Goal: Task Accomplishment & Management: Complete application form

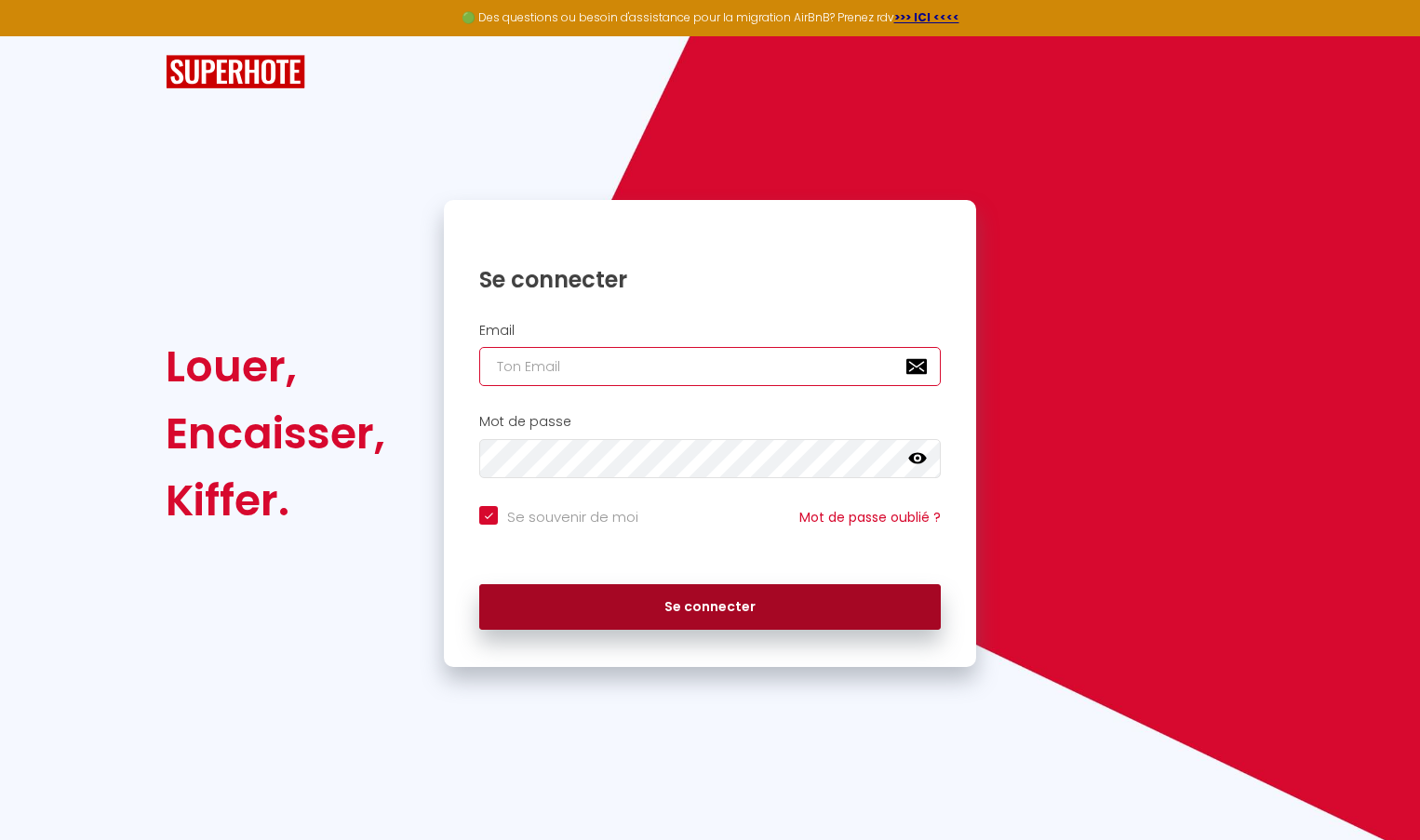
type input "lensentreprise@gmail.com"
click at [632, 608] on button "Se connecter" at bounding box center [709, 608] width 461 height 47
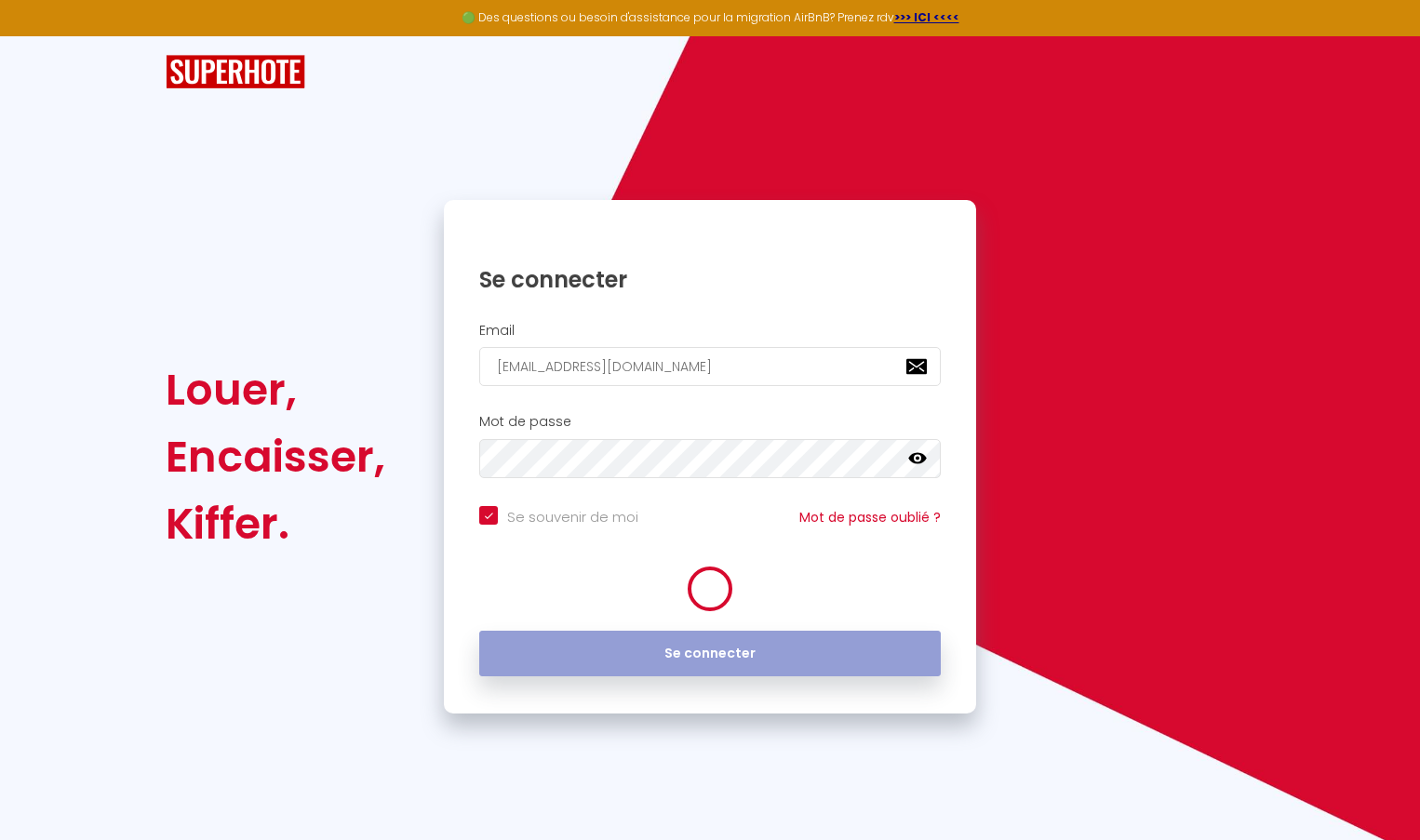
checkbox input "true"
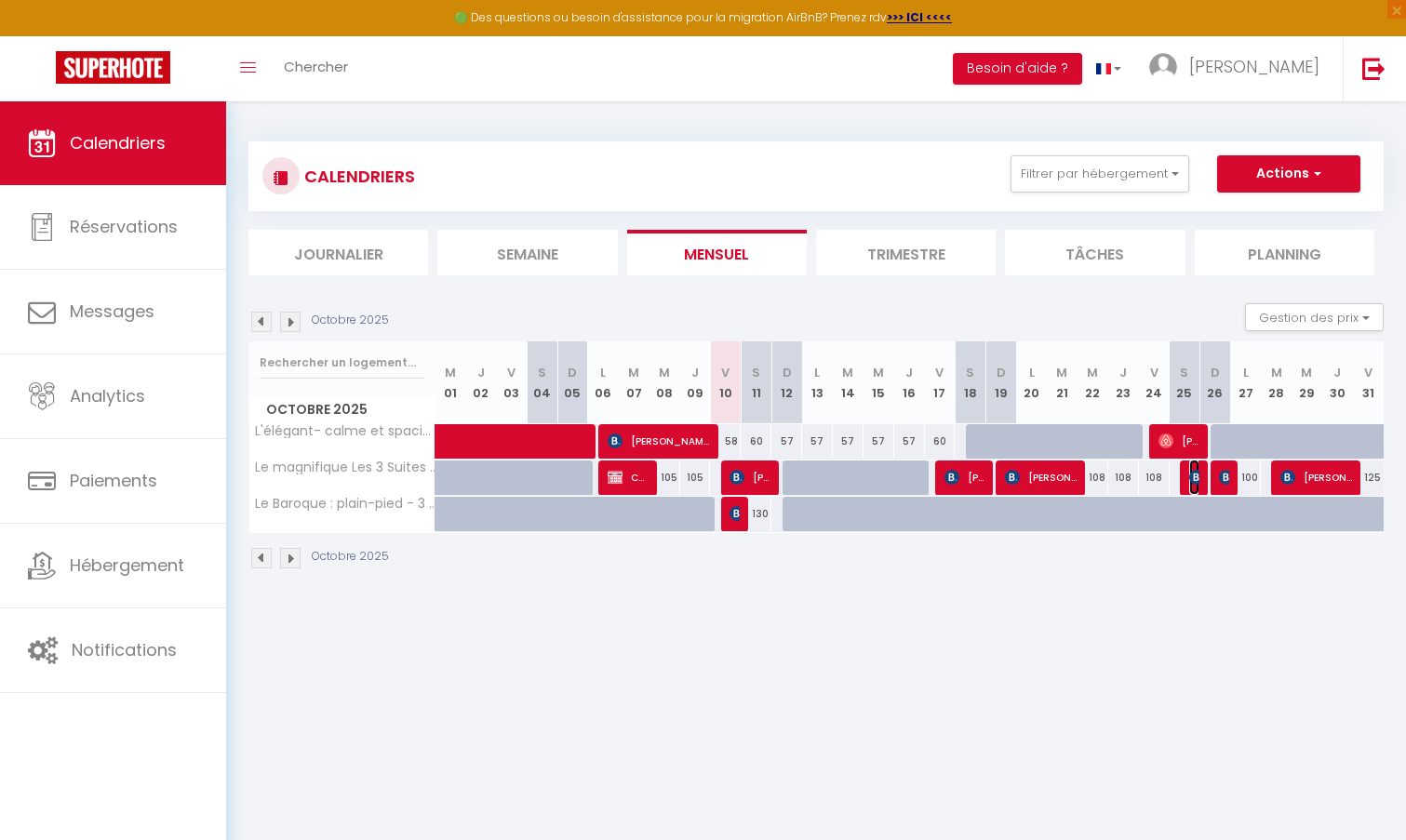
click at [1195, 477] on img at bounding box center [1195, 477] width 15 height 15
select select "OK"
select select "KO"
select select "0"
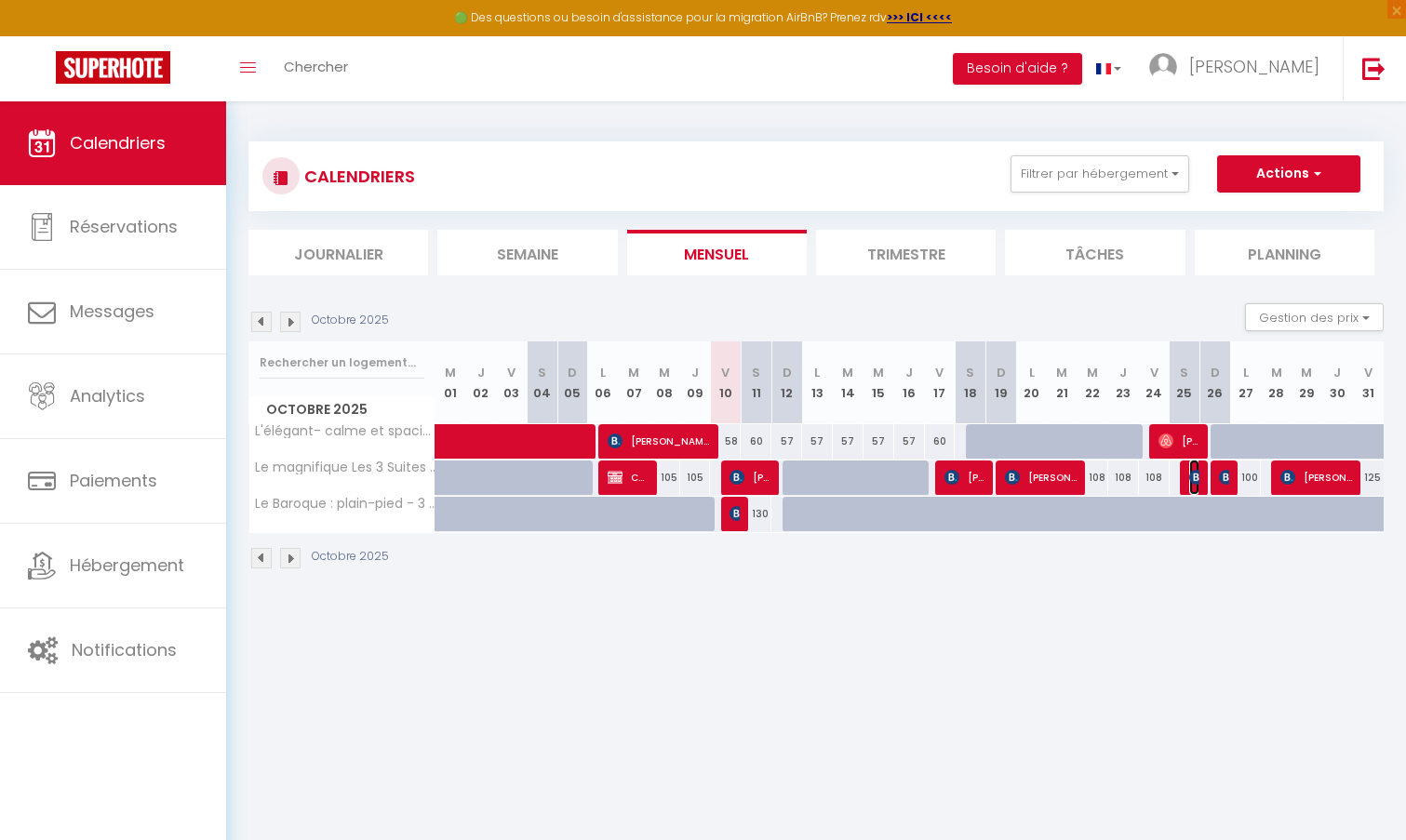
select select "1"
select select
select select "31627"
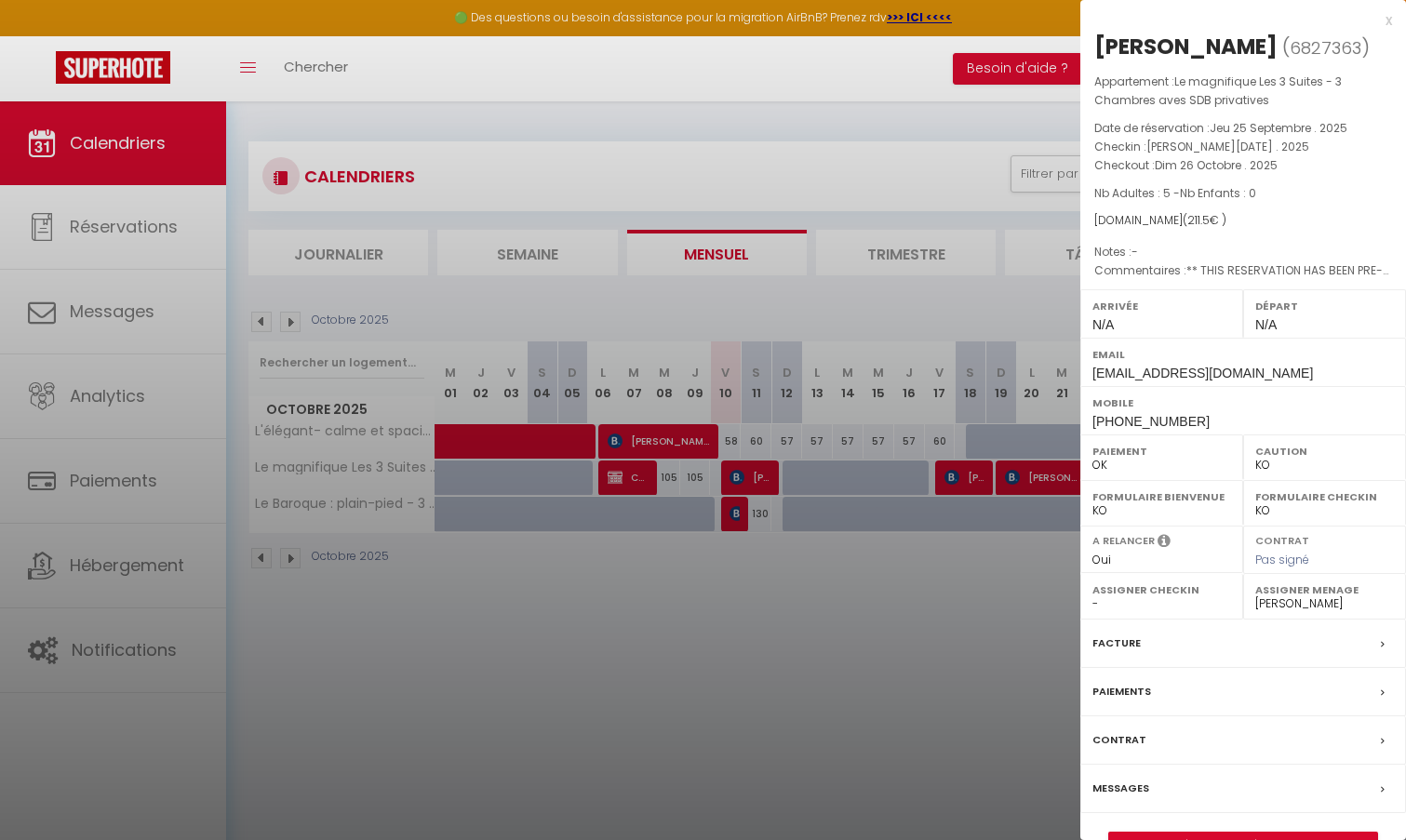
click at [1388, 20] on div "x" at bounding box center [1236, 21] width 311 height 23
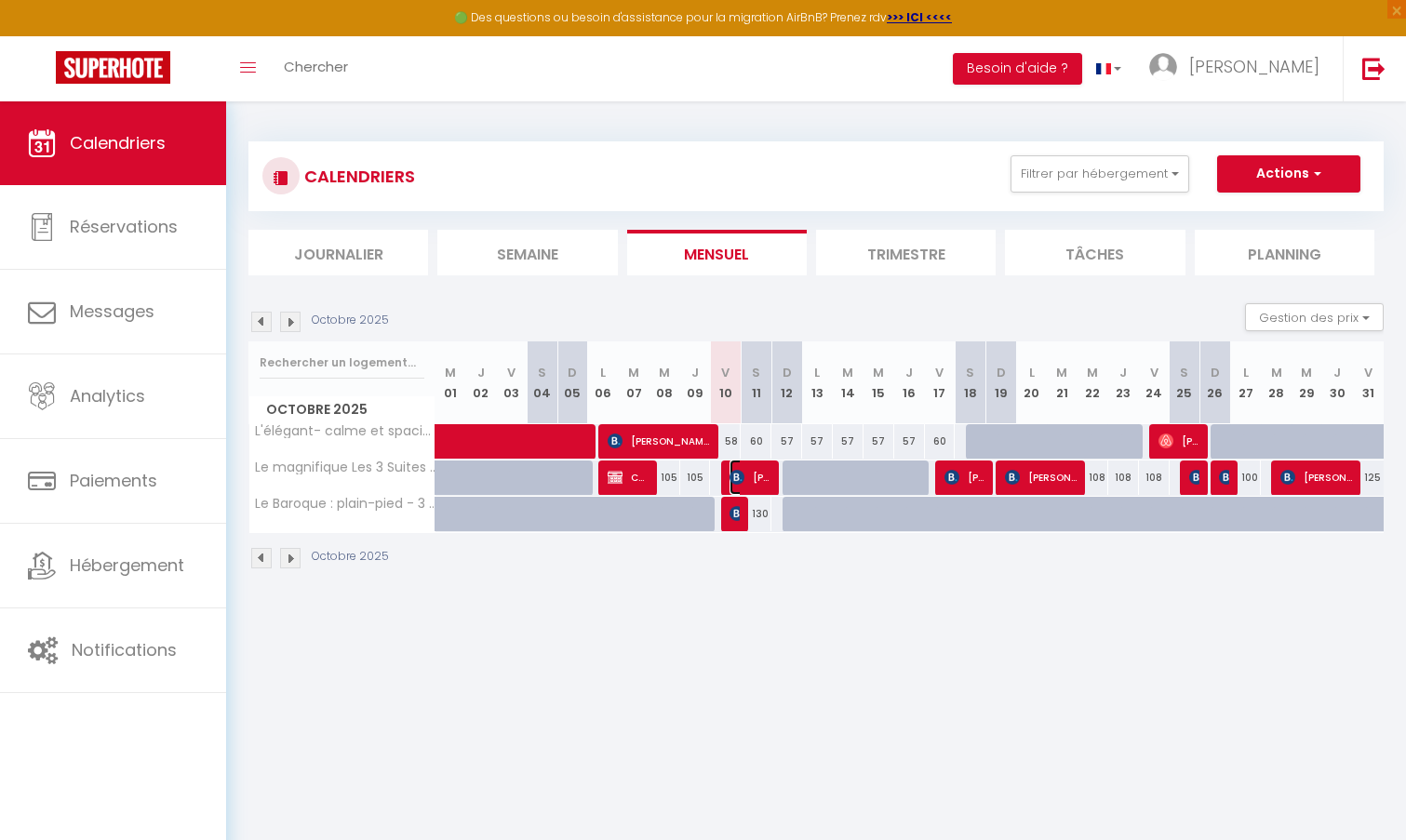
click at [729, 482] on img at bounding box center [736, 477] width 15 height 15
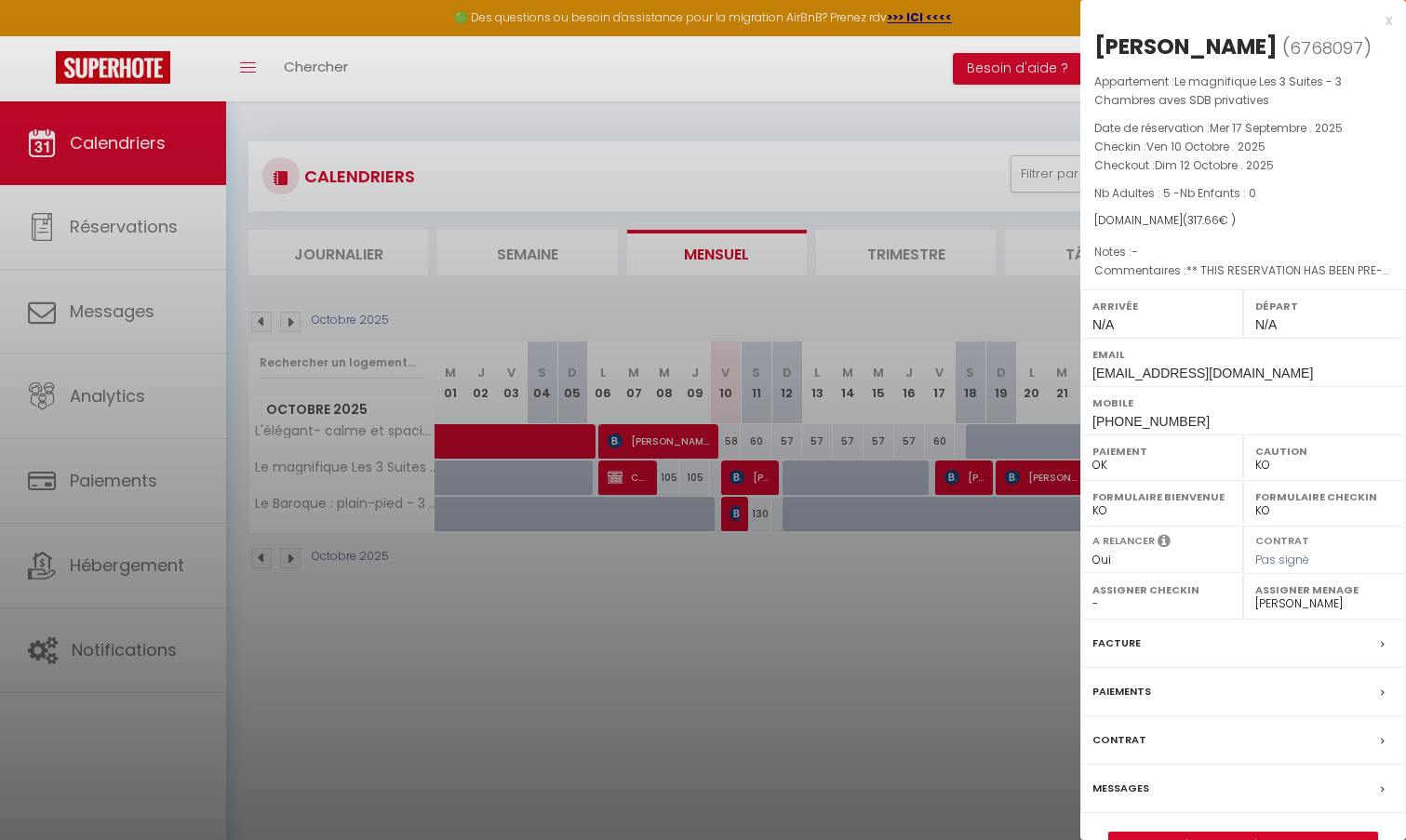
click at [1221, 668] on div "Facture" at bounding box center [1242, 643] width 326 height 48
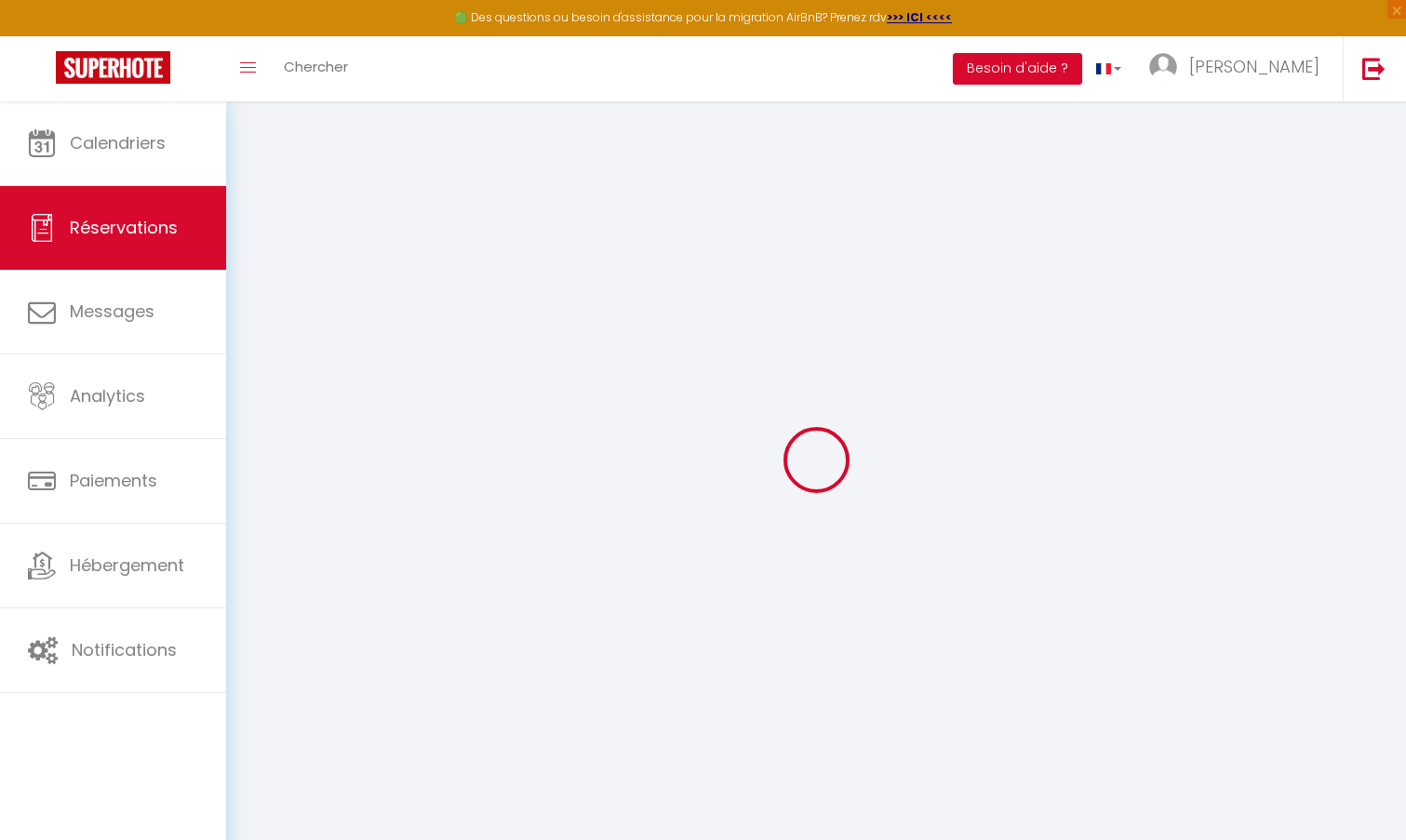
select select "cleaning"
select select "other"
select select "taxes"
select select
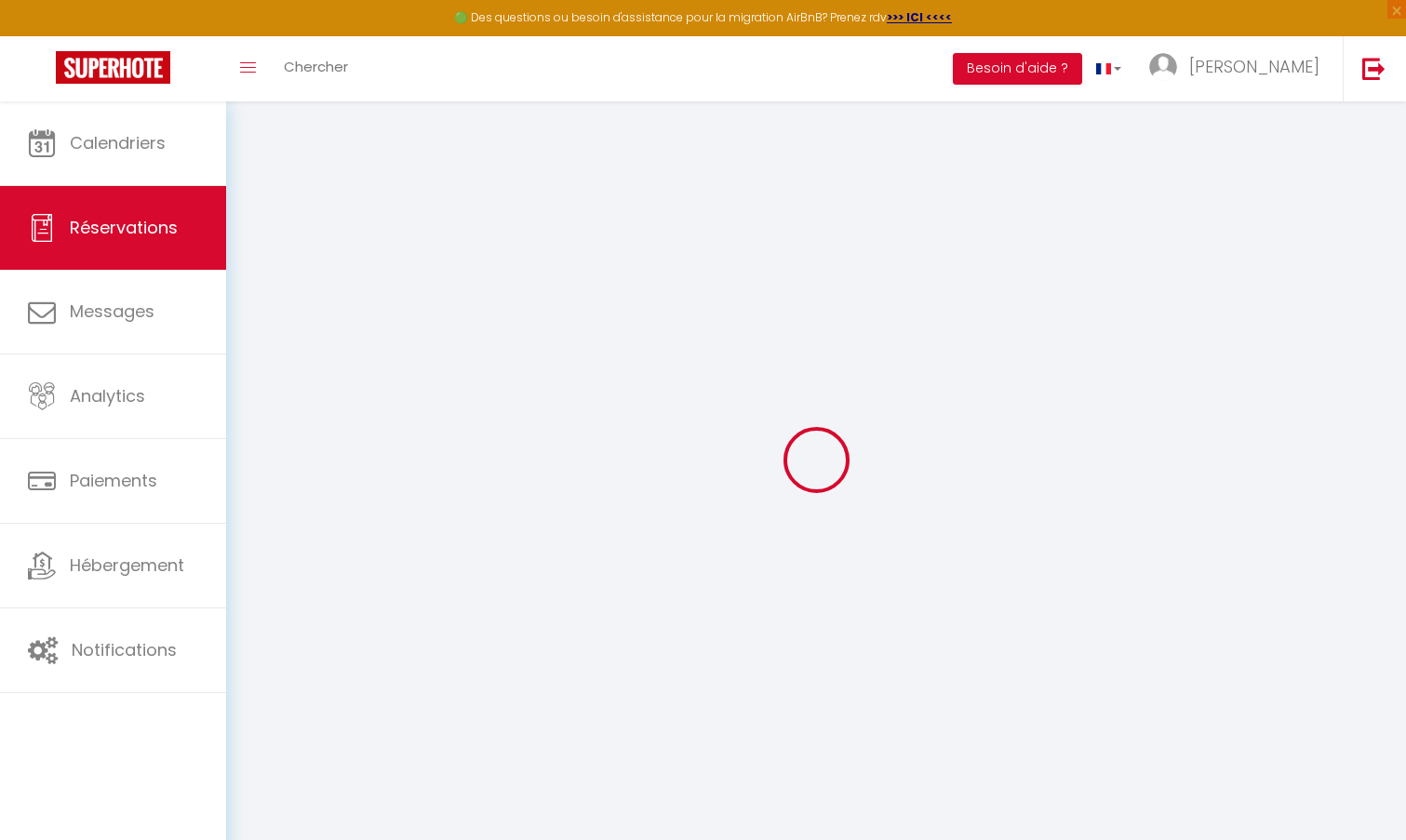
checkbox input "false"
select select
checkbox input "false"
select select
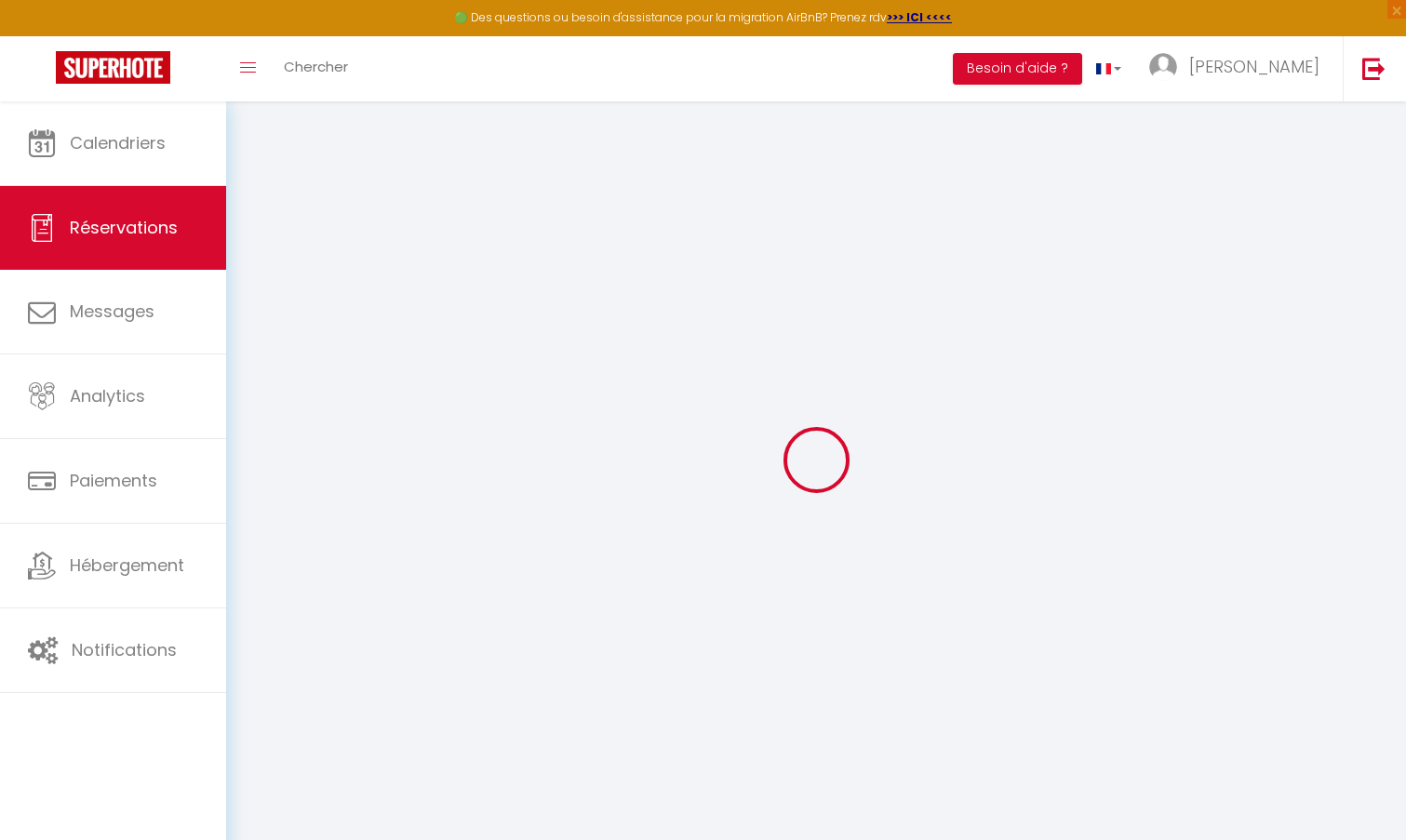
select select
checkbox input "false"
type textarea "** THIS RESERVATION HAS BEEN PRE-PAID ** BOOKING NOTE : Payment charge is EUR 4…"
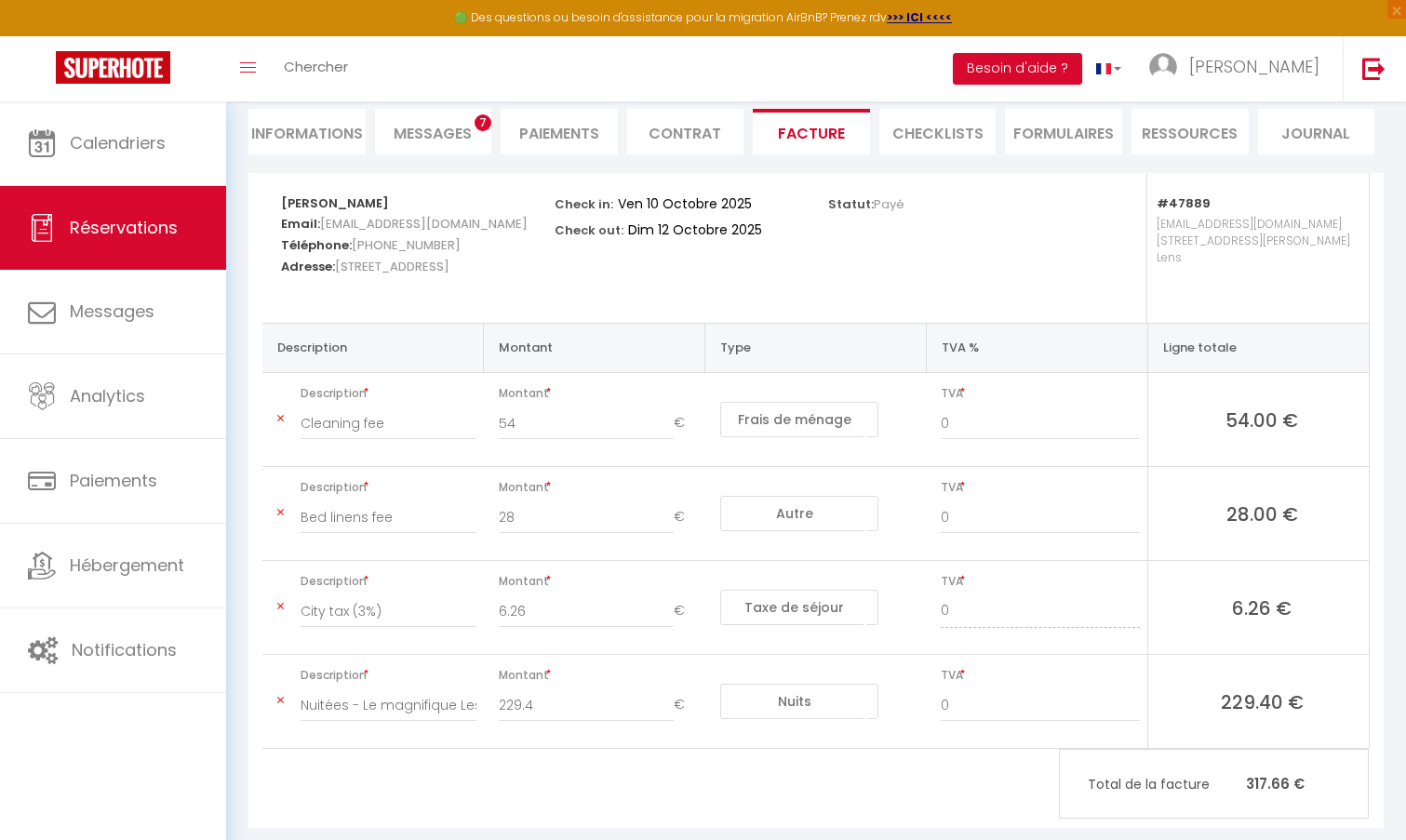
scroll to position [208, 0]
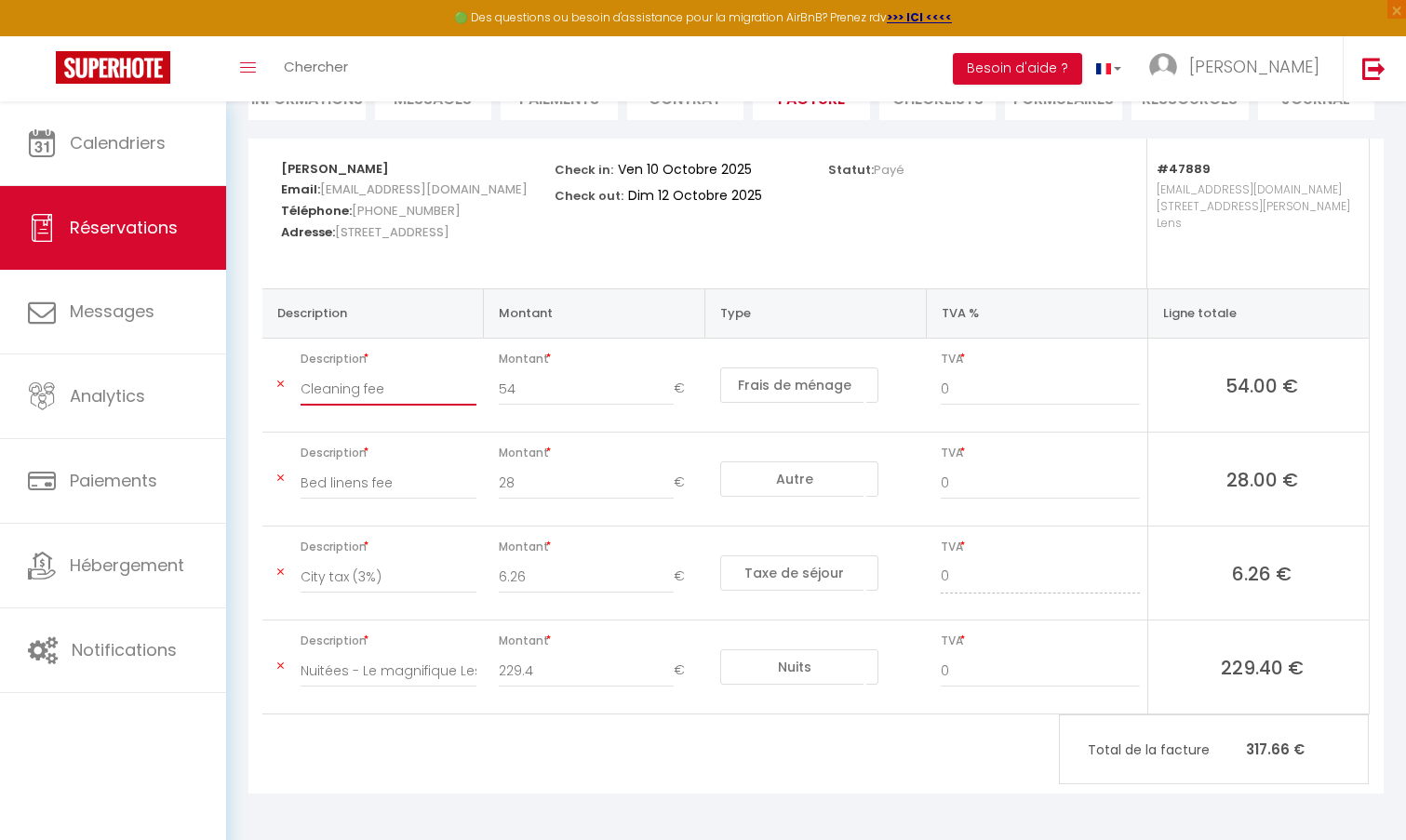
click at [410, 387] on input "Cleaning fee" at bounding box center [389, 389] width 176 height 33
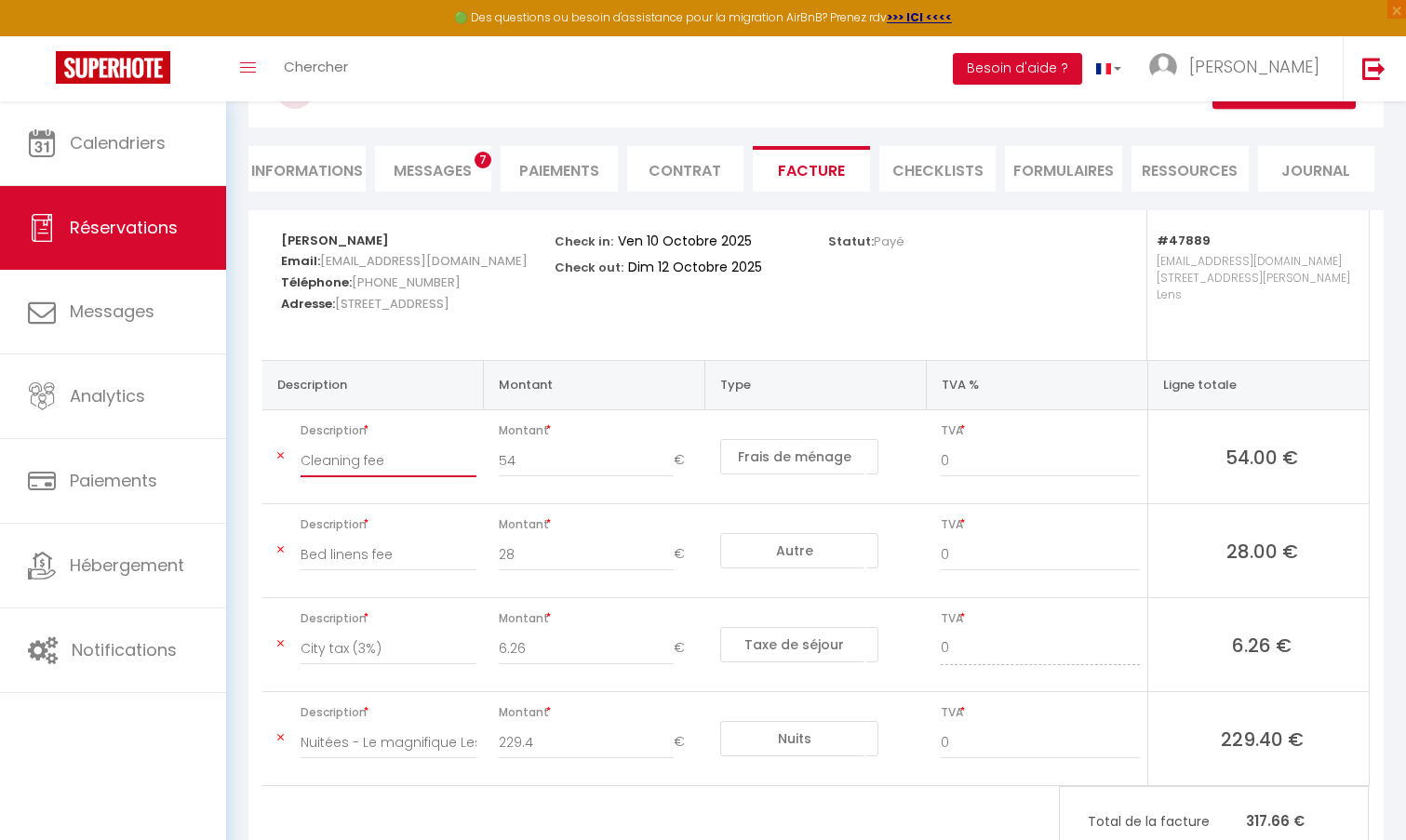
scroll to position [0, 0]
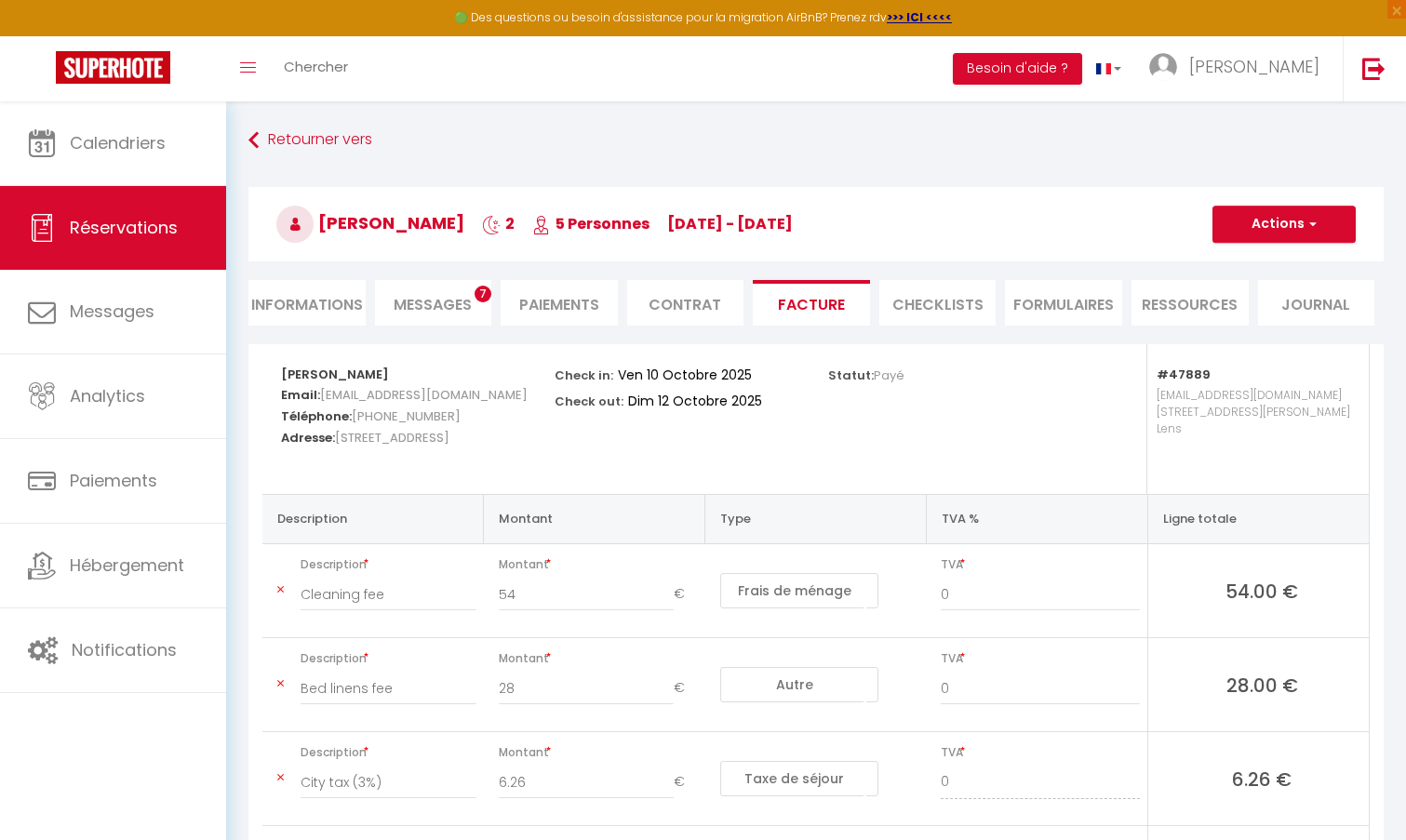
click at [323, 305] on li "Informations" at bounding box center [307, 303] width 117 height 46
select select
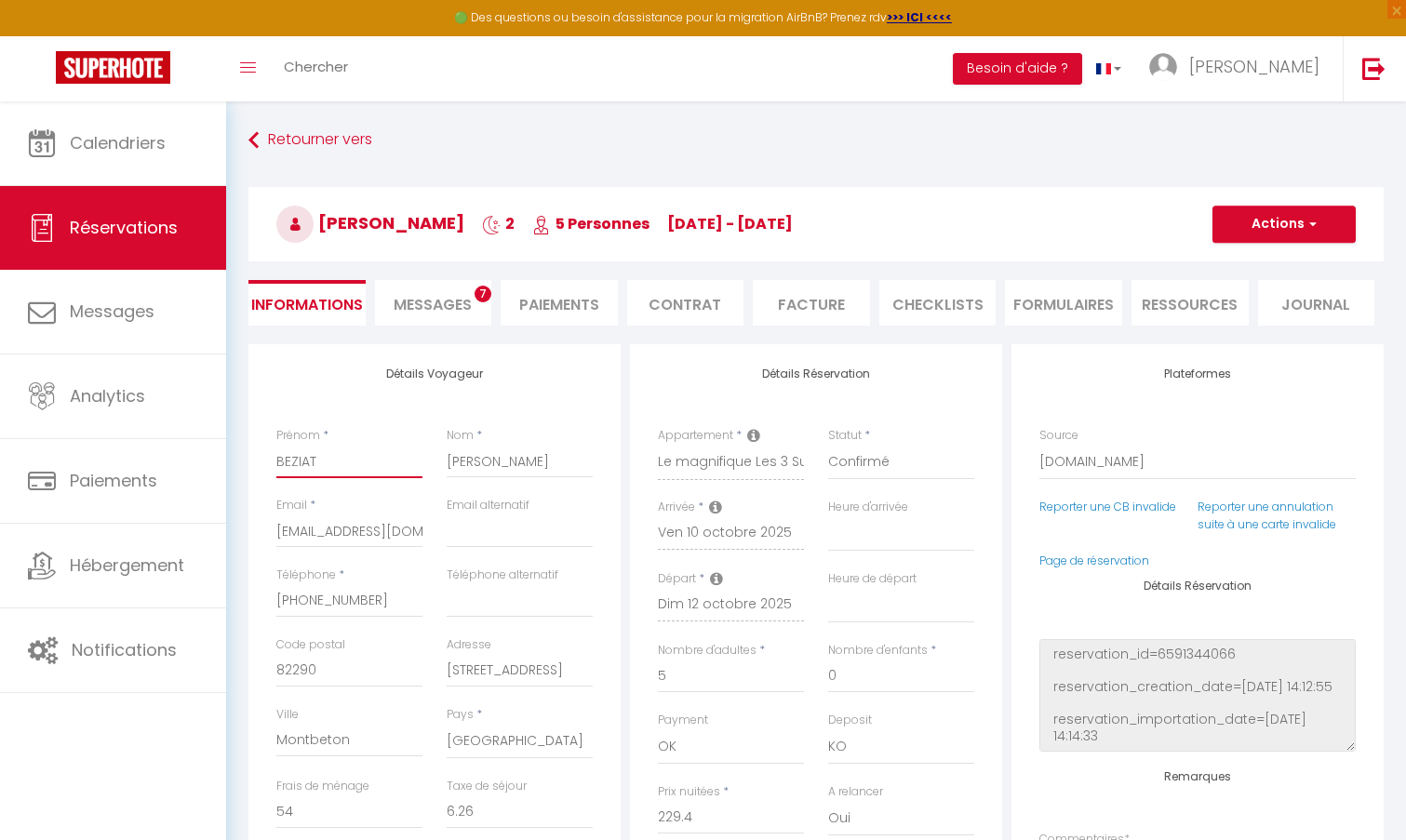
drag, startPoint x: 375, startPoint y: 464, endPoint x: 253, endPoint y: 462, distance: 122.0
click at [258, 462] on div "Détails Voyageur Prénom * BEZIAT Nom * Marie-Laure Email * bmarie.250390@guest.…" at bounding box center [435, 677] width 372 height 665
type input "V"
select select
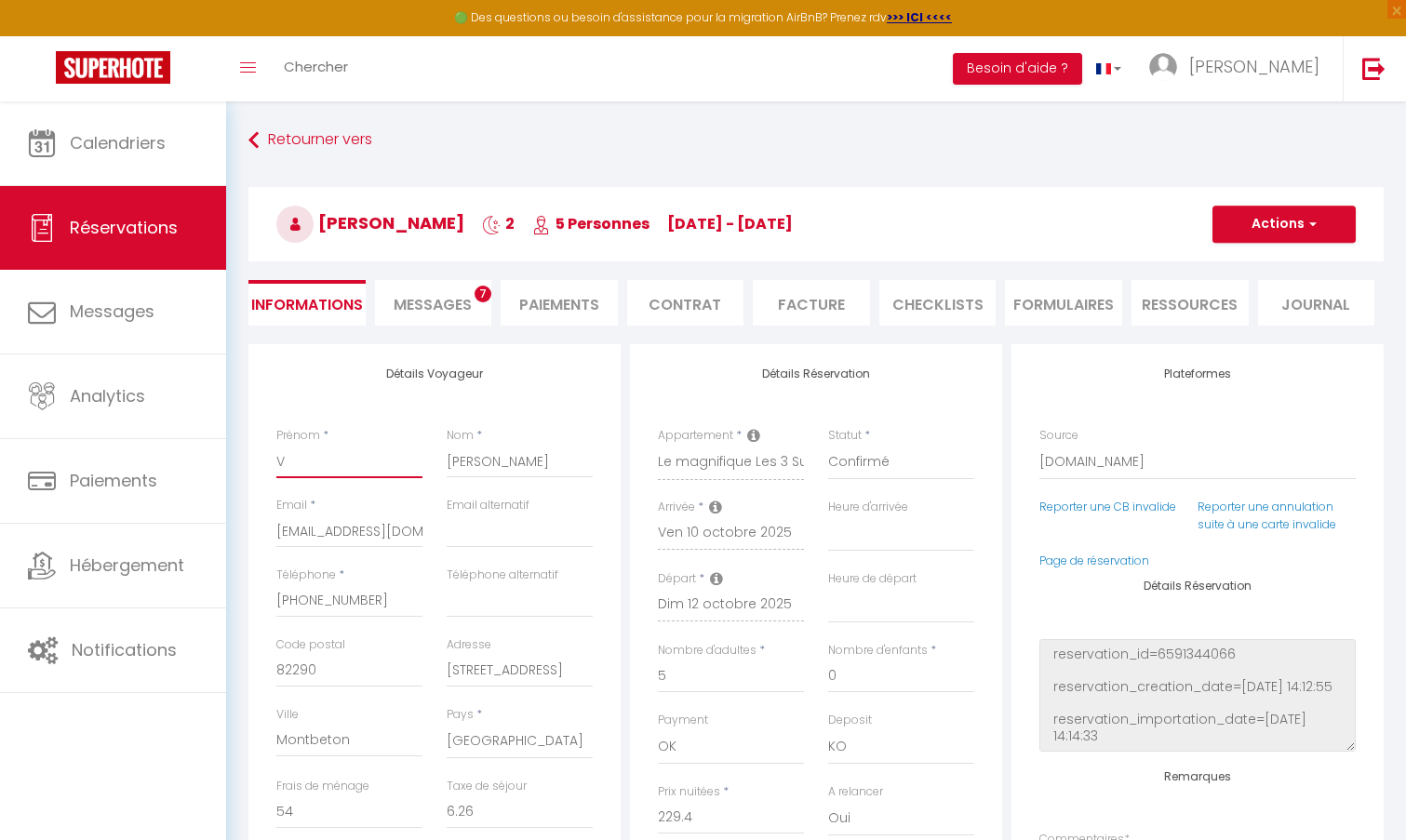
checkbox input "false"
type input "VO"
select select
checkbox input "false"
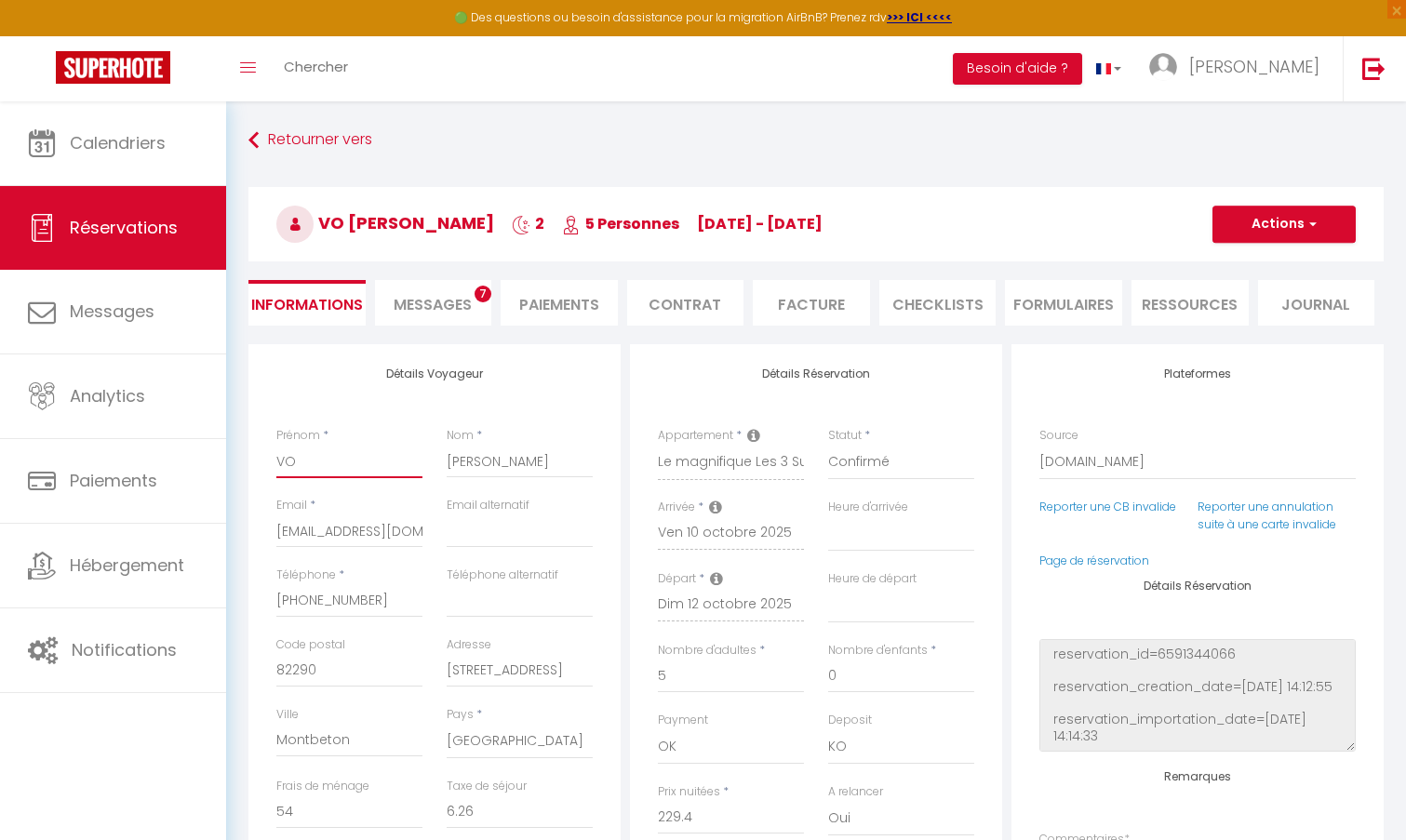
type input "VOM"
select select
checkbox input "false"
type input "VOM"
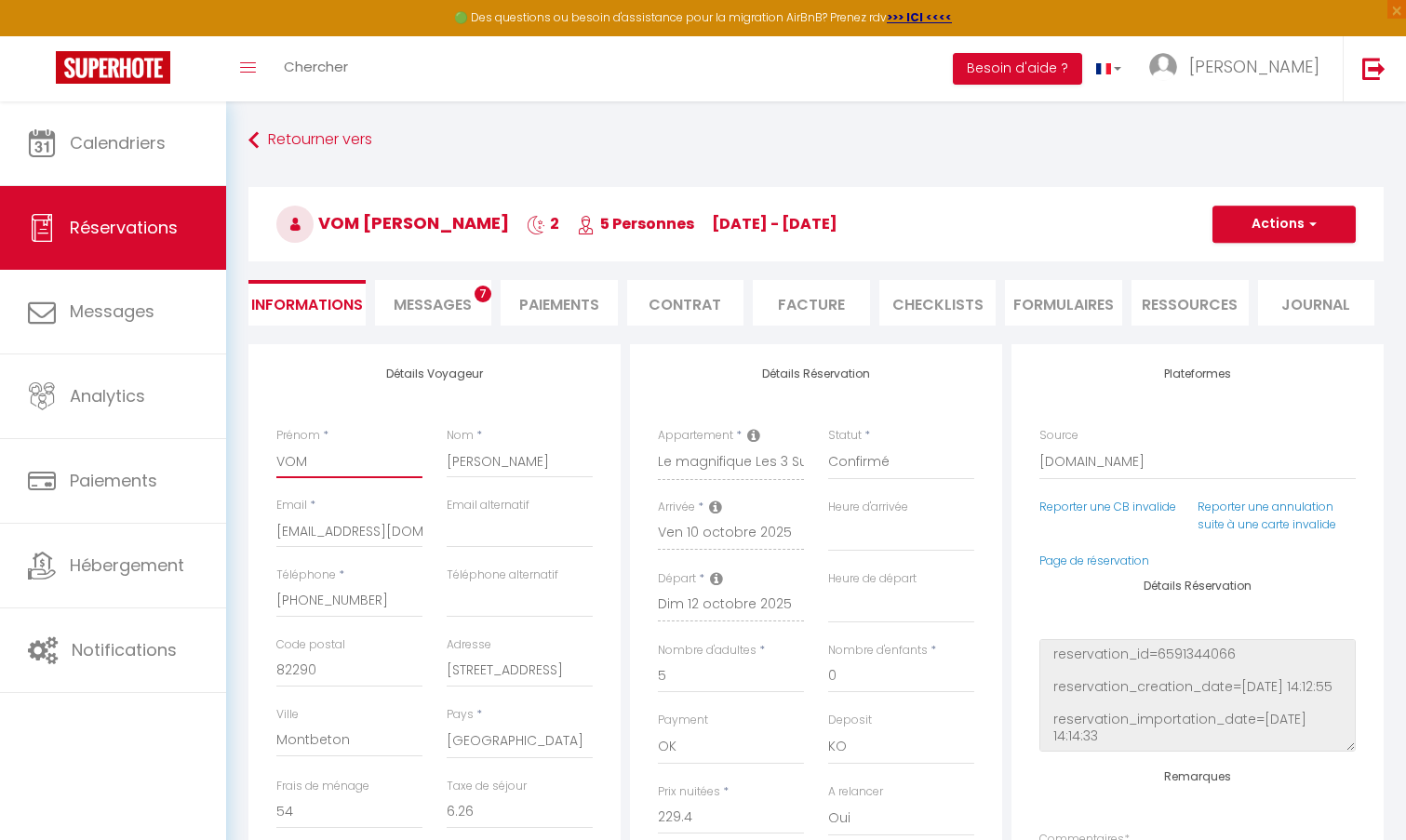
select select
checkbox input "false"
type input "VOM V"
select select
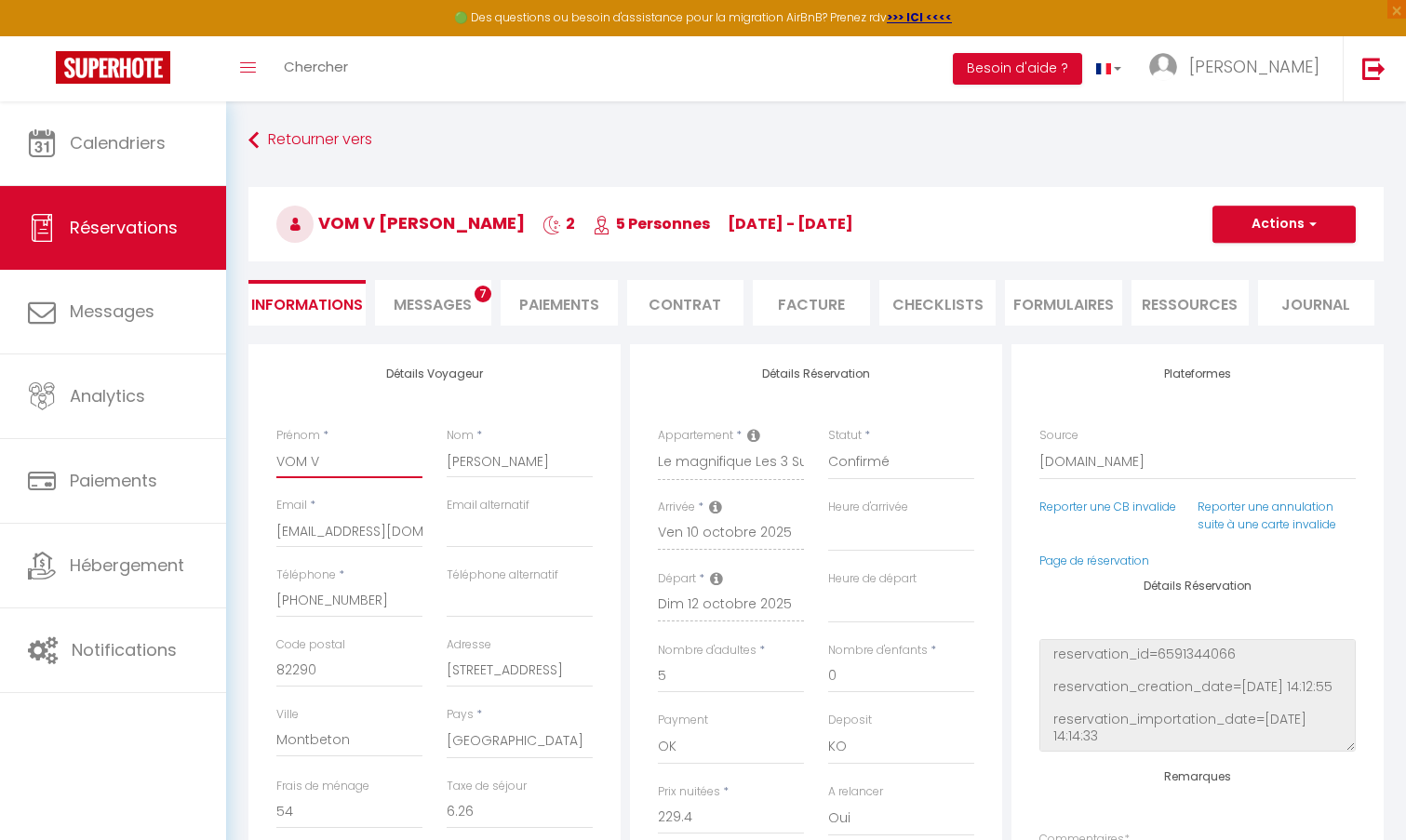
select select
checkbox input "false"
type input "VOM VA"
select select
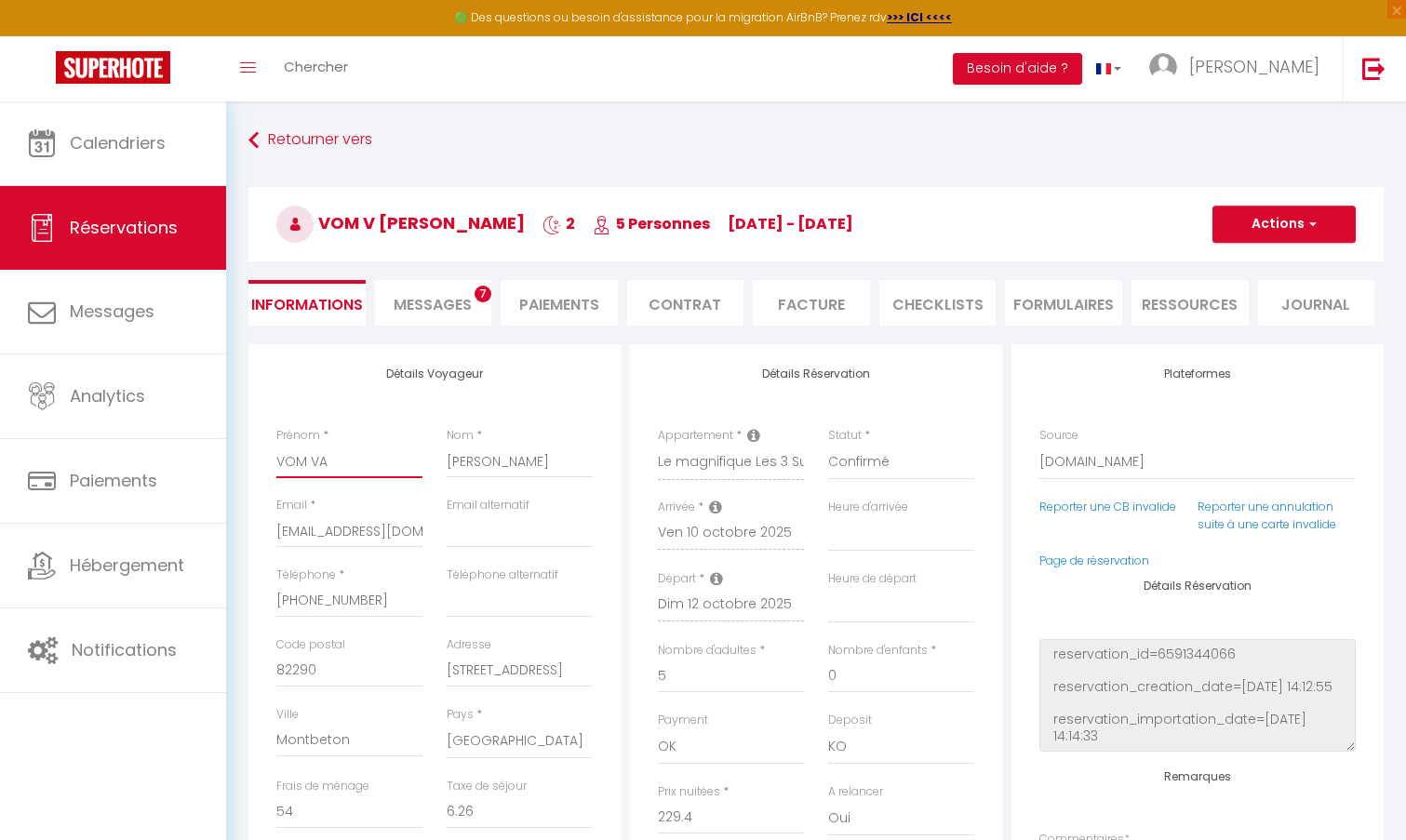
checkbox input "false"
type input "VOM VAI"
select select
checkbox input "false"
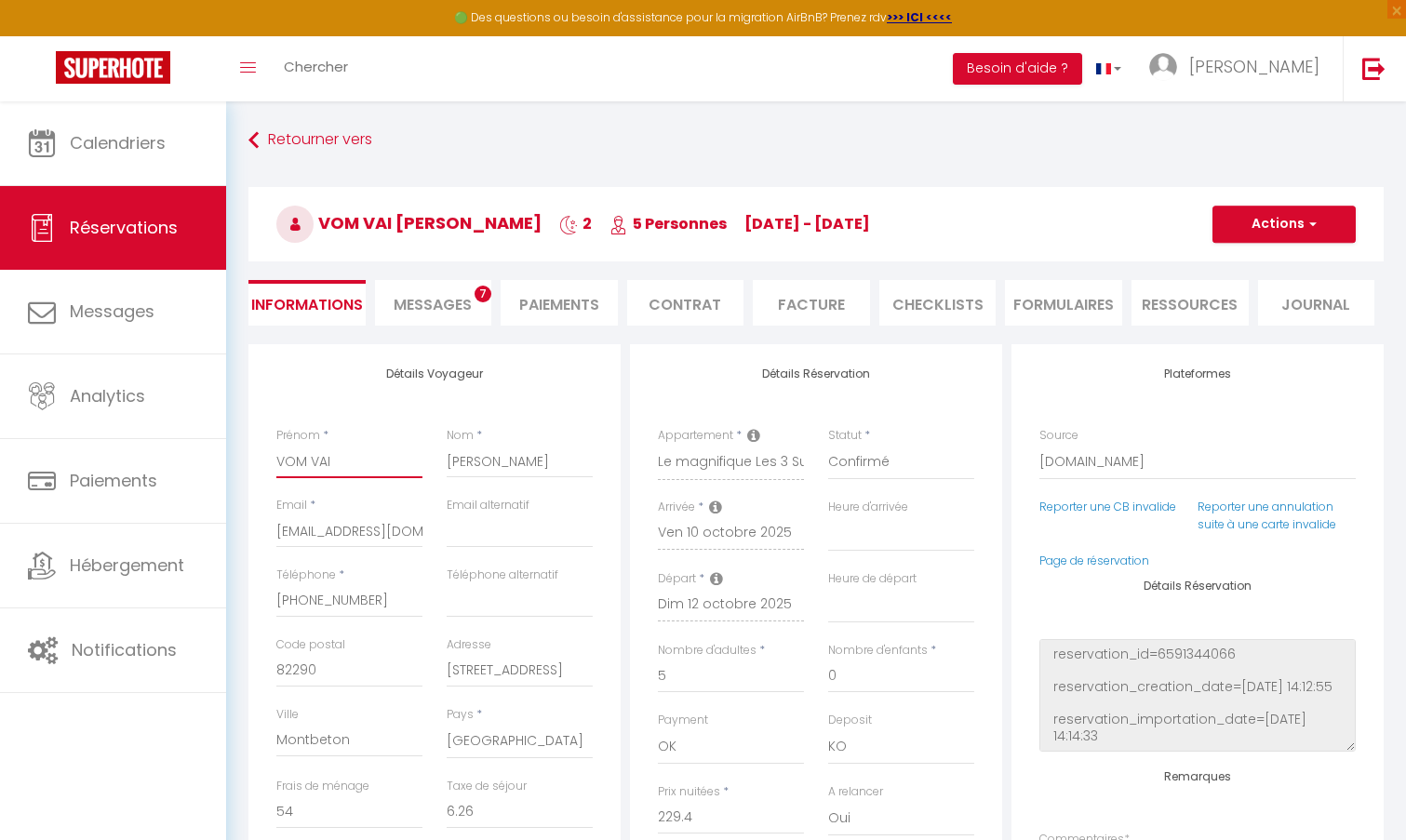
type input "VOM VAIL"
select select
checkbox input "false"
type input "VOM VAILL"
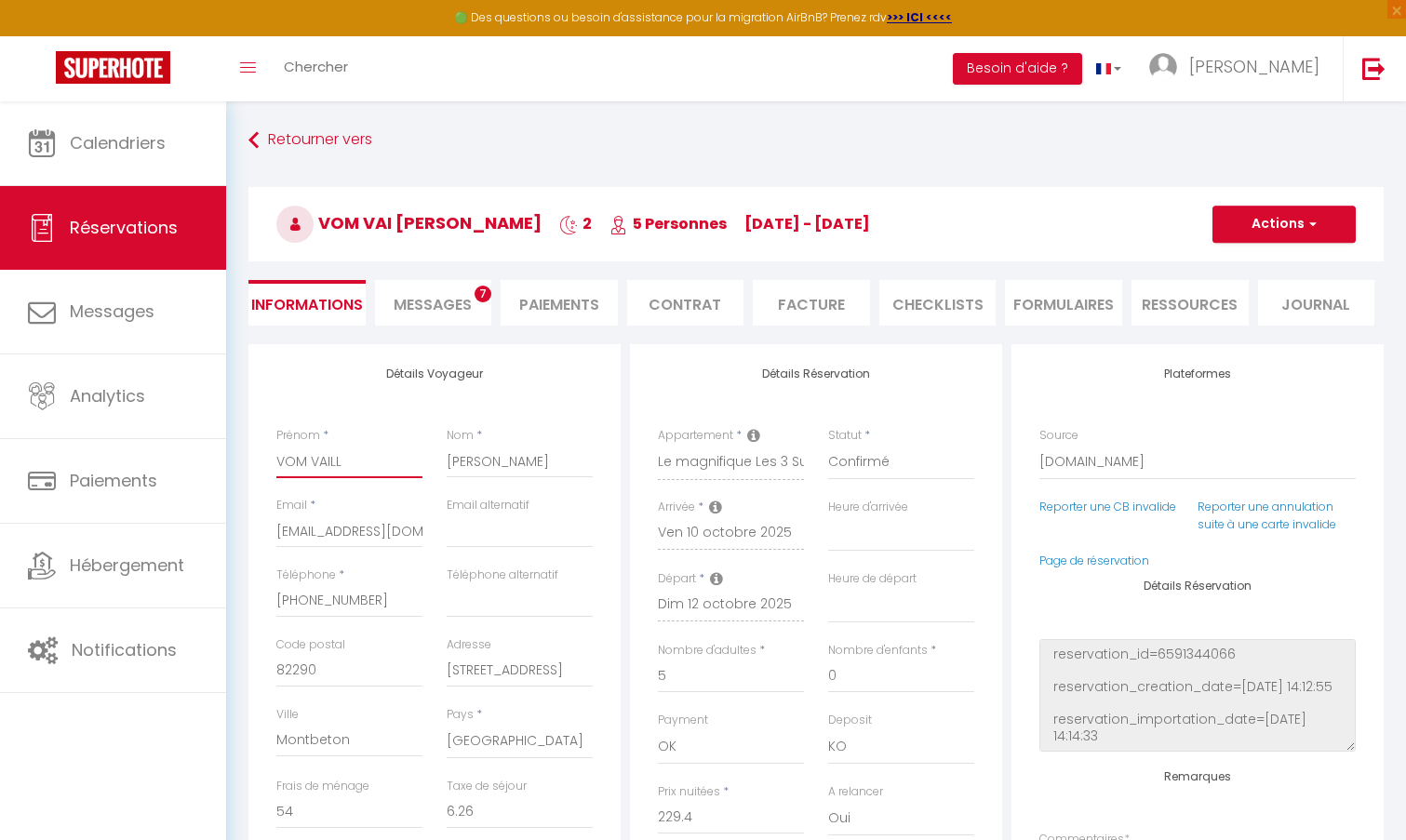
select select
checkbox input "false"
type input "VOM VAILLA"
select select
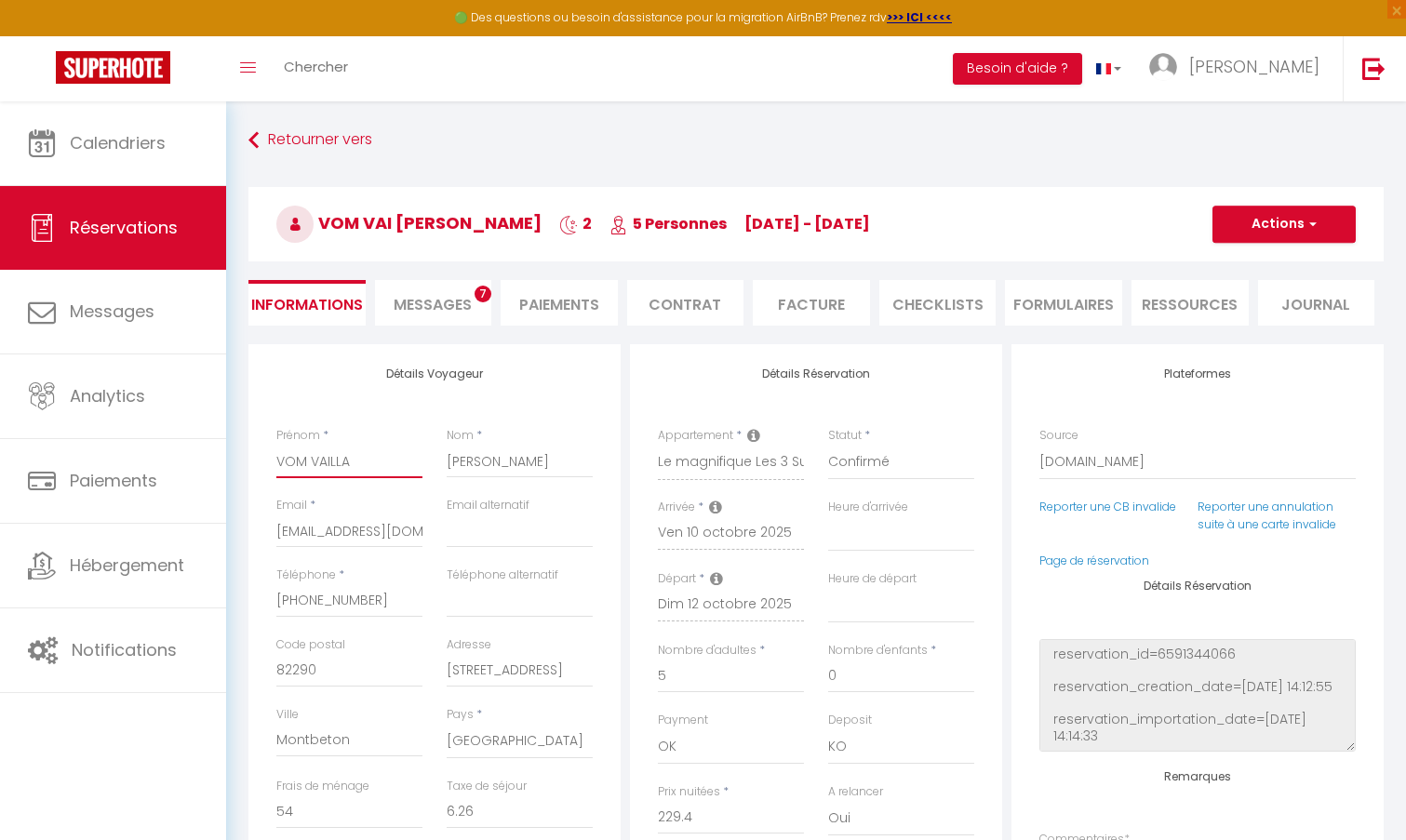
select select
checkbox input "false"
type input "VOM VAILLAN"
select select
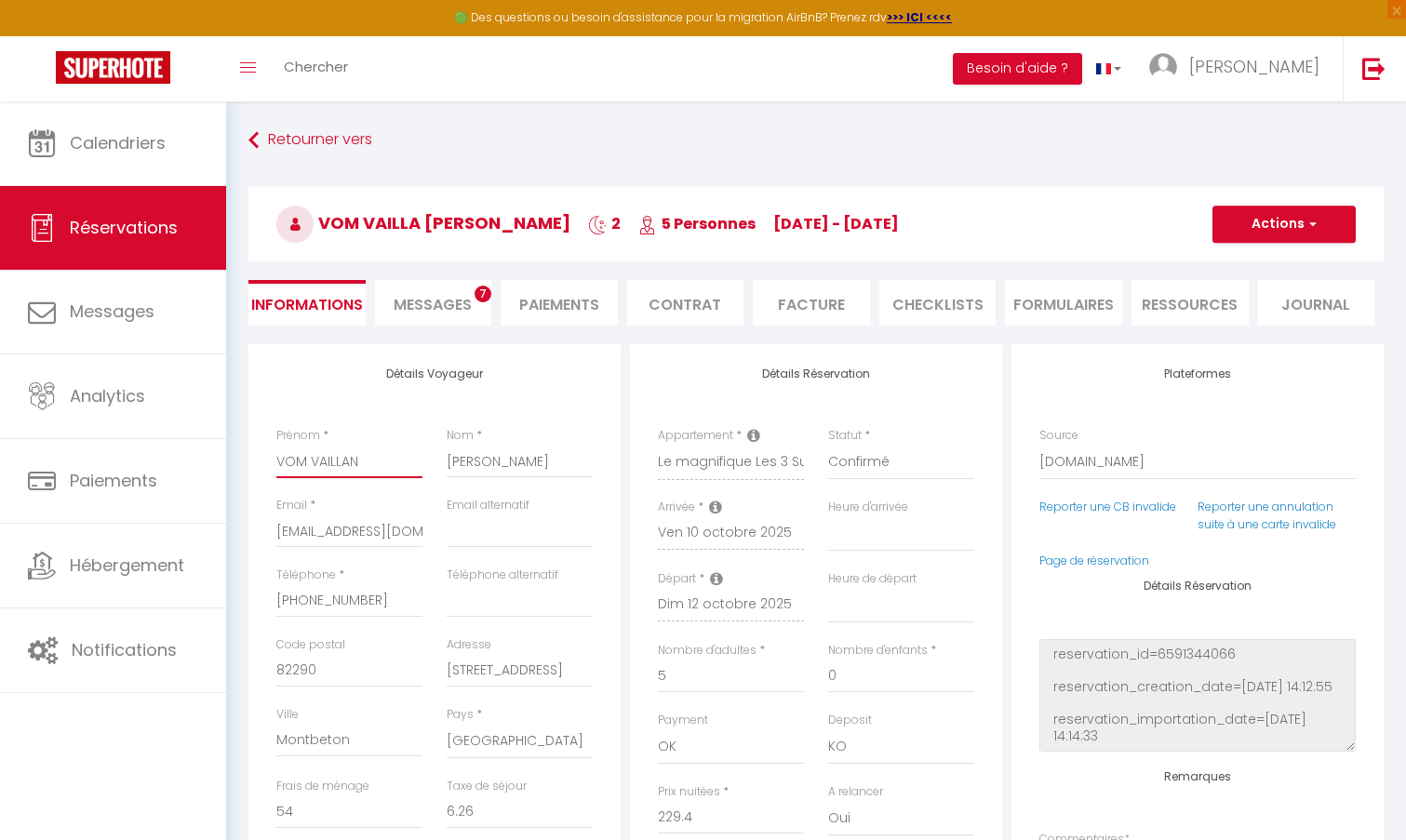
checkbox input "false"
type input "VOM VAILLANT"
select select
checkbox input "false"
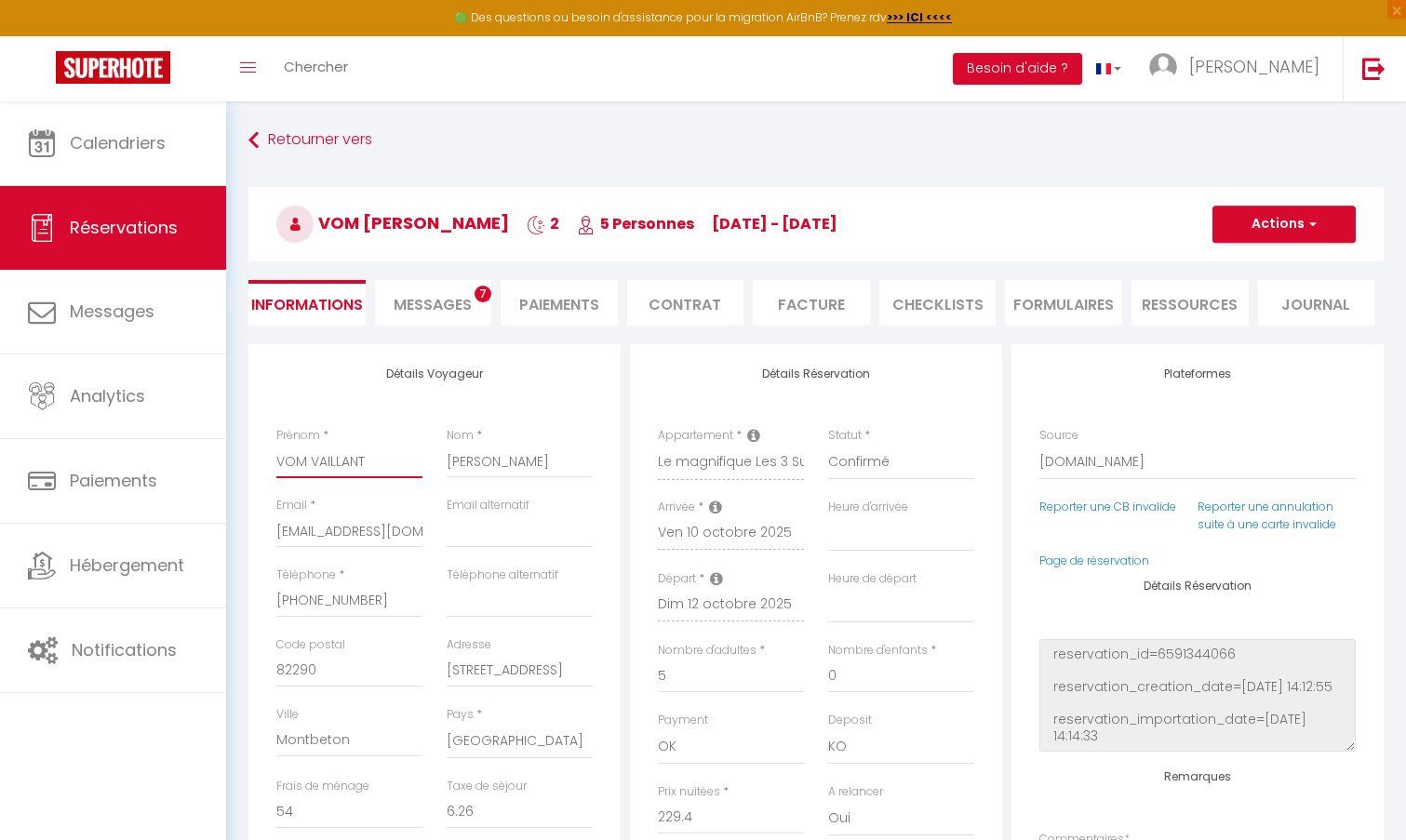
type input "VOM VAILLANTE"
select select
checkbox input "false"
type input "VOM VAILLANTE"
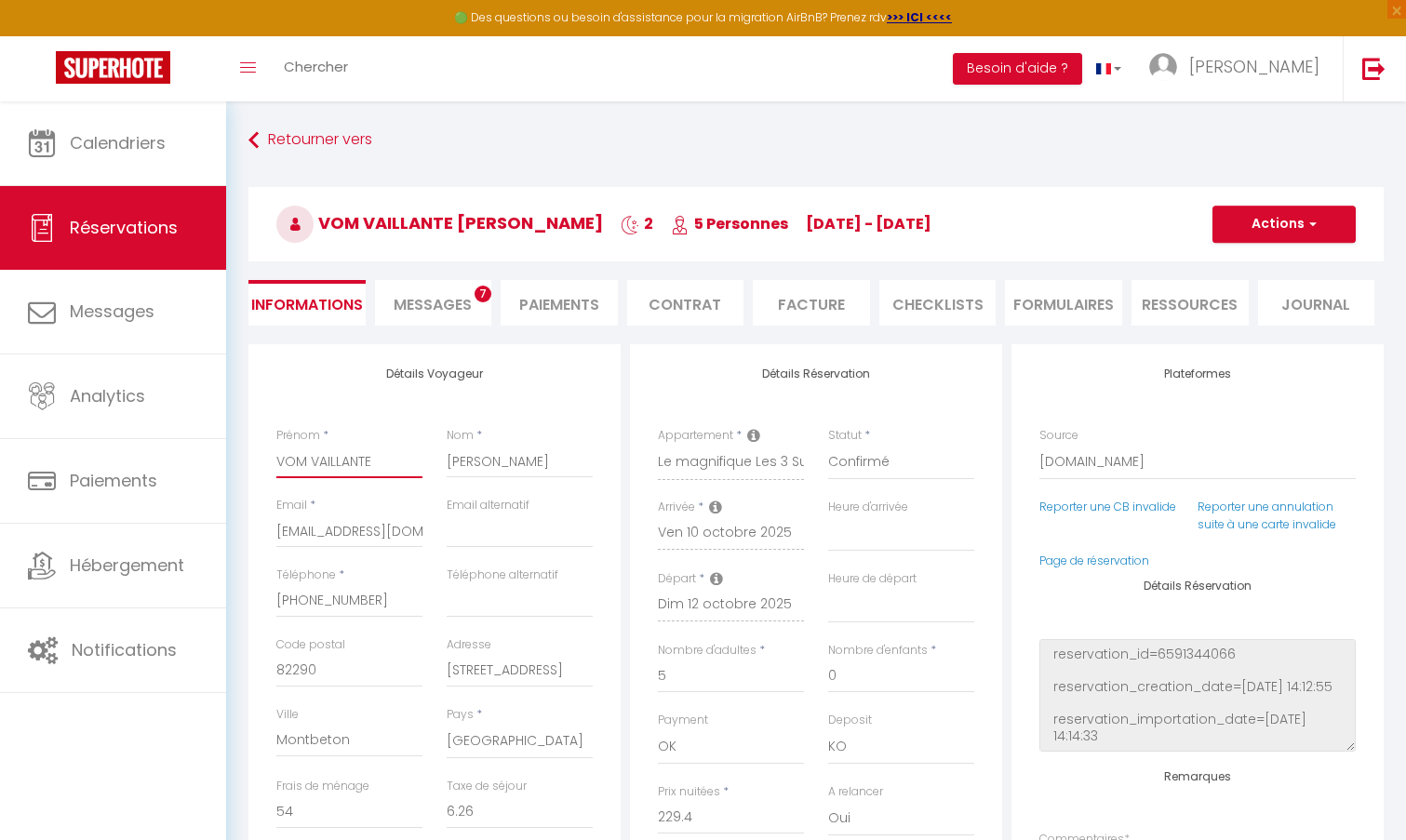
select select
checkbox input "false"
type input "VOM VAILLANTE O"
select select
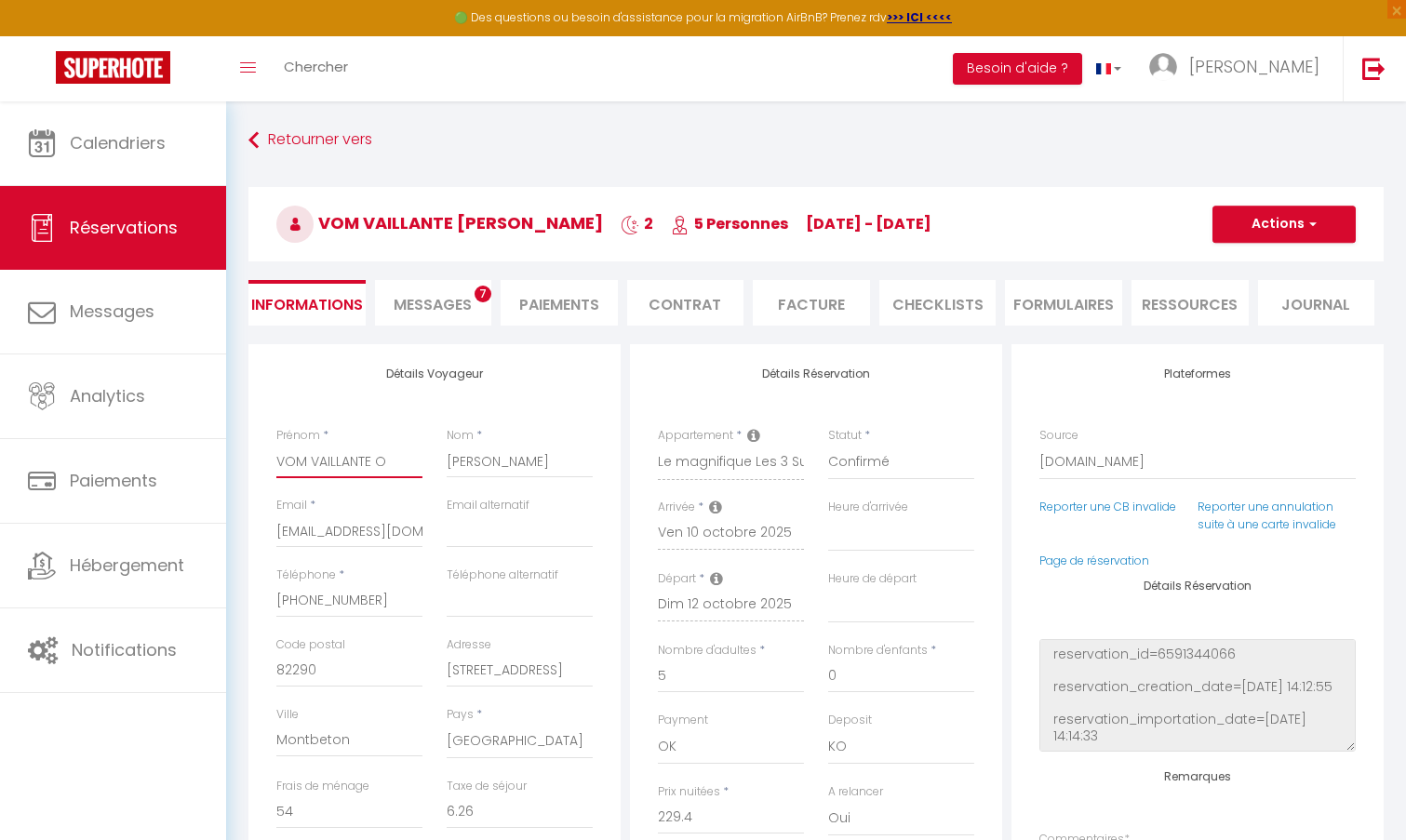
select select
checkbox input "false"
type input "VOM VAILLANTE OL"
select select
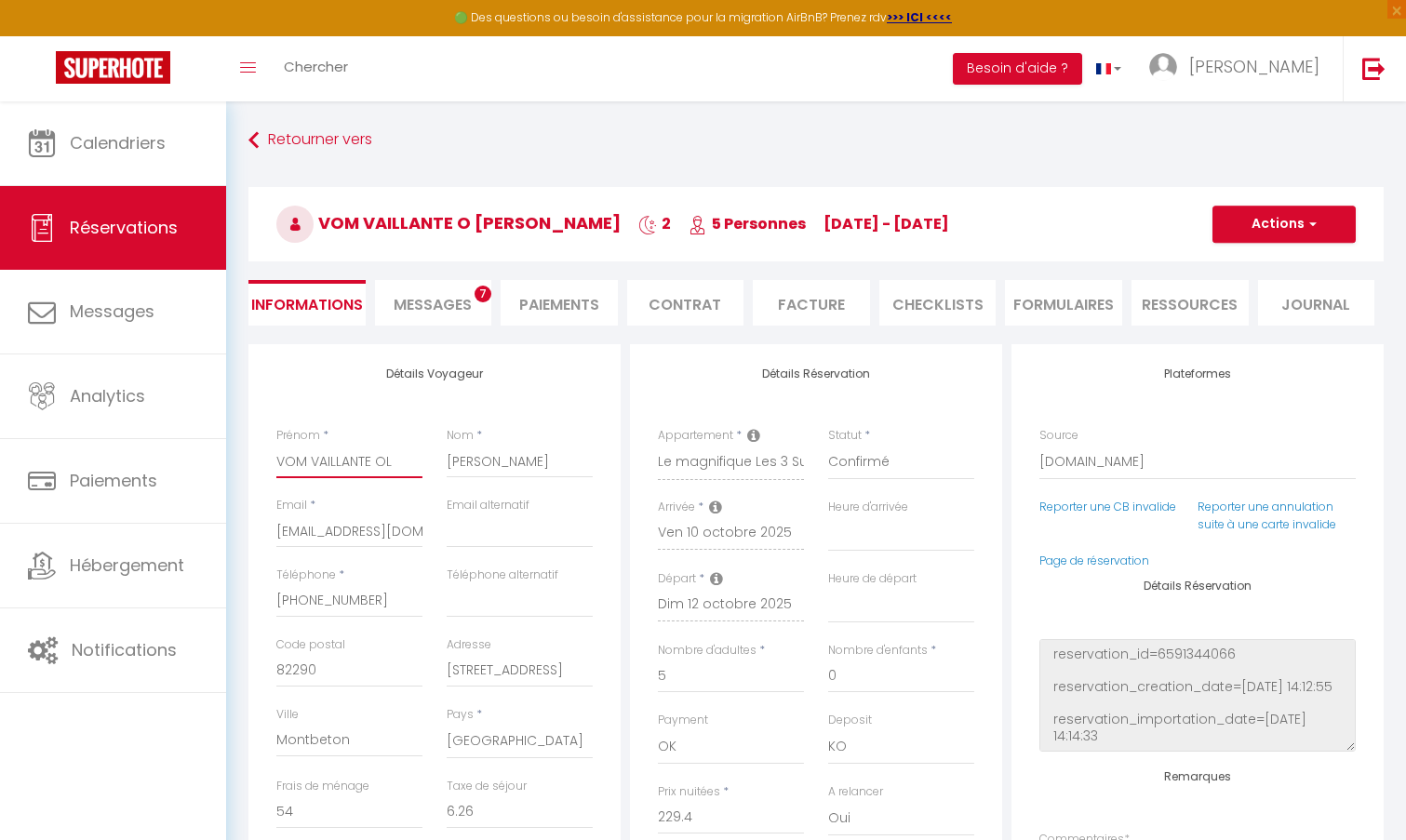
checkbox input "false"
type input "VOM VAILLANTE OLY"
select select
checkbox input "false"
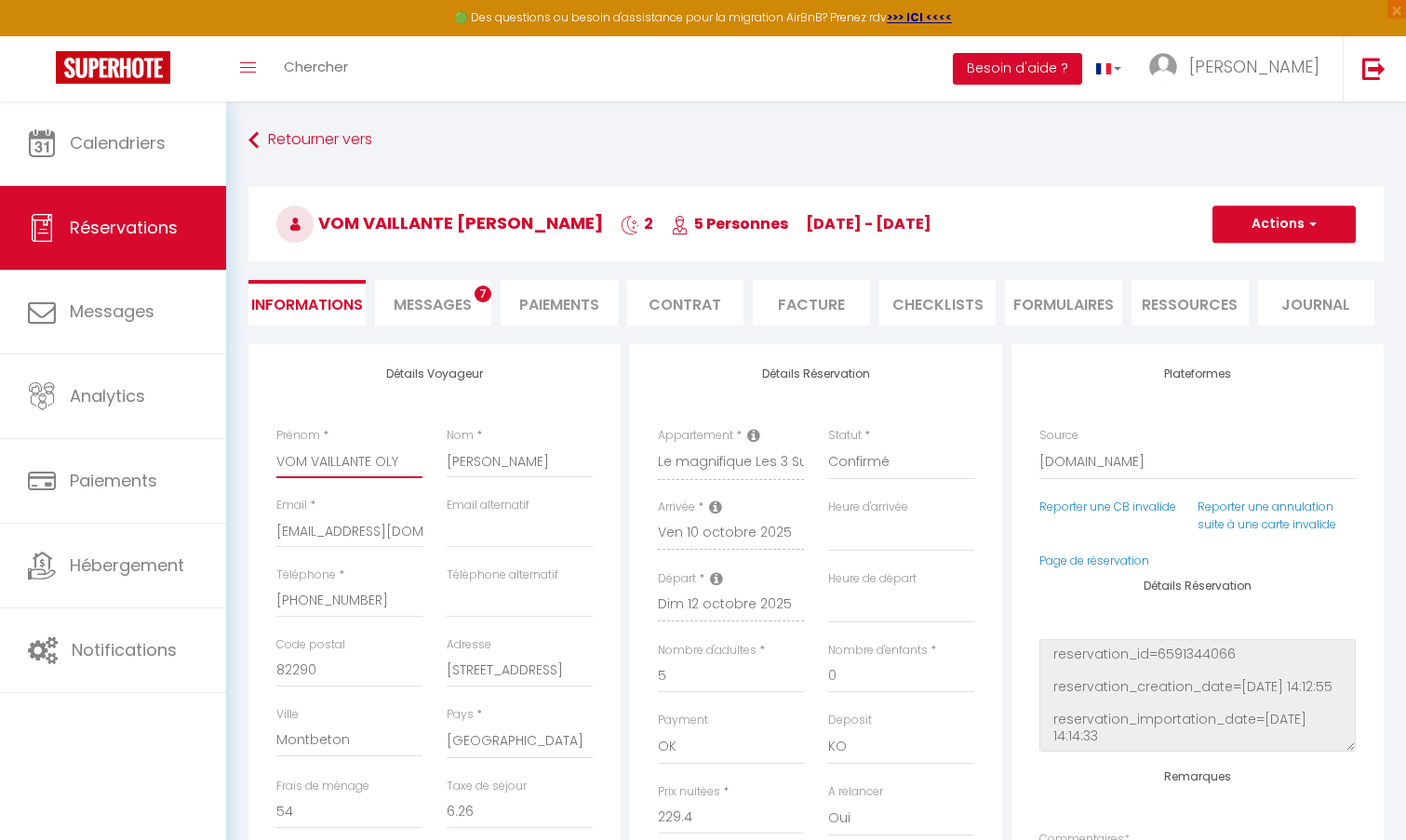
type input "VOM VAILLANTE OLYM"
select select
checkbox input "false"
type input "VOM VAILLANTE OLYMP"
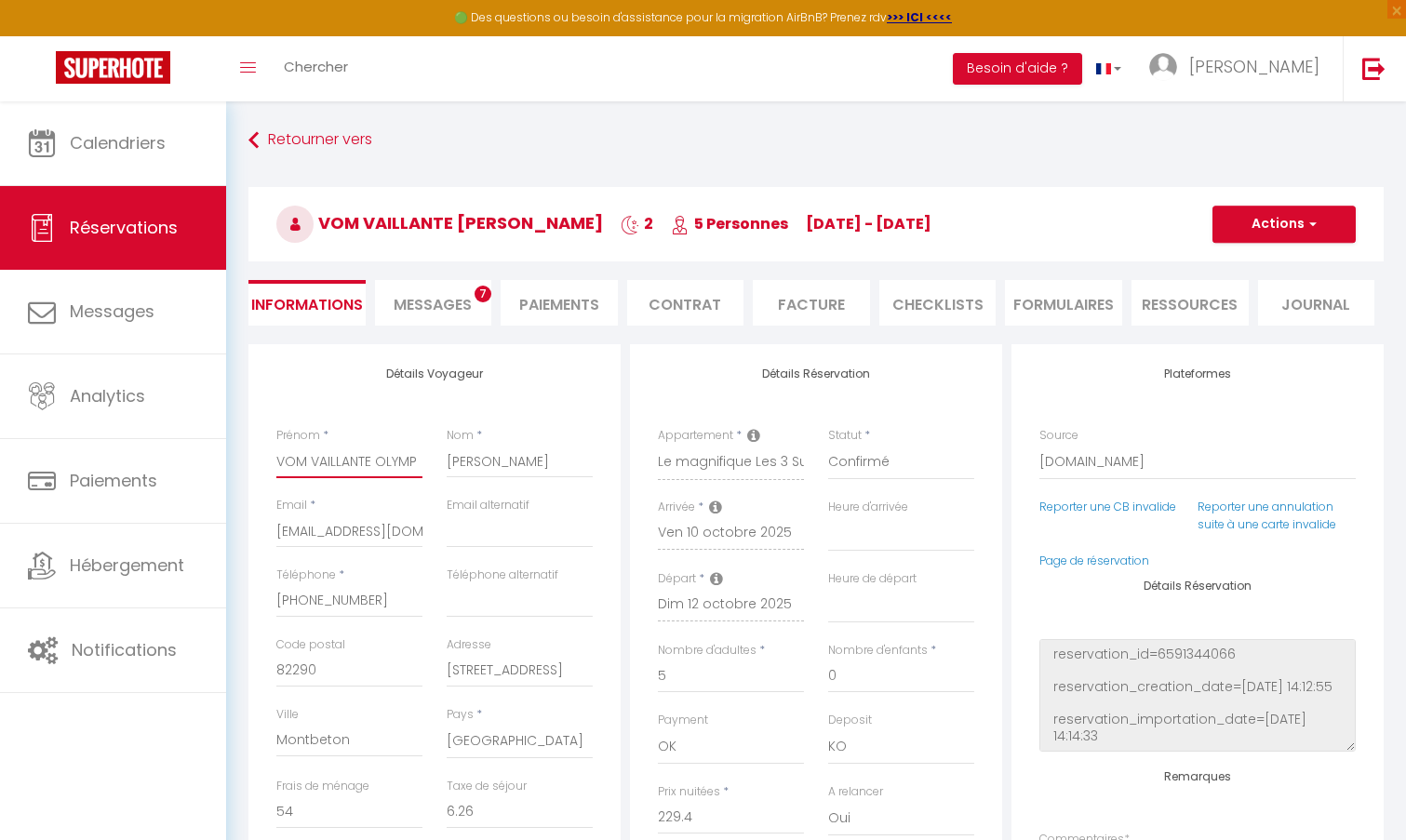
select select
checkbox input "false"
type input "VOM VAILLANTE OLYMPI"
select select
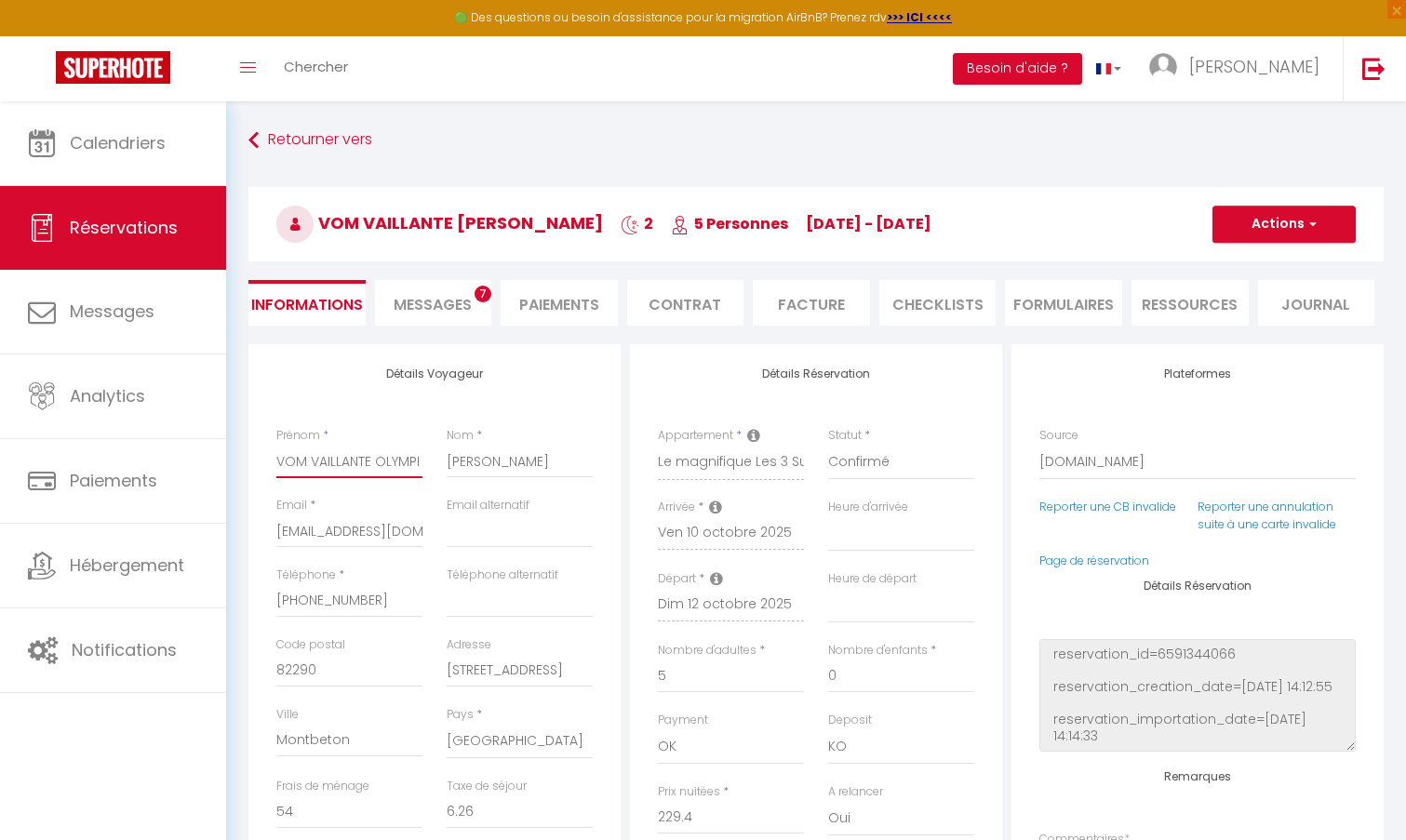
select select
checkbox input "false"
type input "VOM VAILLANTE OLYMPIQ"
select select
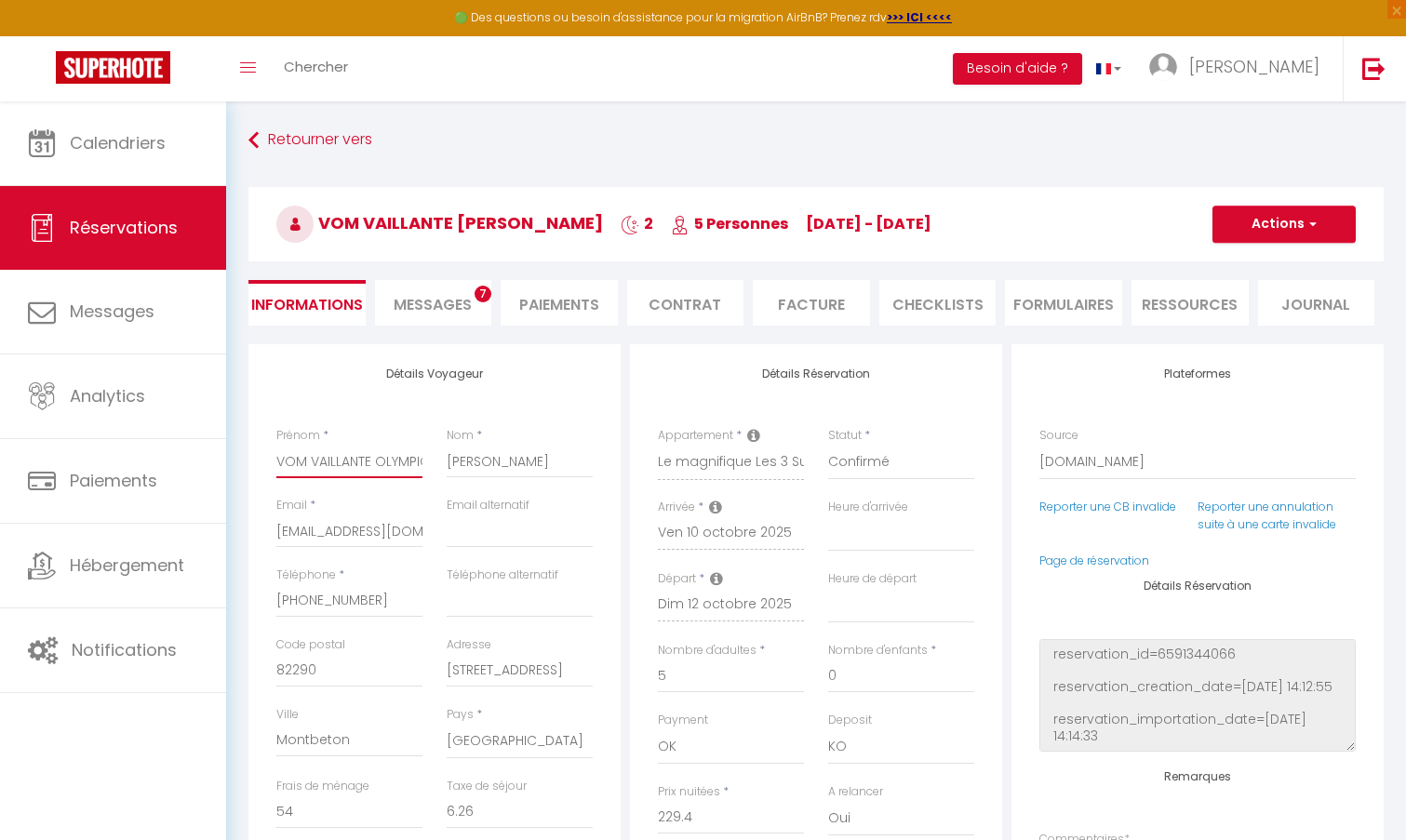
checkbox input "false"
type input "VOM VAILLANTE OLYMPIQU"
select select
checkbox input "false"
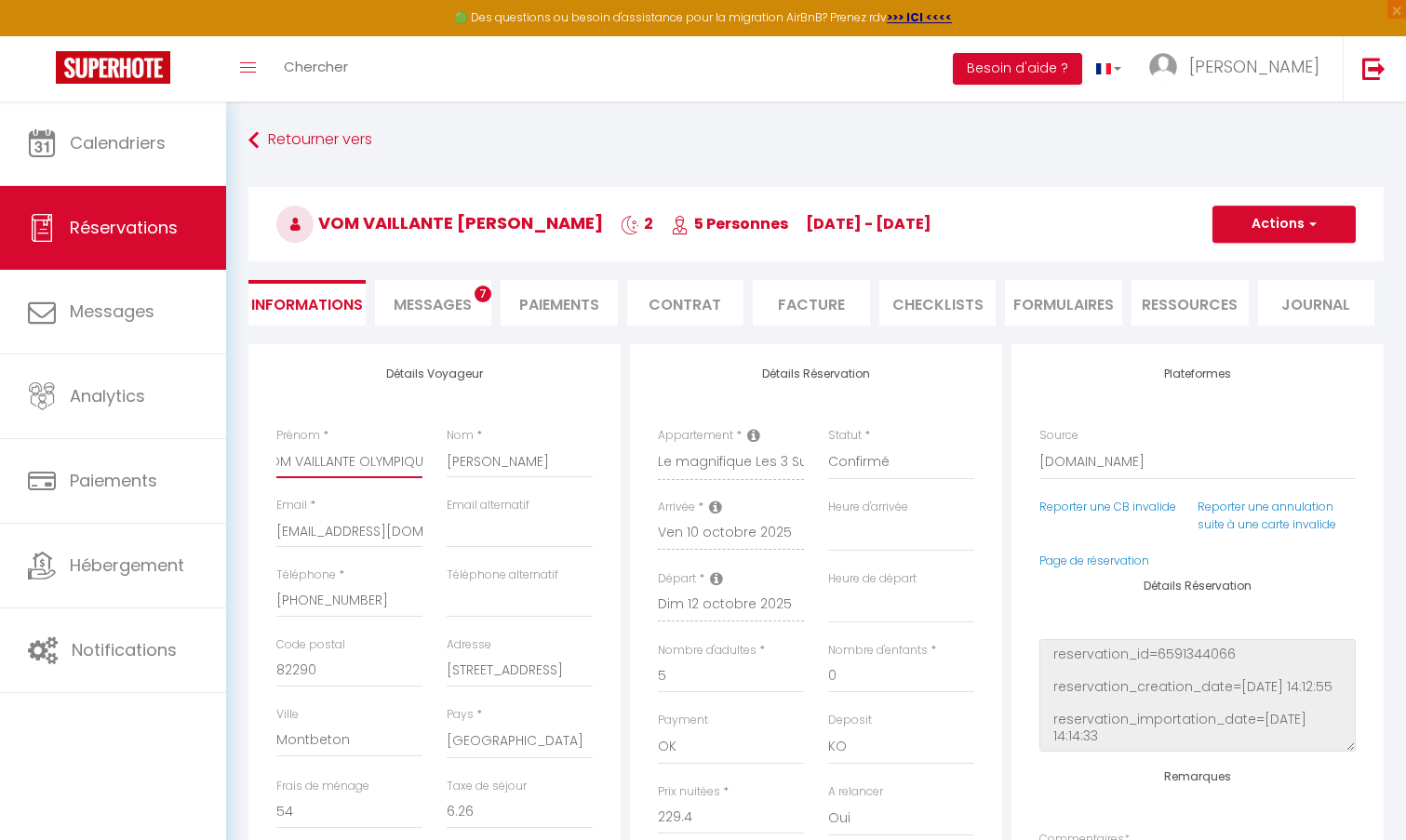
type input "VOM VAILLANTE OLYMPIQUE"
select select
checkbox input "false"
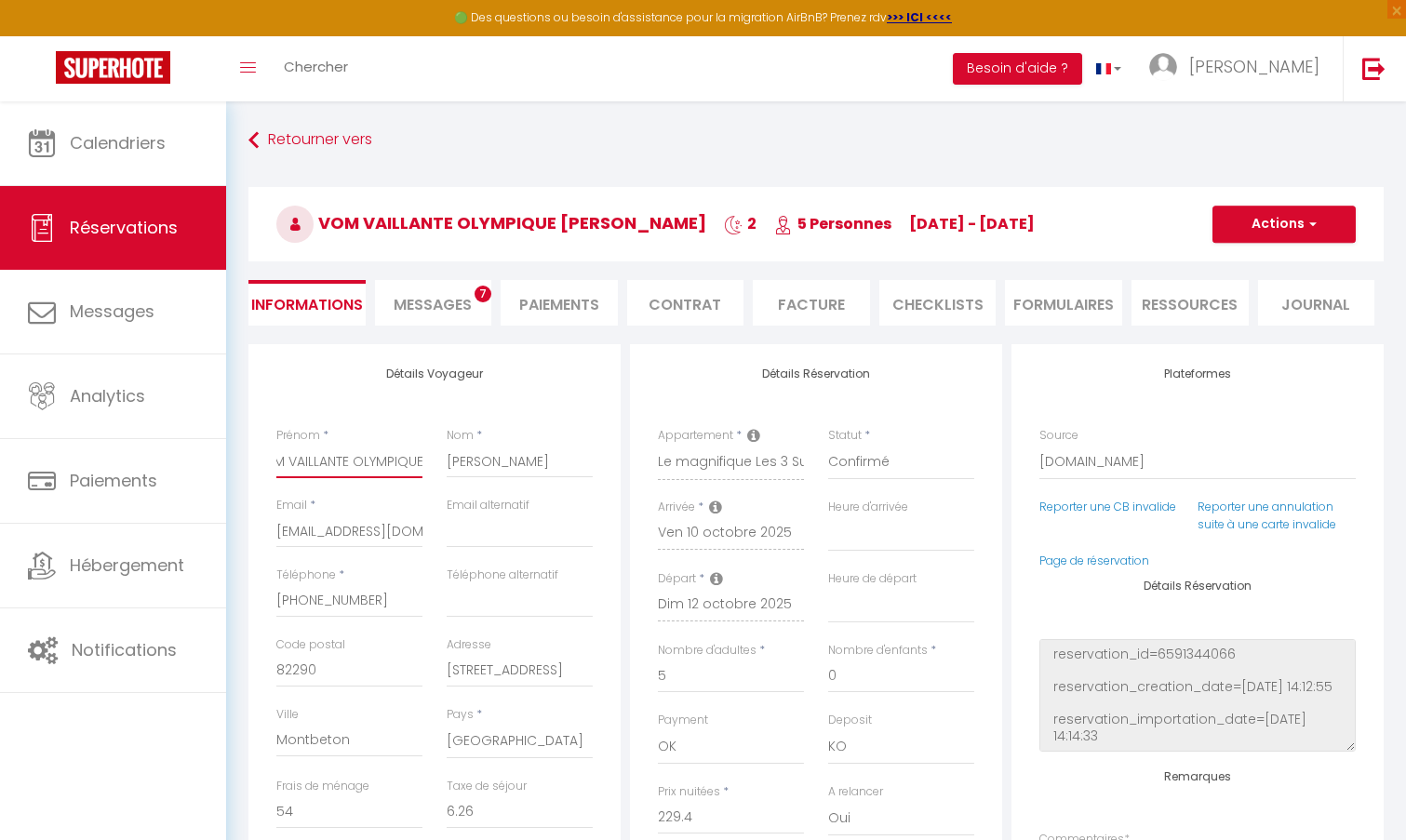
type input "VOM VAILLANTE OLYMPIQUE"
type input "M"
select select
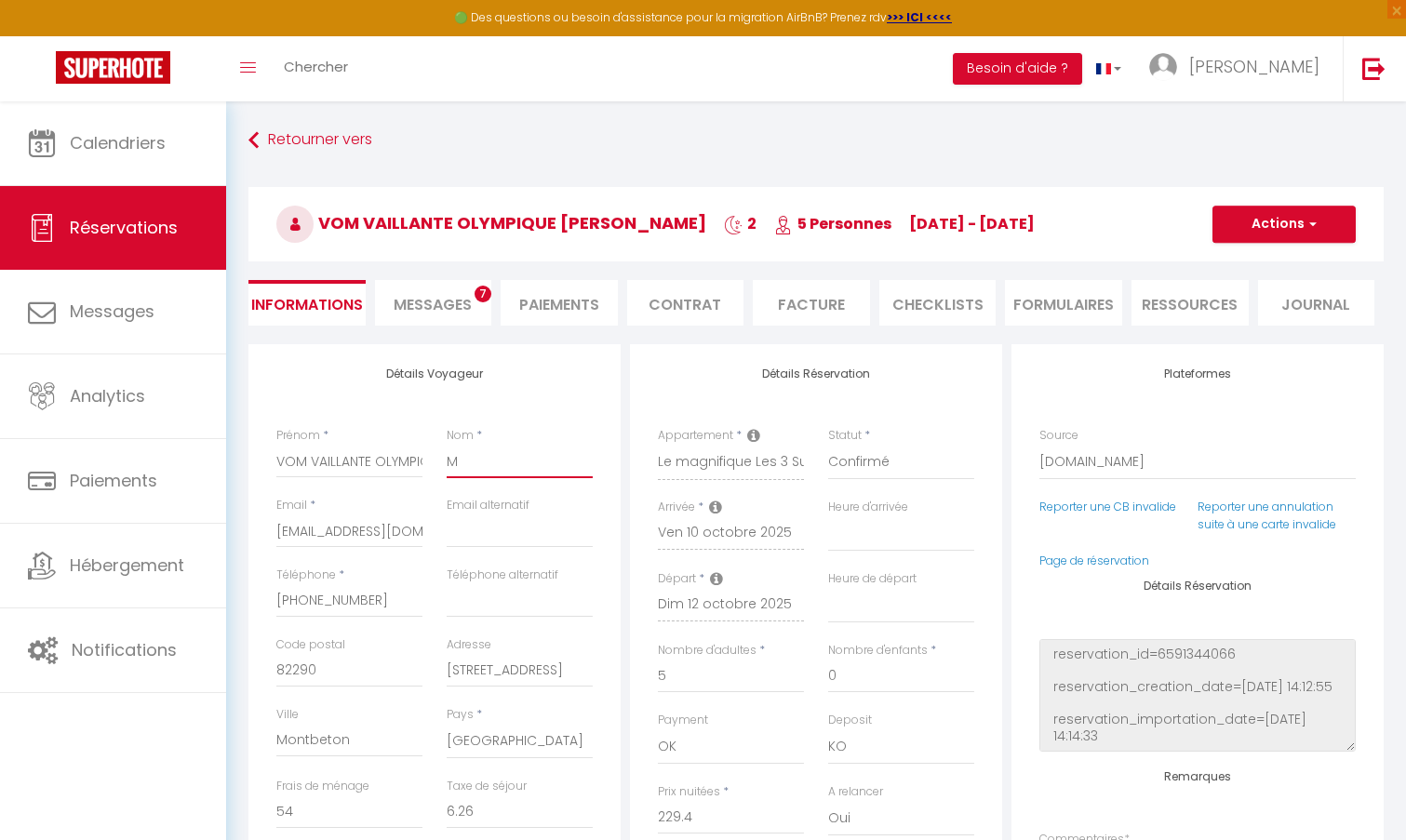
checkbox input "false"
type input "MO"
select select
checkbox input "false"
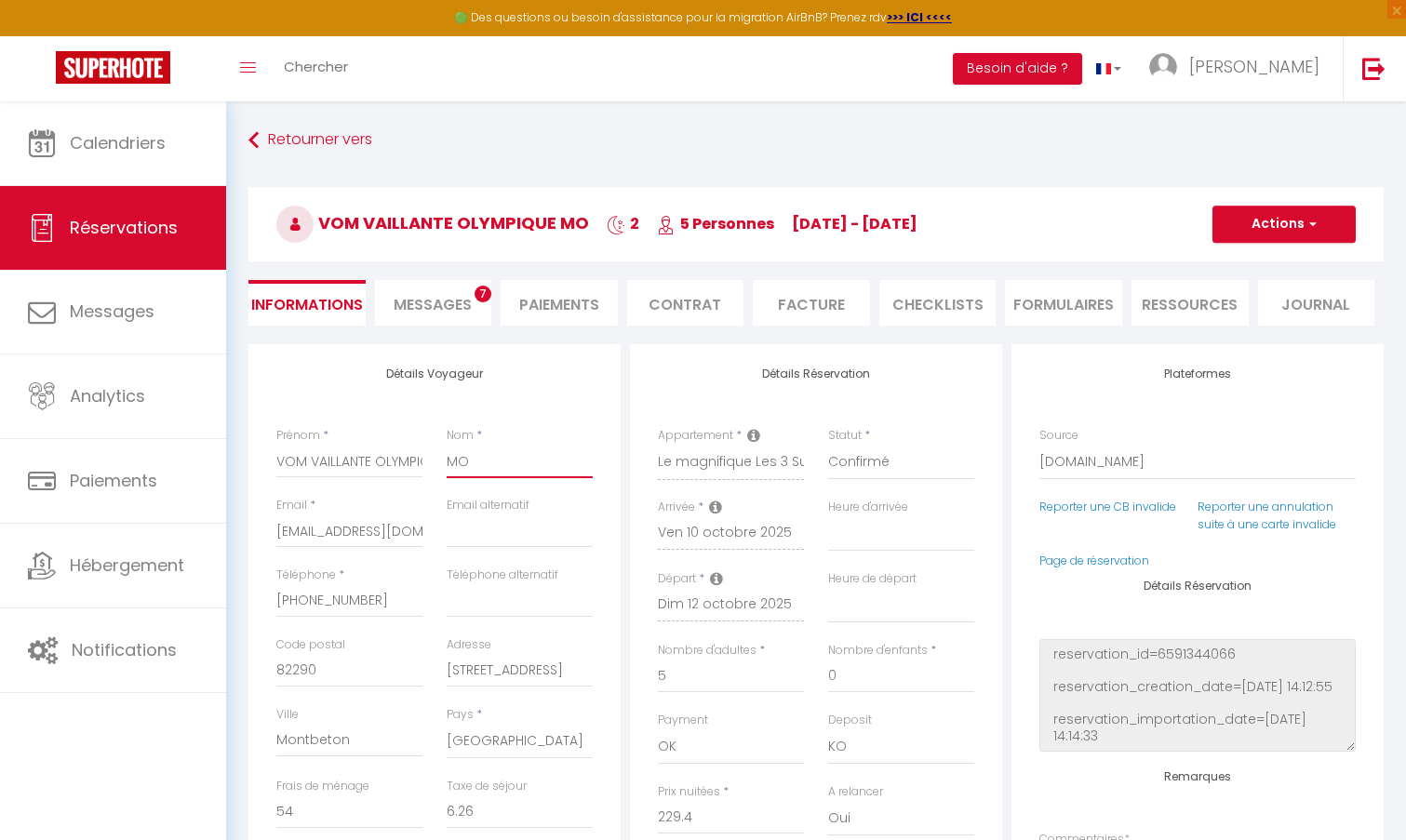
type input "MON"
select select
checkbox input "false"
type input "MONT"
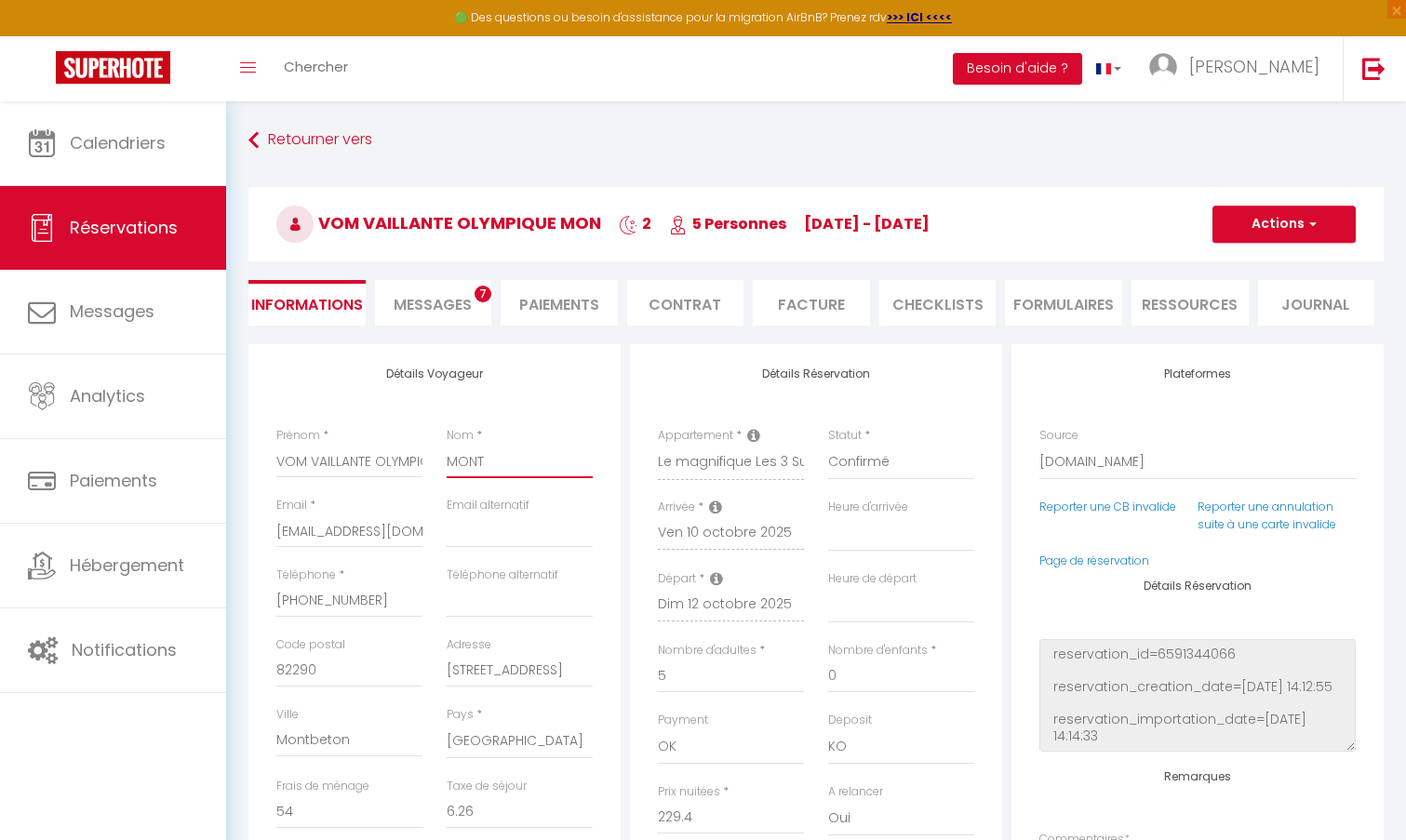
select select
checkbox input "false"
type input "MONTA"
select select
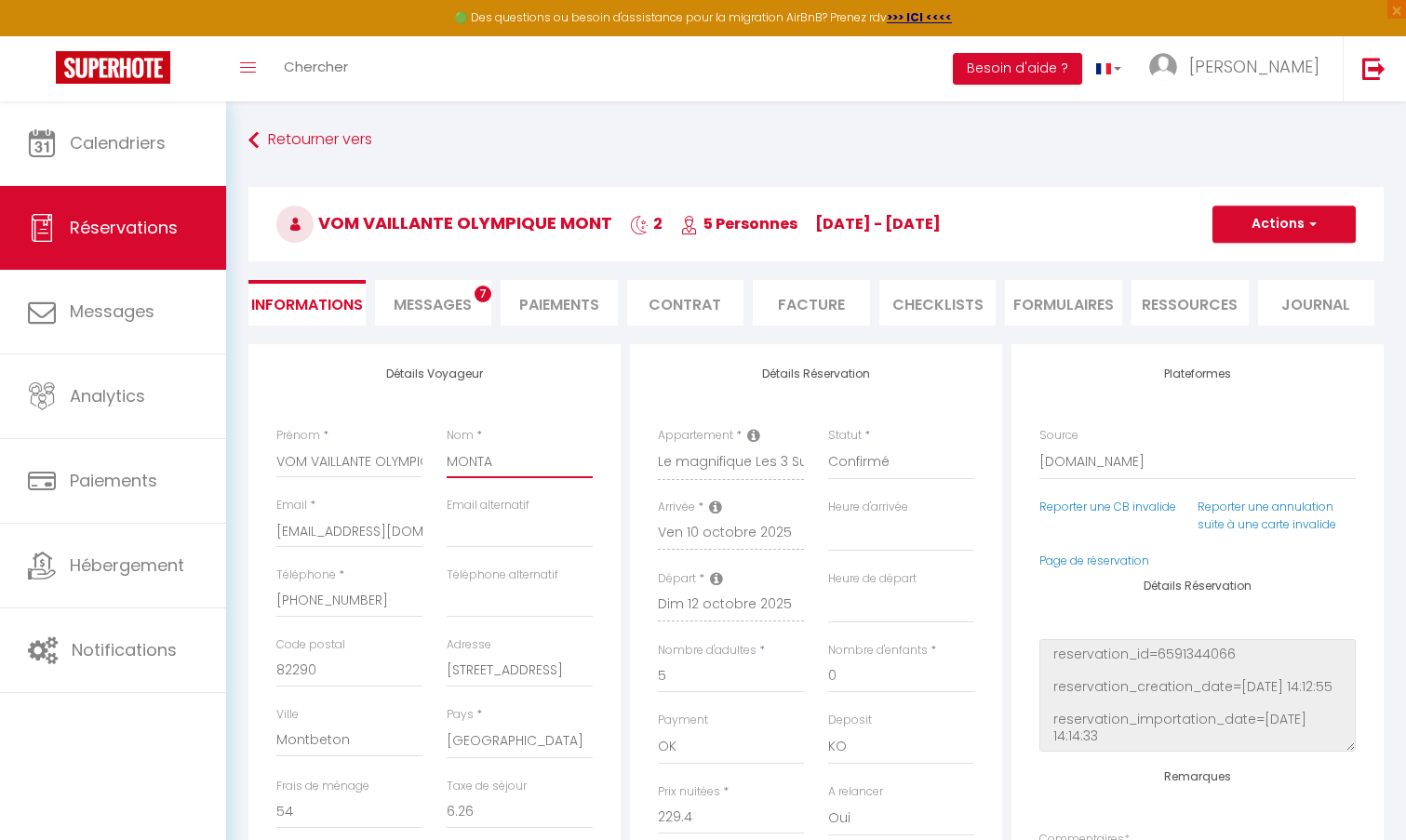
select select
checkbox input "false"
type input "MONTAL"
select select
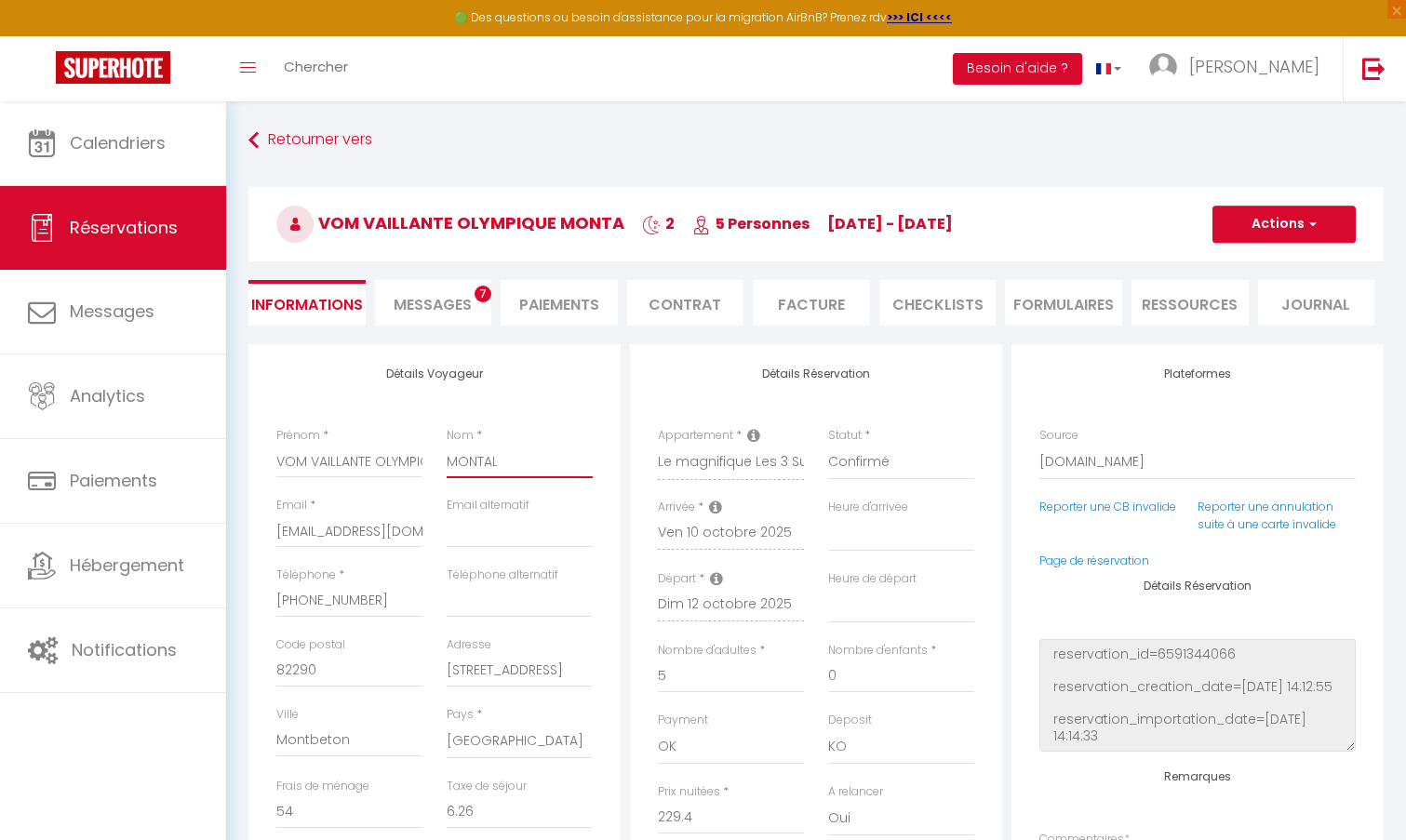
checkbox input "false"
type input "MONTALB"
select select
checkbox input "false"
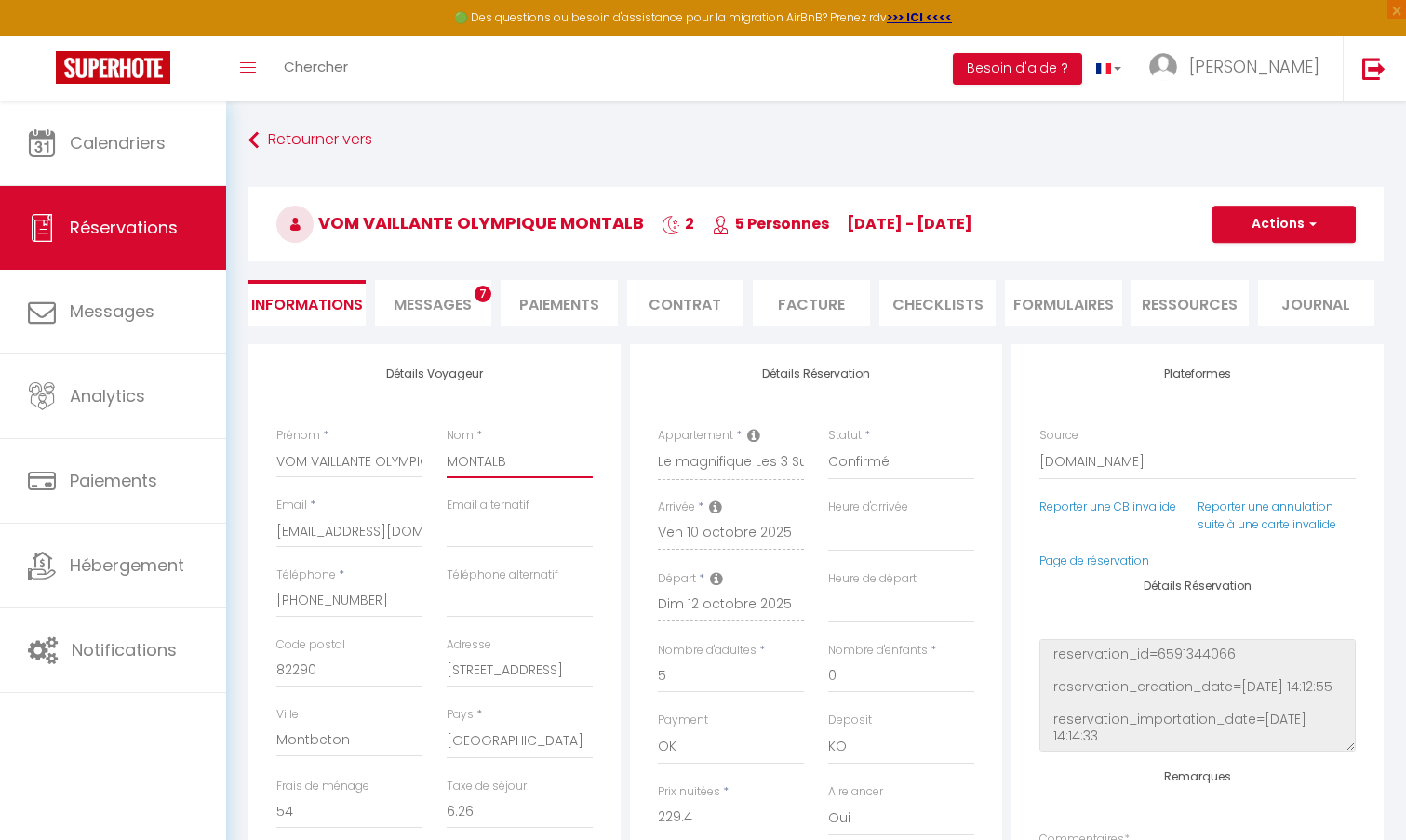
type input "MONTALBA"
select select
checkbox input "false"
type input "MONTALBAN"
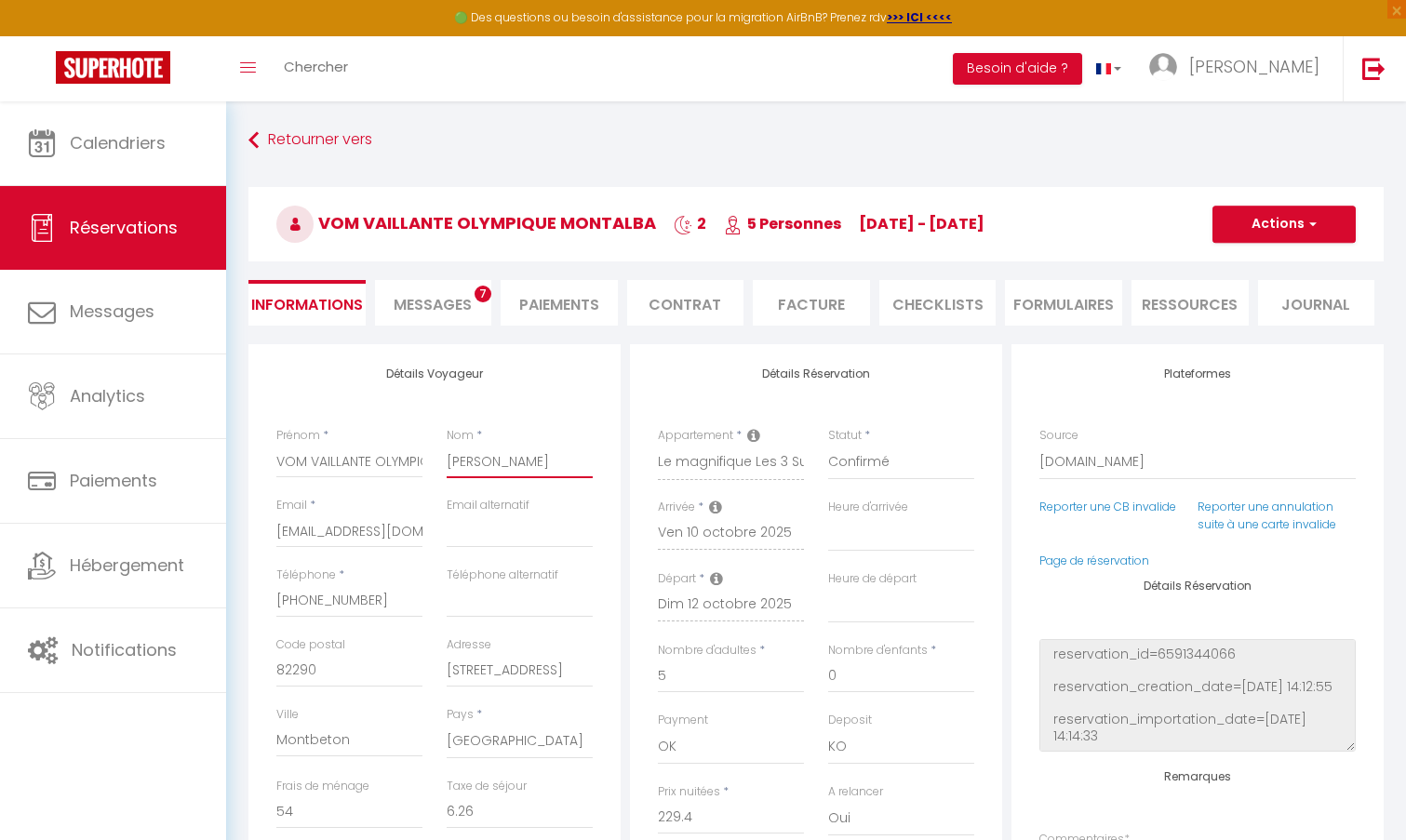
select select
checkbox input "false"
type input "MONTALBANN"
select select
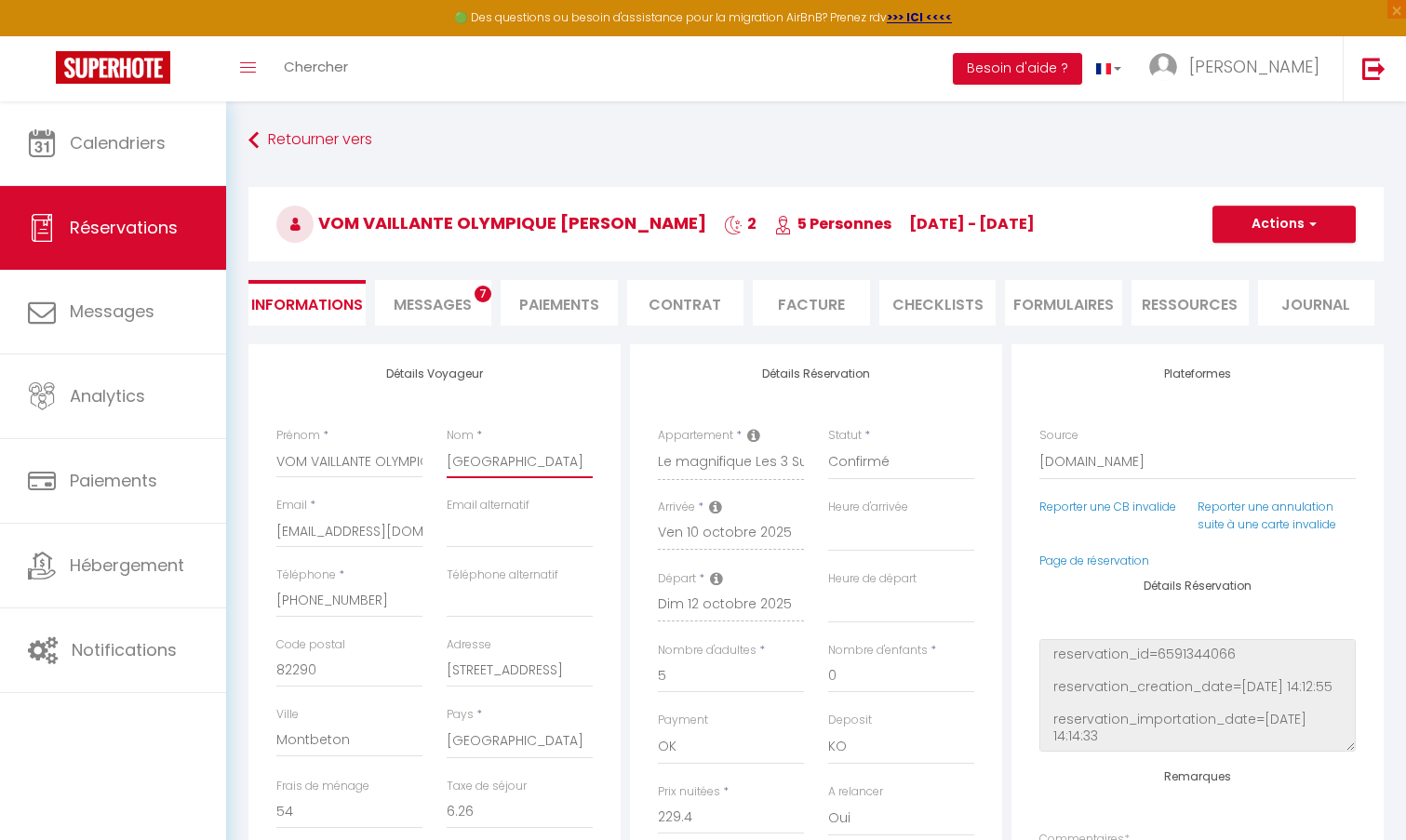
select select
checkbox input "false"
type input "MONTALBANNA"
select select
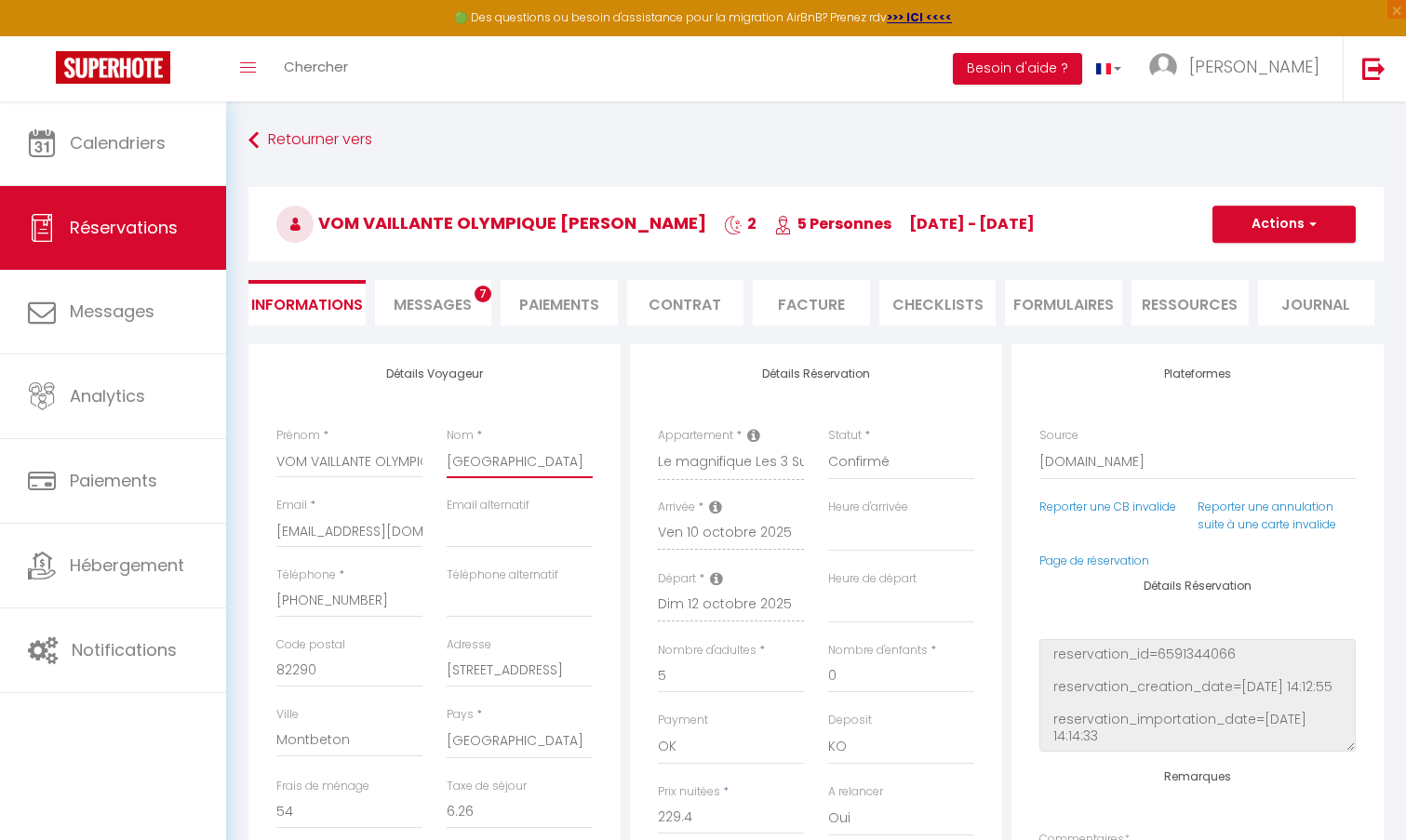
checkbox input "false"
type input "MONTALBANNAI"
select select
checkbox input "false"
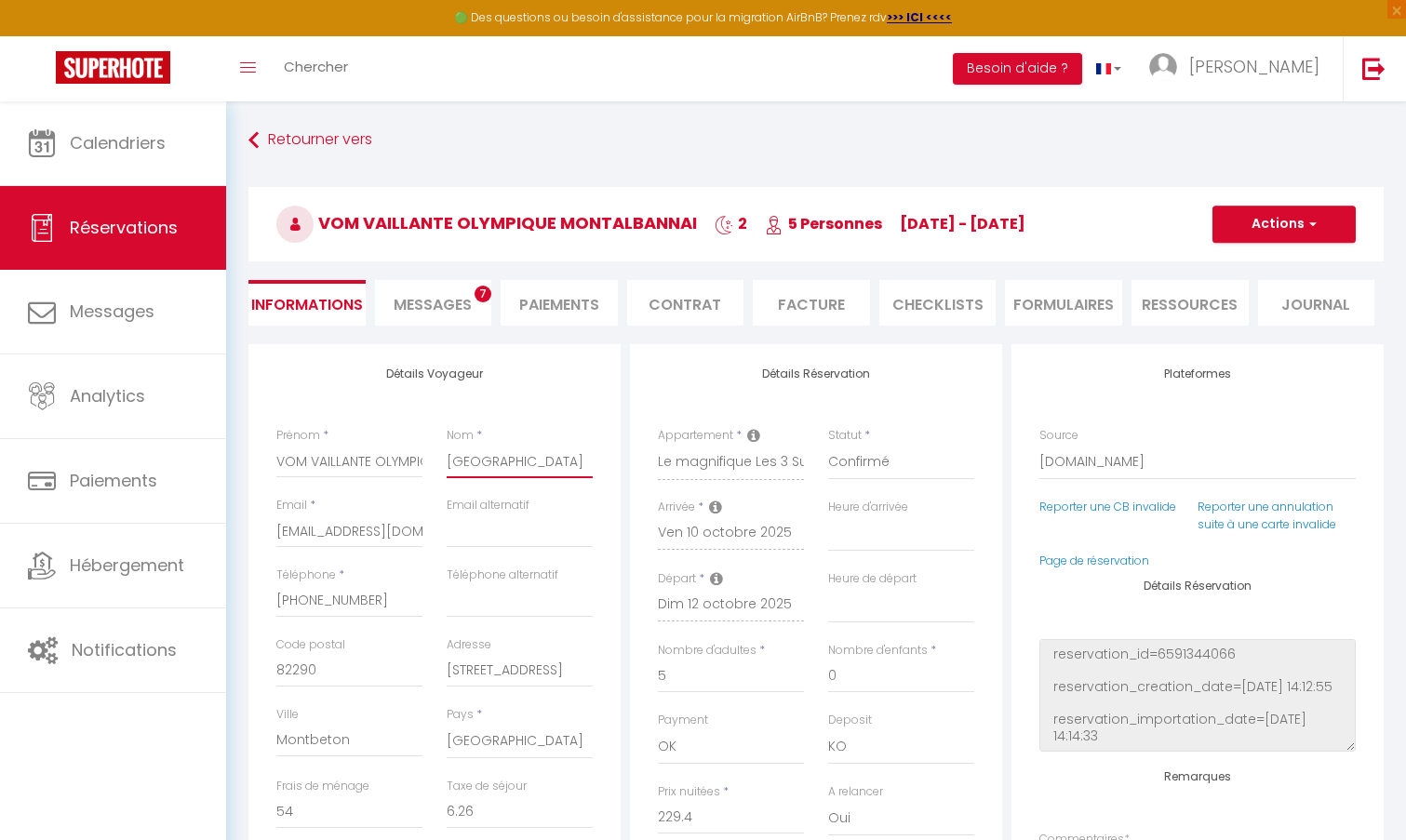
type input "MONTALBANNAIS"
select select
checkbox input "false"
type input "MONTALBANNAISE"
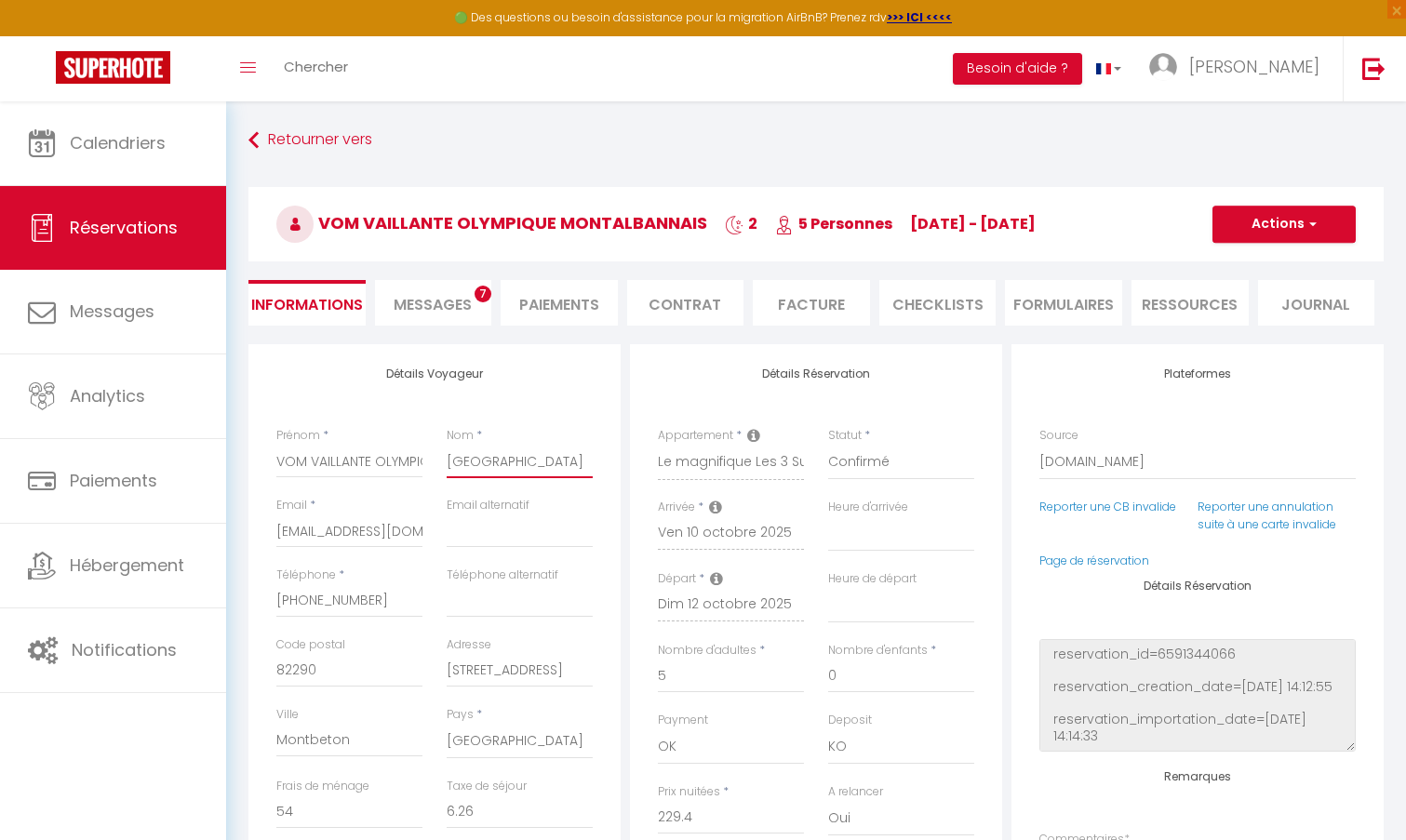
select select
checkbox input "false"
type input "MONTALBANNAISE"
click at [413, 531] on input "bmarie.250390@guest.booking.com" at bounding box center [349, 531] width 146 height 33
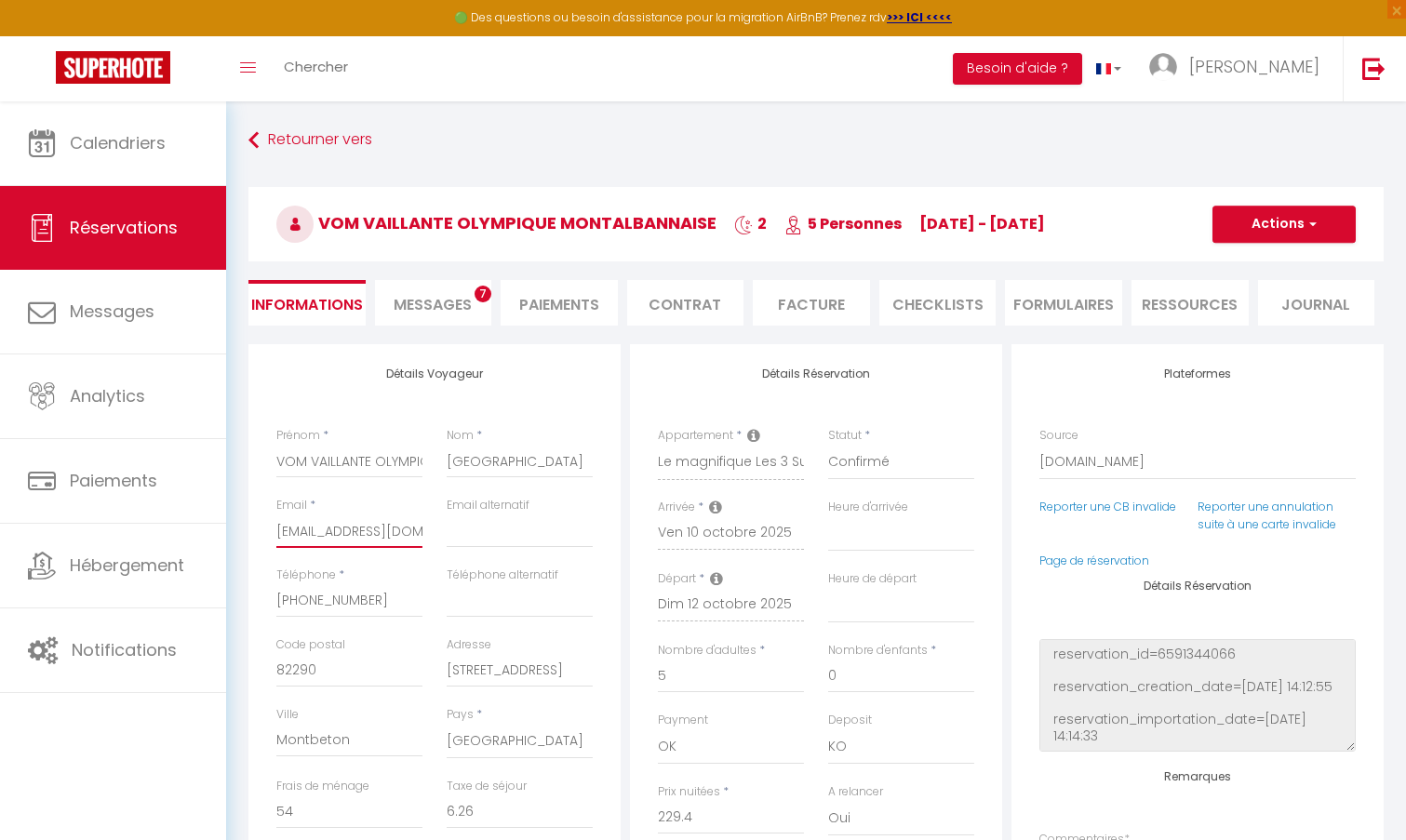
click at [413, 531] on input "bmarie.250390@guest.booking.com" at bounding box center [349, 531] width 146 height 33
select select
checkbox input "false"
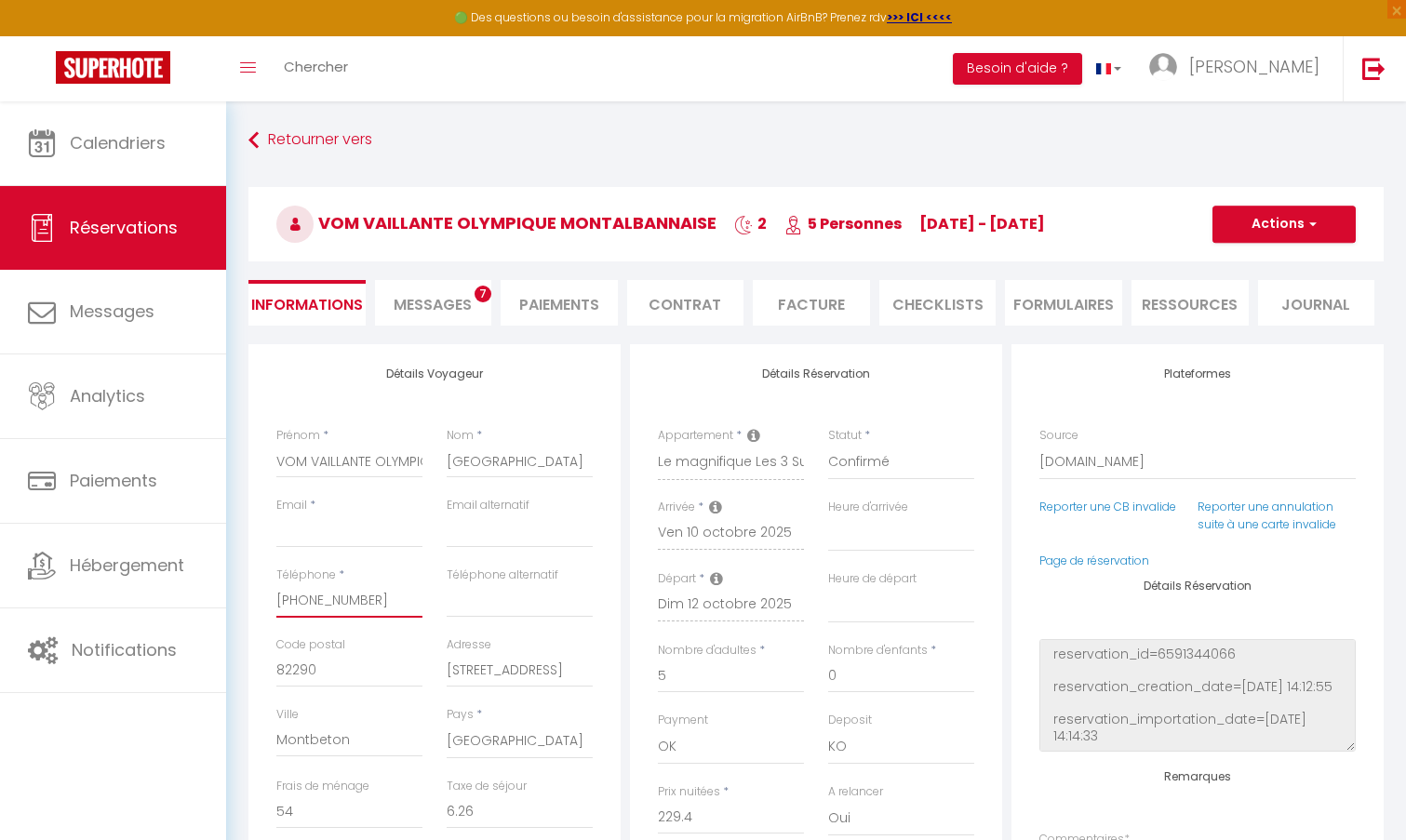
click at [383, 597] on input "+33614072821" at bounding box center [349, 601] width 146 height 33
click at [352, 676] on input "82290" at bounding box center [349, 671] width 146 height 33
type input "8"
select select
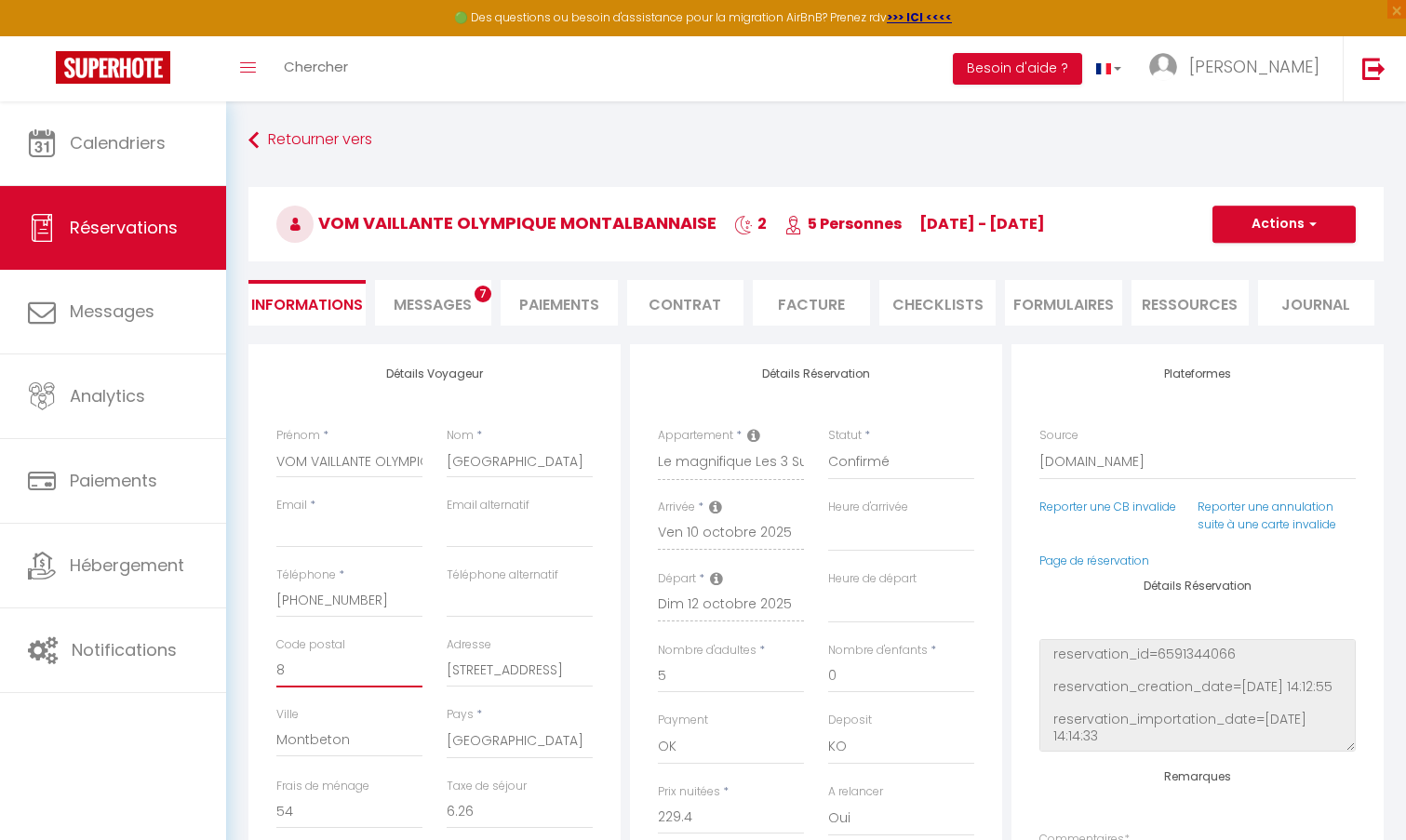
select select
checkbox input "false"
type input "82"
select select
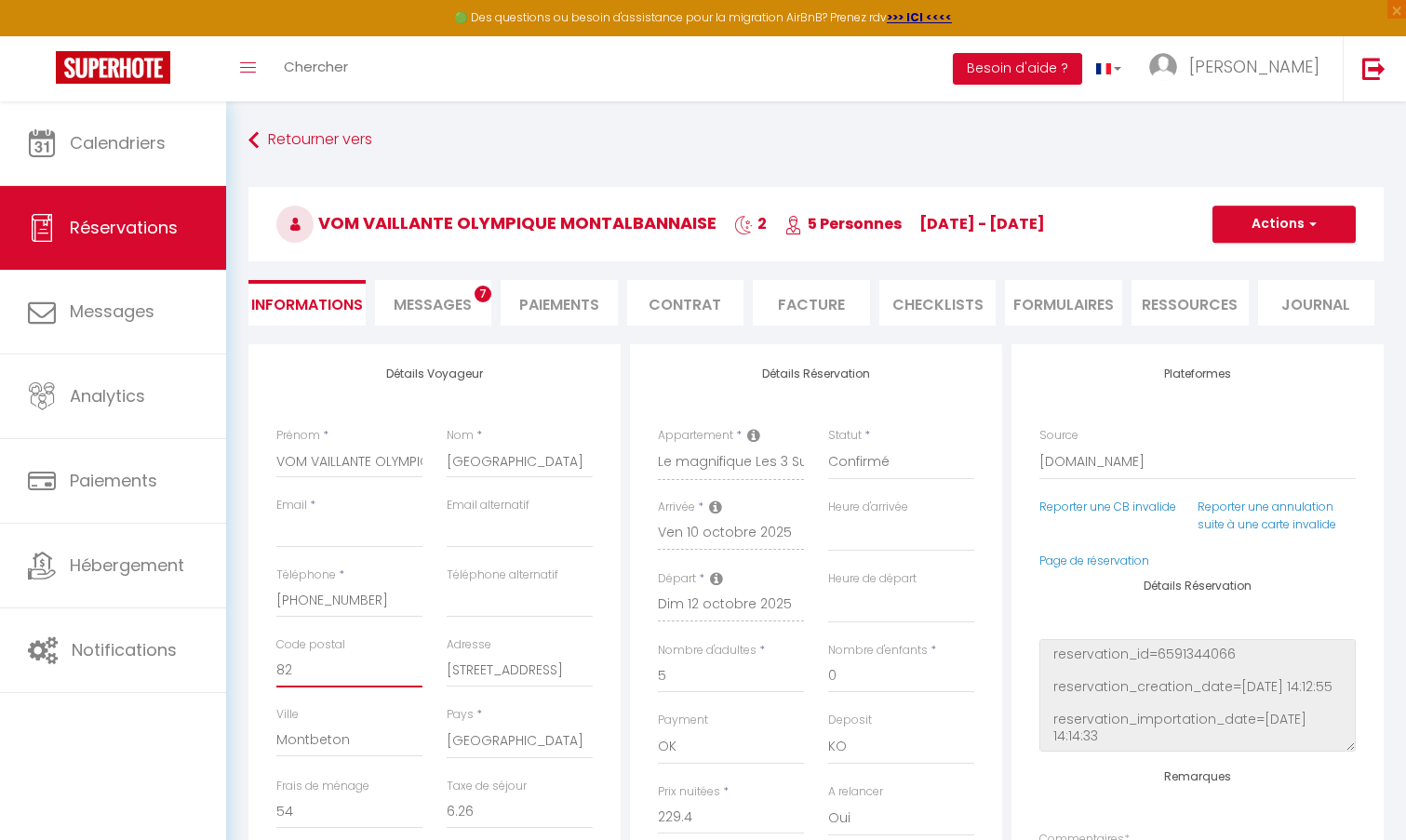
checkbox input "false"
type input "820"
select select
checkbox input "false"
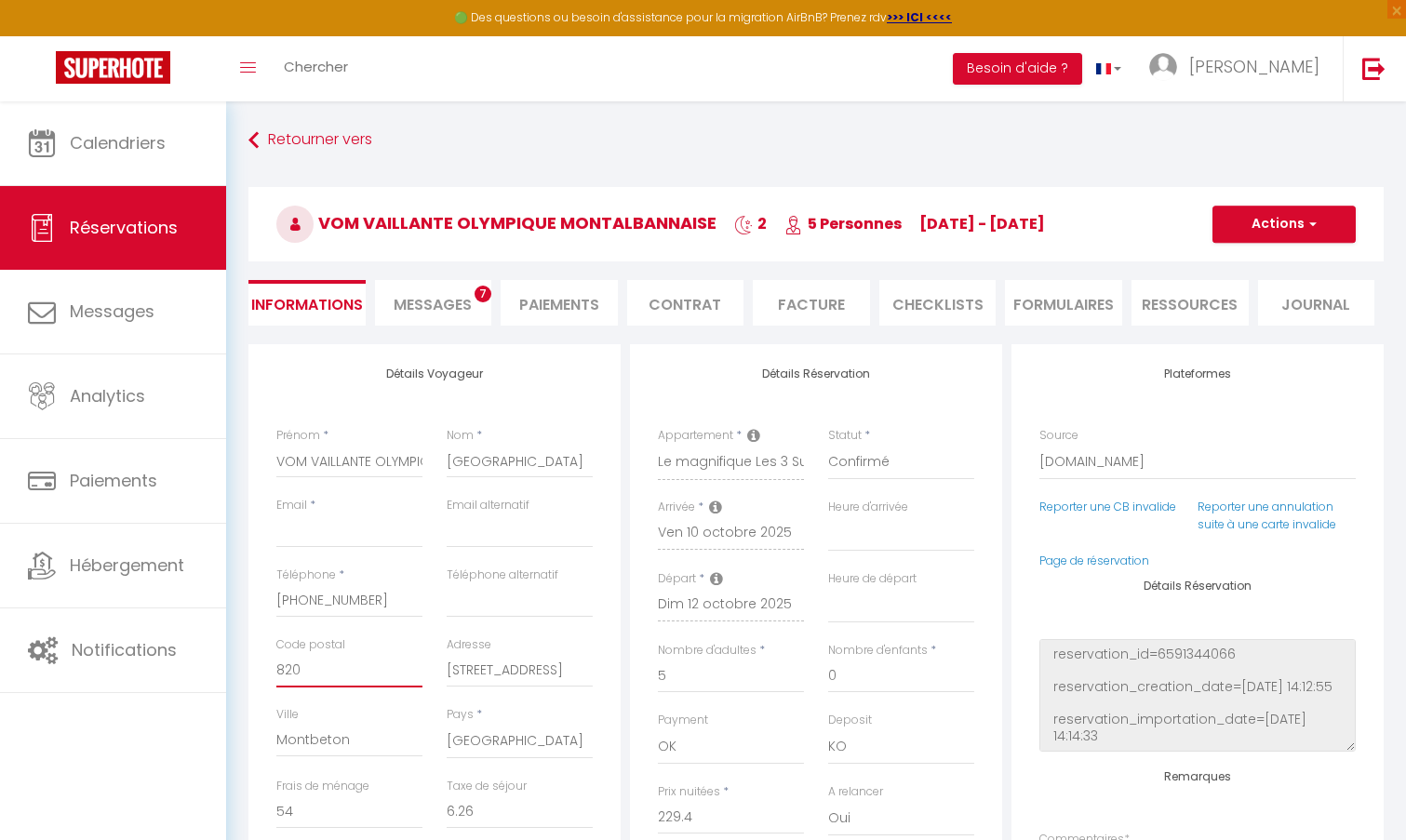
type input "8200"
select select
checkbox input "false"
type input "82000"
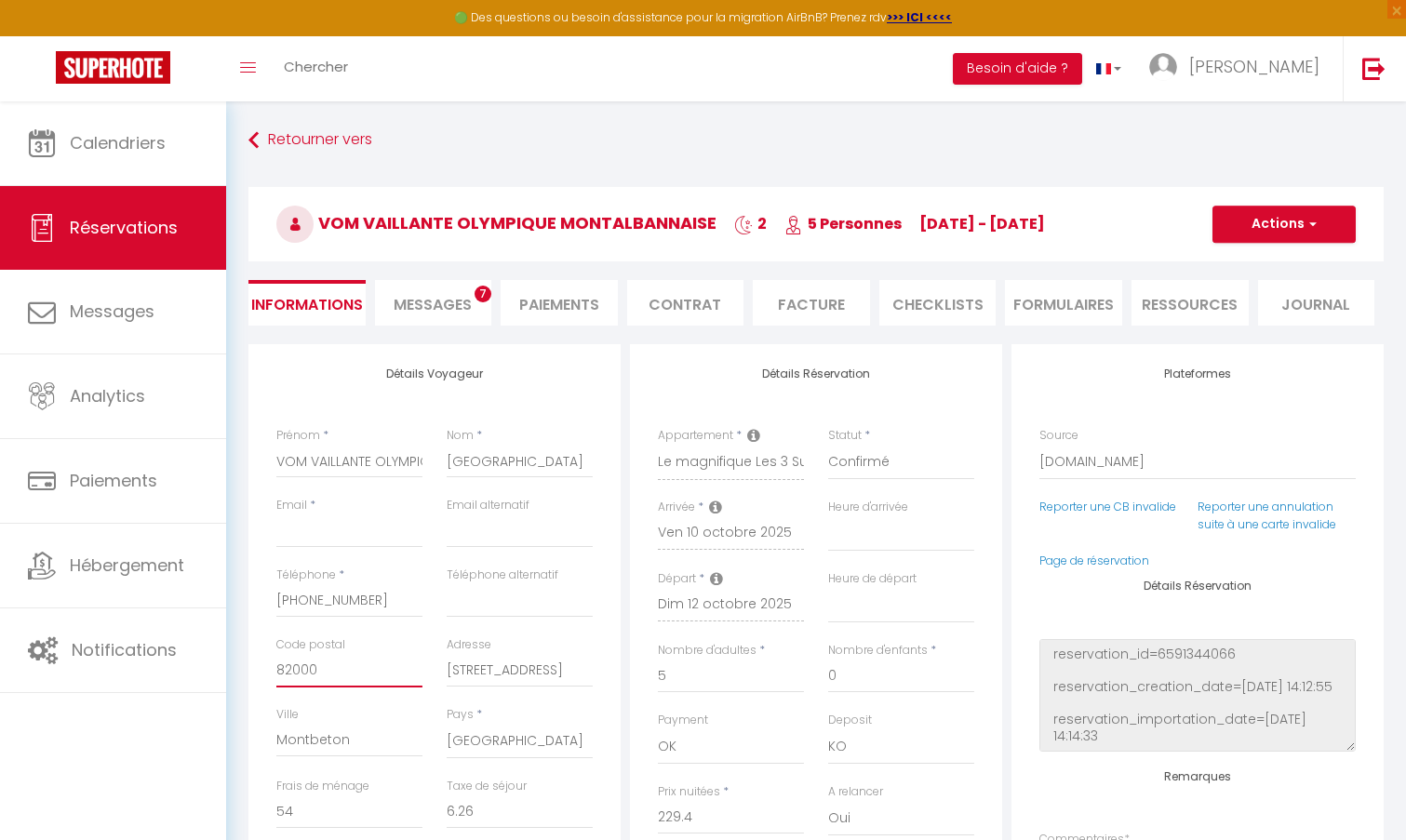
select select
checkbox input "false"
type input "82000"
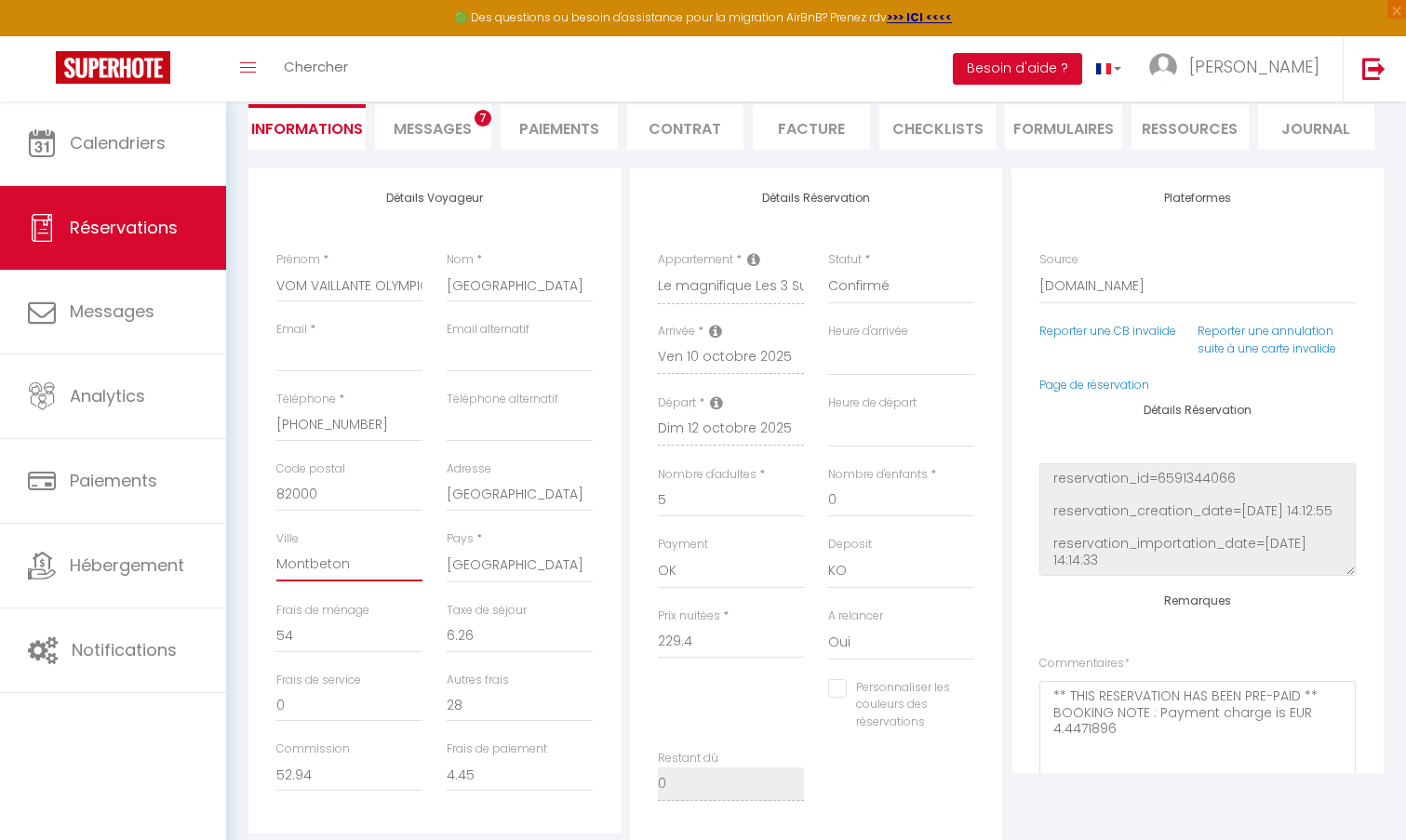
scroll to position [186, 0]
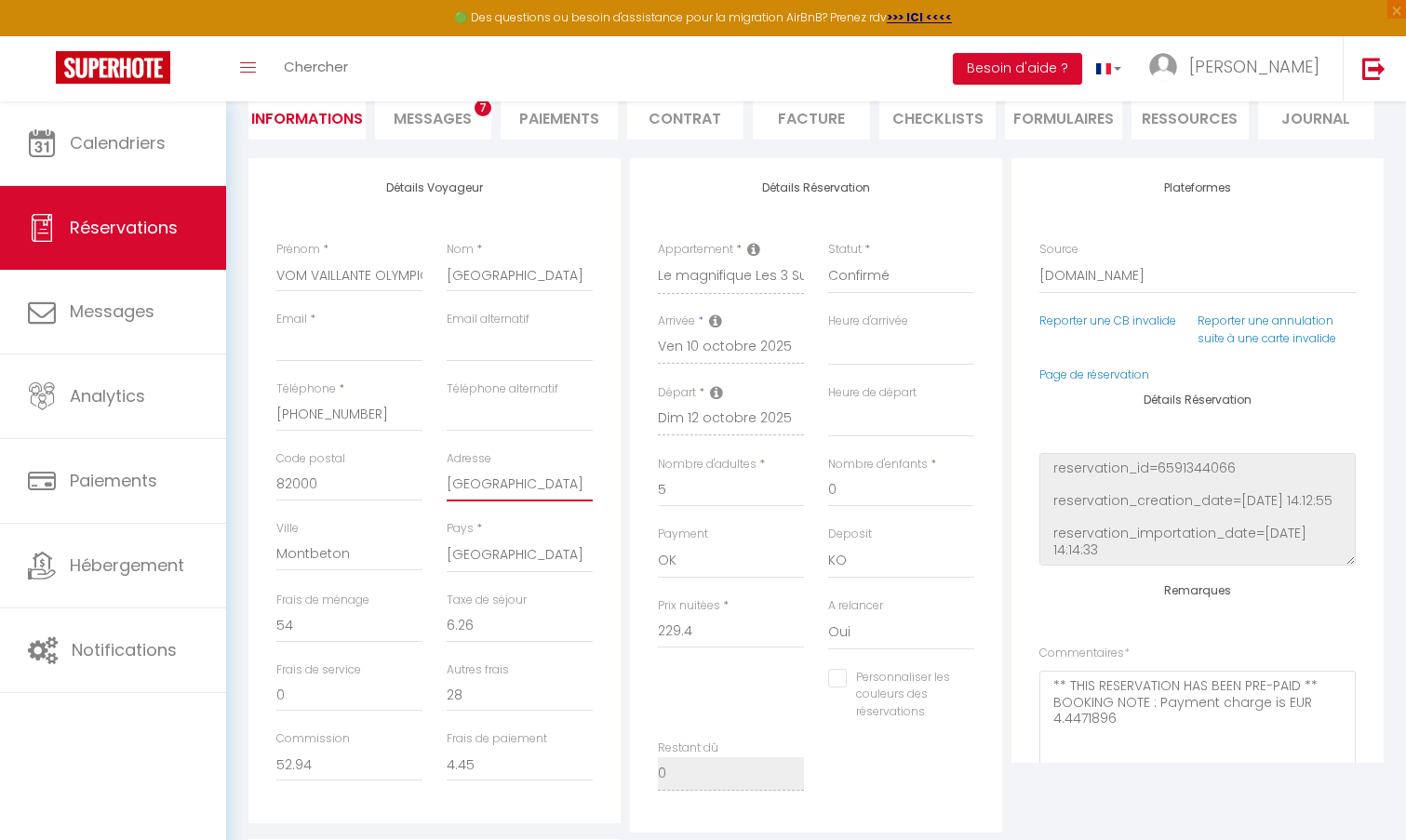
click at [500, 477] on input "MONTAUBAN" at bounding box center [519, 485] width 146 height 33
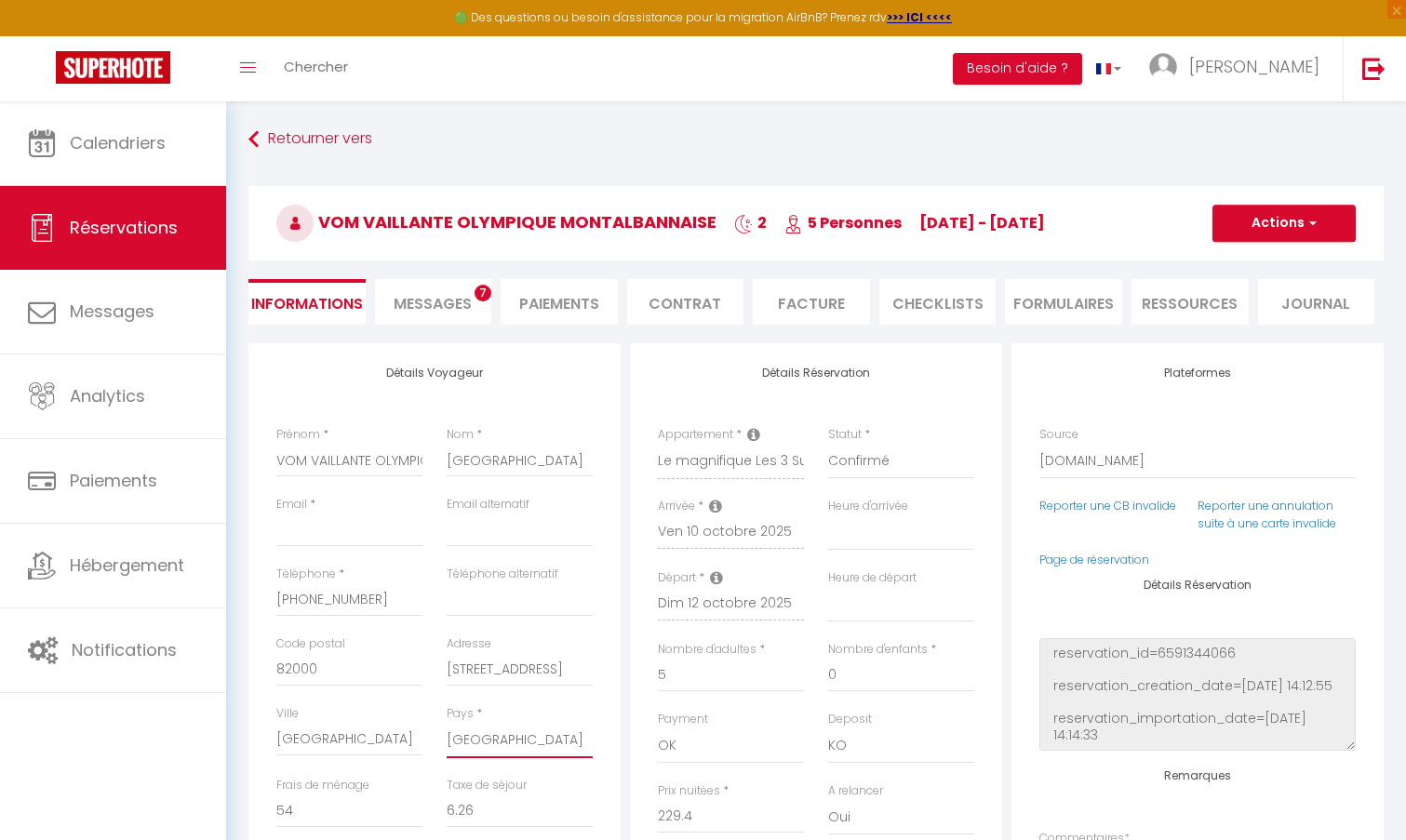
scroll to position [0, 0]
click at [1330, 208] on button "Actions" at bounding box center [1284, 224] width 143 height 37
click at [1273, 255] on link "Enregistrer" at bounding box center [1265, 264] width 147 height 24
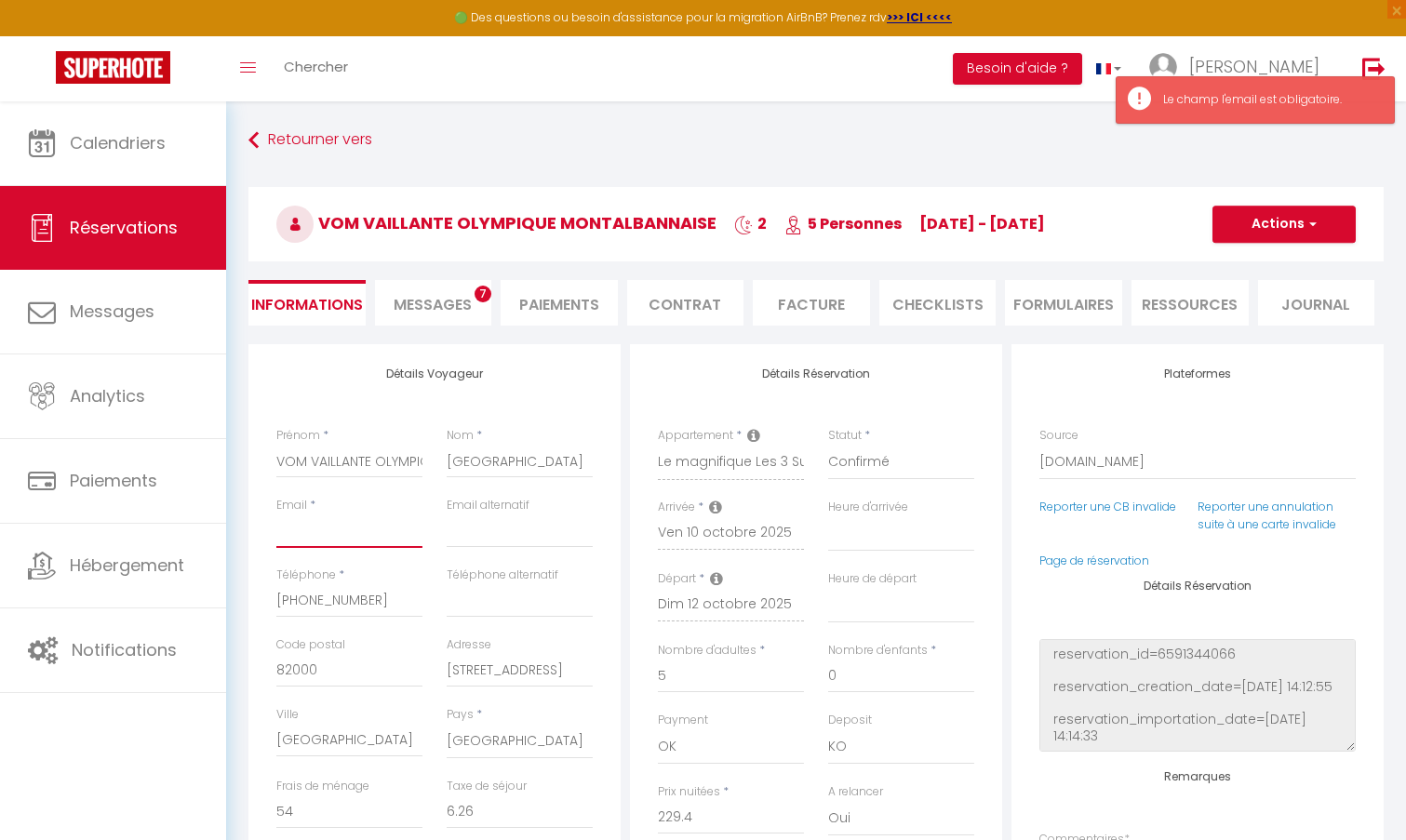
click at [350, 532] on input "Email client" at bounding box center [349, 531] width 146 height 33
click at [350, 529] on input "Email client" at bounding box center [349, 531] width 146 height 33
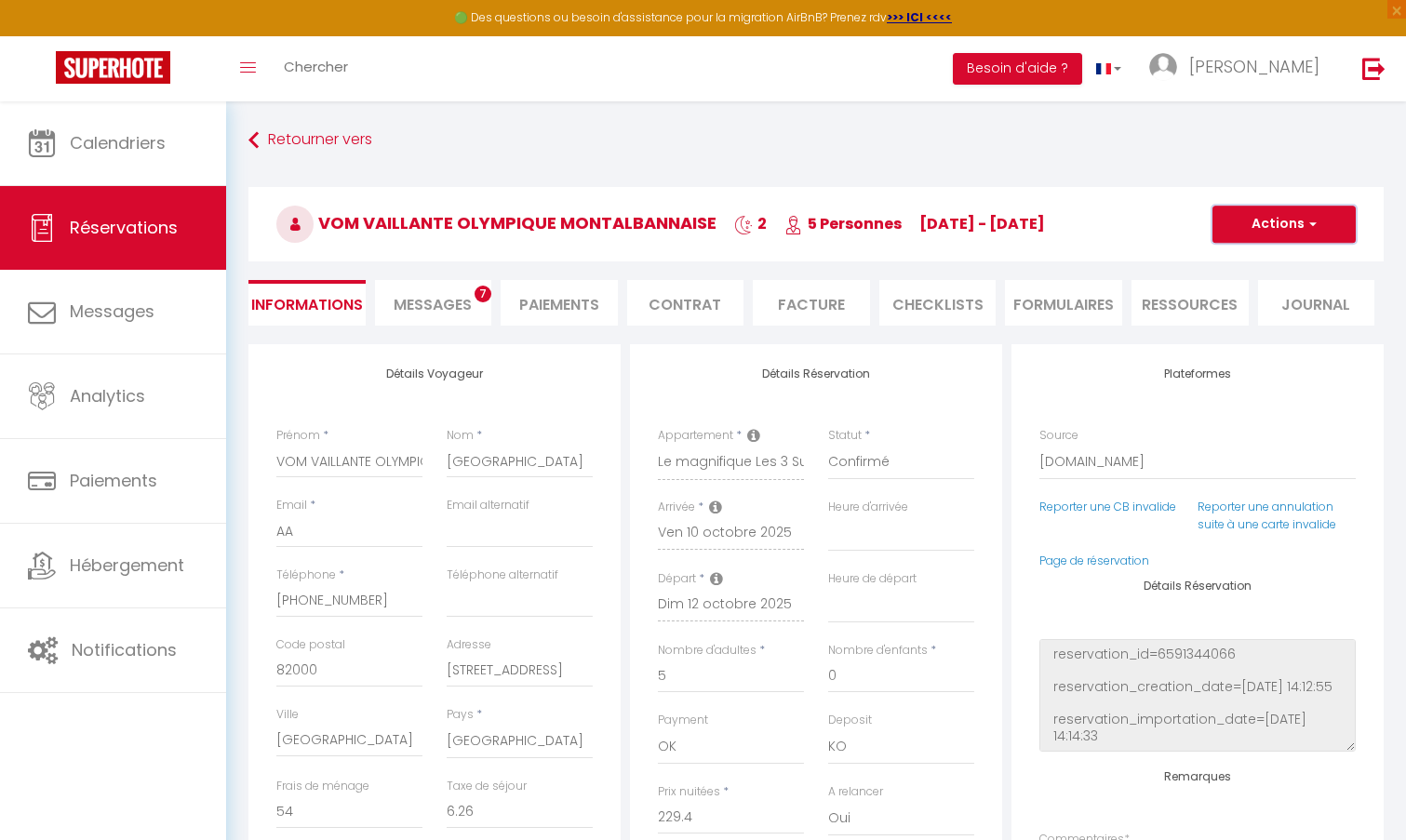
click at [1313, 232] on span "button" at bounding box center [1309, 223] width 11 height 17
click at [1257, 255] on link "Enregistrer" at bounding box center [1265, 264] width 147 height 24
click at [568, 304] on li "Paiements" at bounding box center [559, 303] width 117 height 46
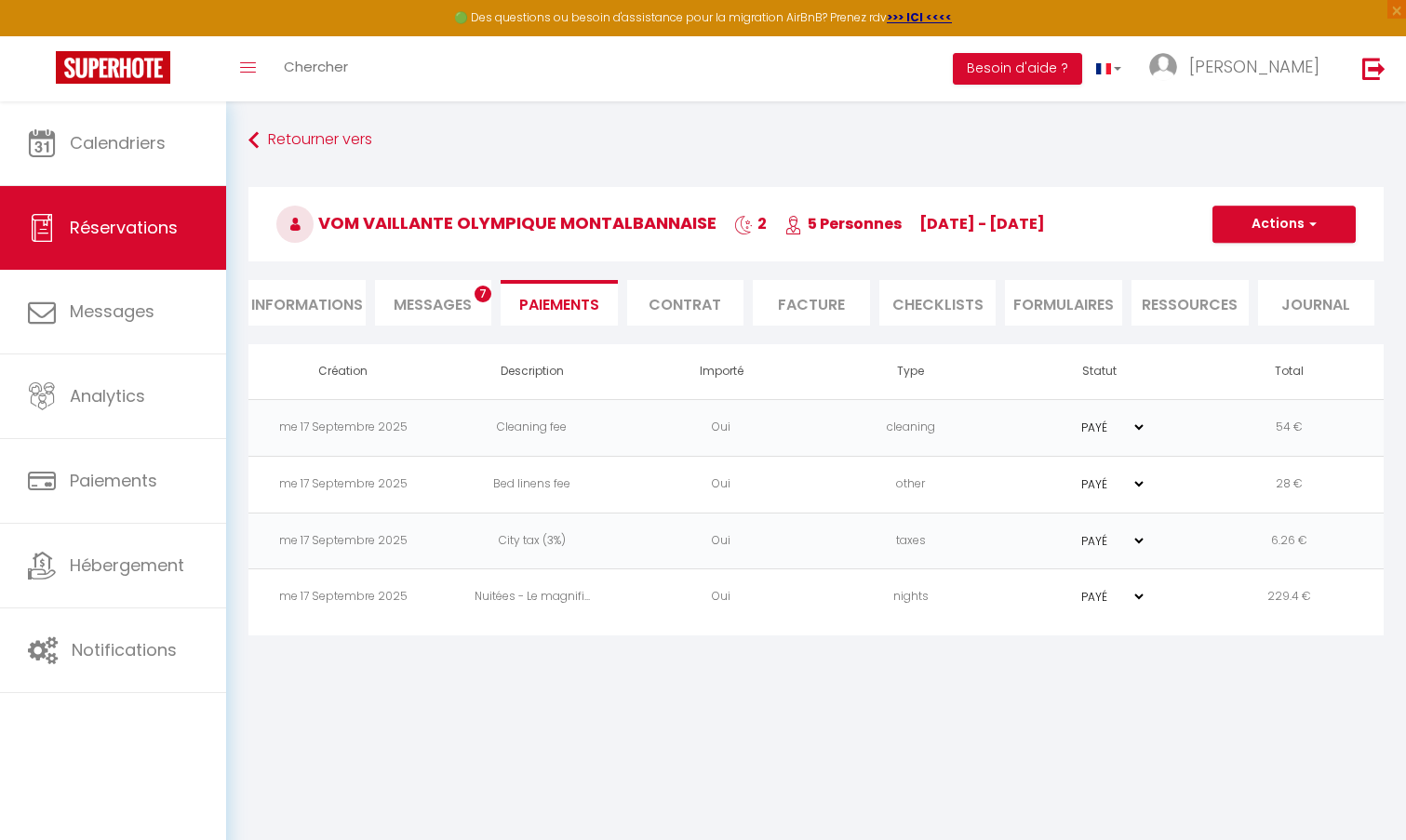
click at [697, 305] on li "Contrat" at bounding box center [685, 303] width 117 height 46
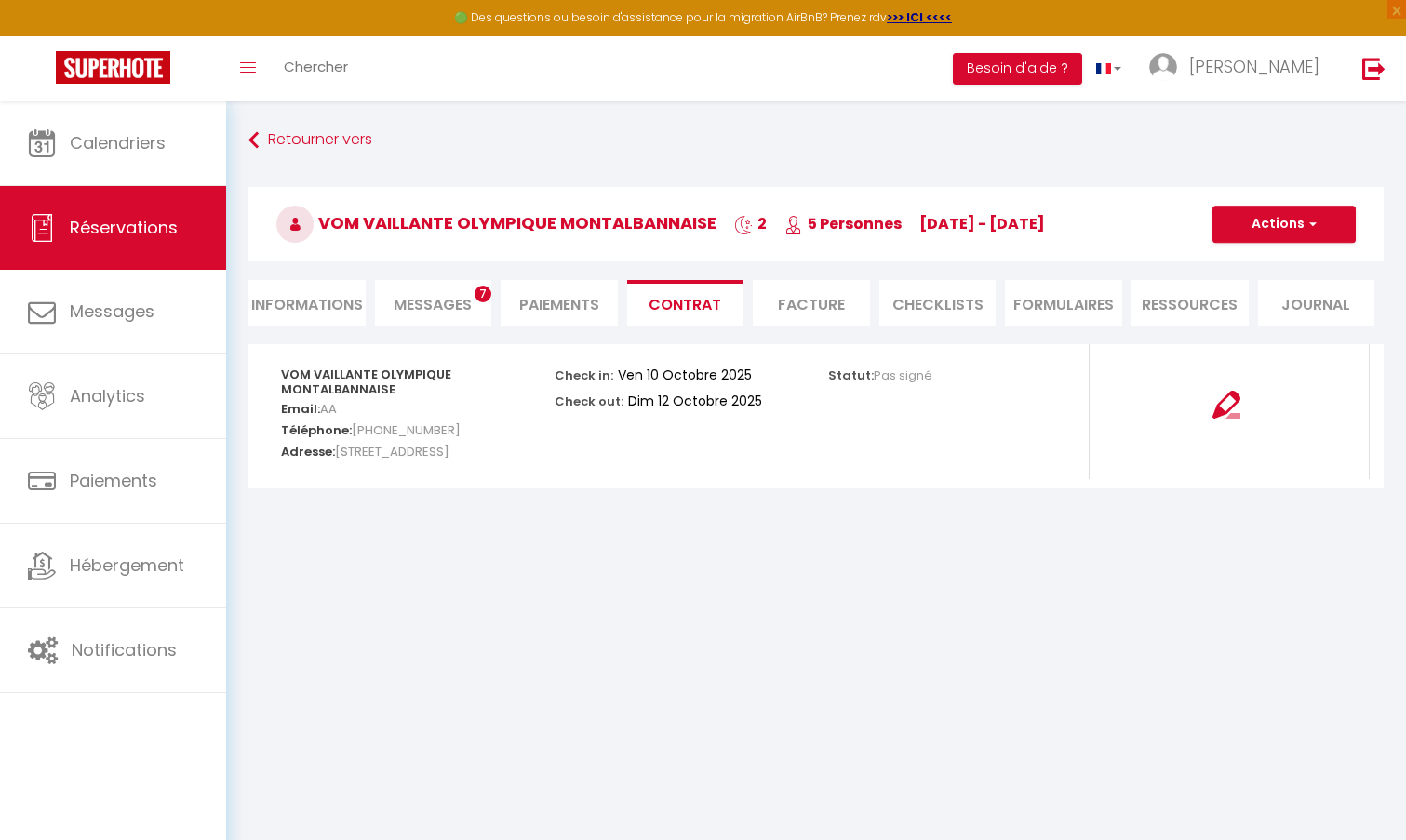
click at [801, 306] on li "Facture" at bounding box center [812, 303] width 117 height 46
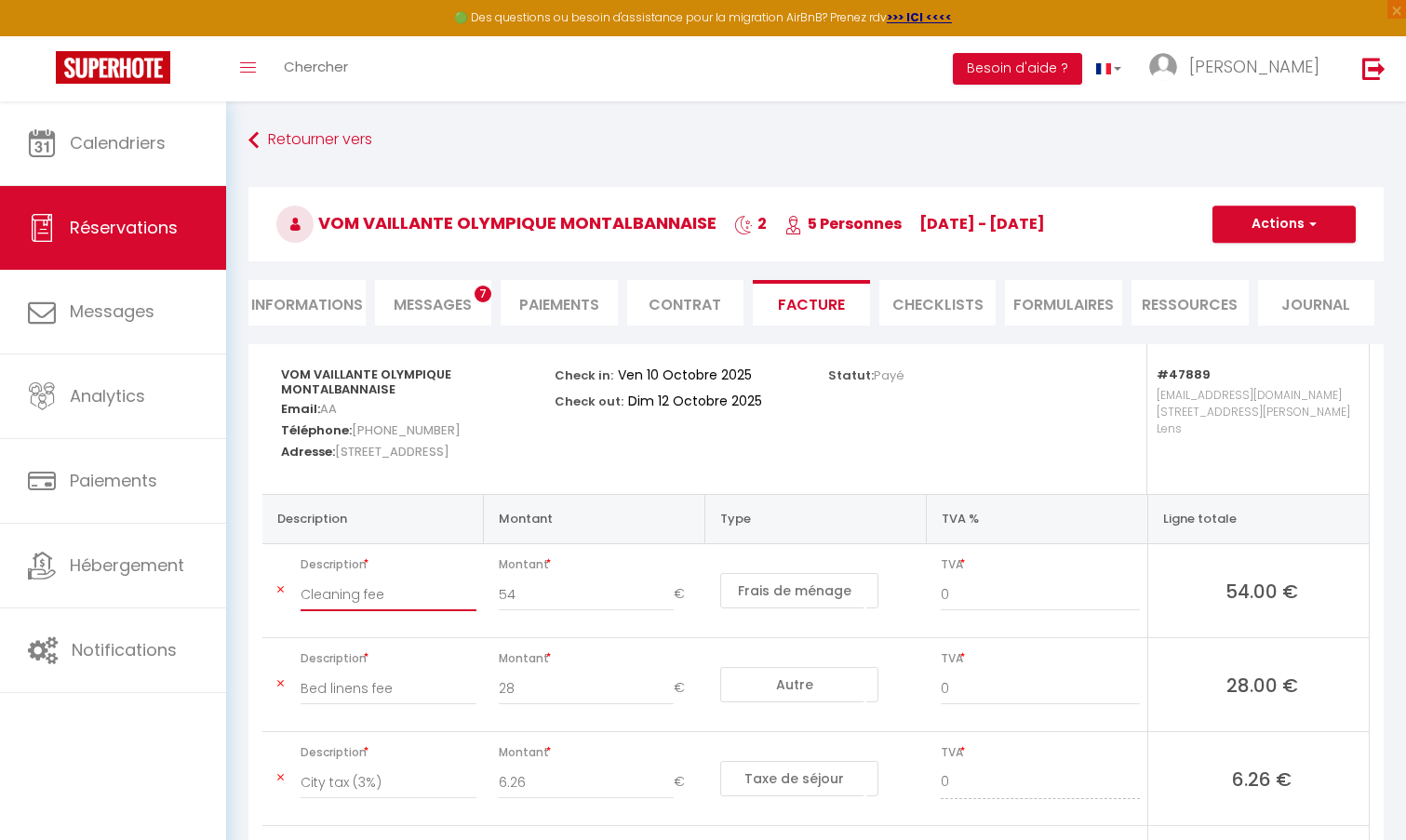
click at [390, 586] on input "Cleaning fee" at bounding box center [389, 594] width 176 height 33
drag, startPoint x: 406, startPoint y: 593, endPoint x: 232, endPoint y: 583, distance: 174.3
click at [232, 583] on div "Retourner vers VOM VAILLANTE OLYMPIQUE MONTALBANNAISE 2 5 Personnes ve 10 Oct -…" at bounding box center [816, 574] width 1180 height 944
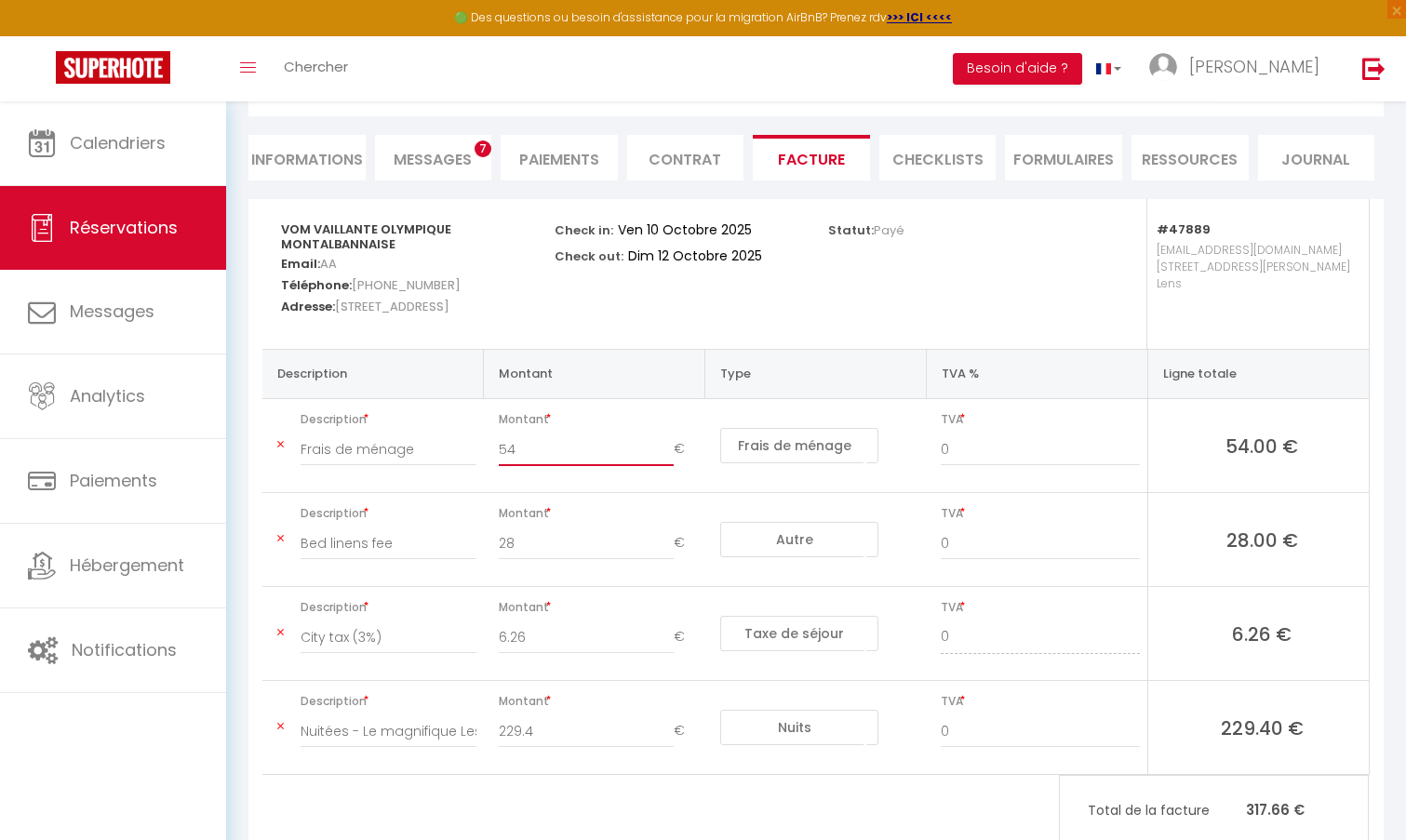
scroll to position [186, 0]
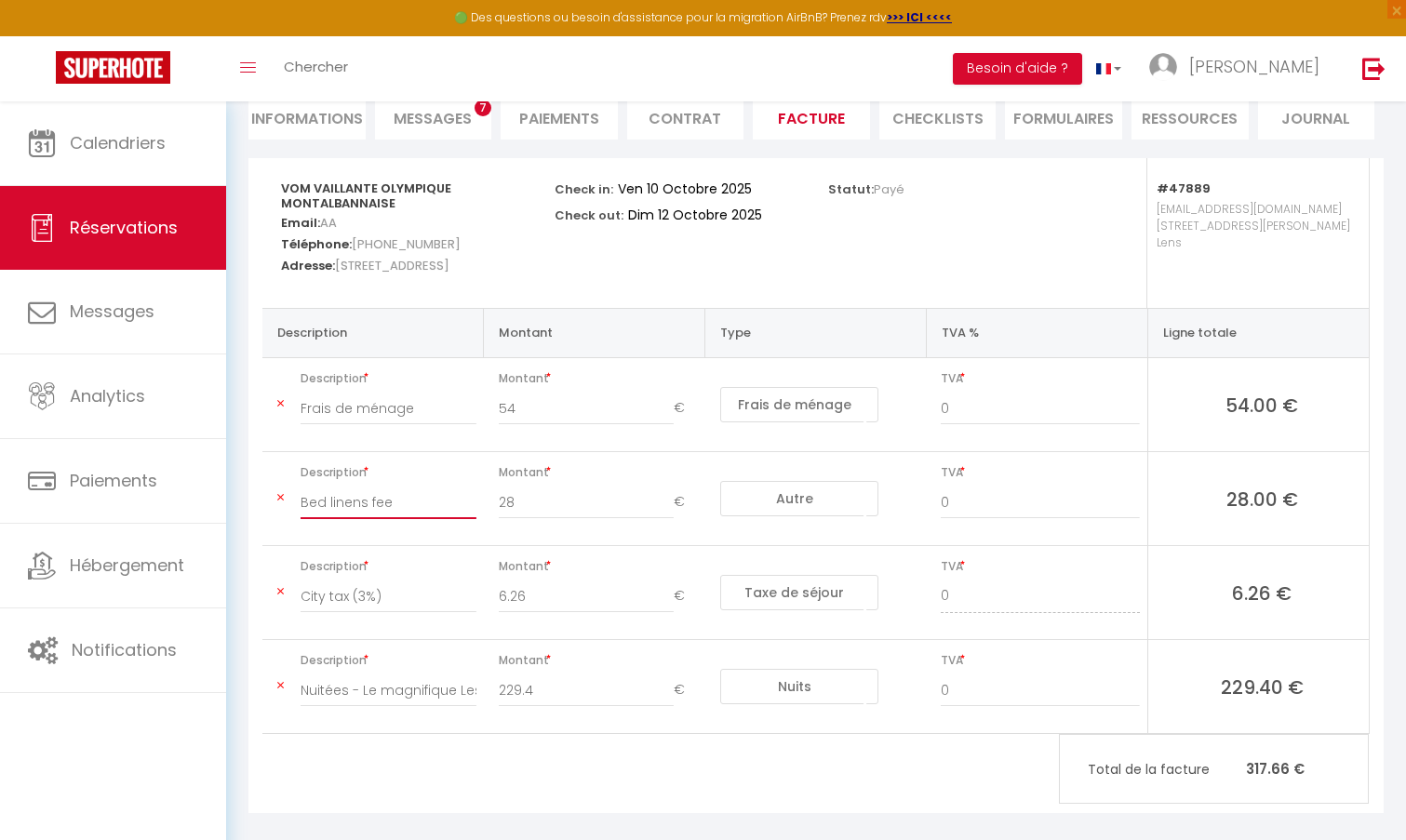
click at [401, 503] on input "Bed linens fee" at bounding box center [389, 502] width 176 height 33
click at [425, 503] on input "Bed linens fee" at bounding box center [389, 502] width 176 height 33
drag, startPoint x: 414, startPoint y: 504, endPoint x: 292, endPoint y: 507, distance: 122.0
click at [292, 507] on div "Bed linens fee" at bounding box center [389, 511] width 200 height 52
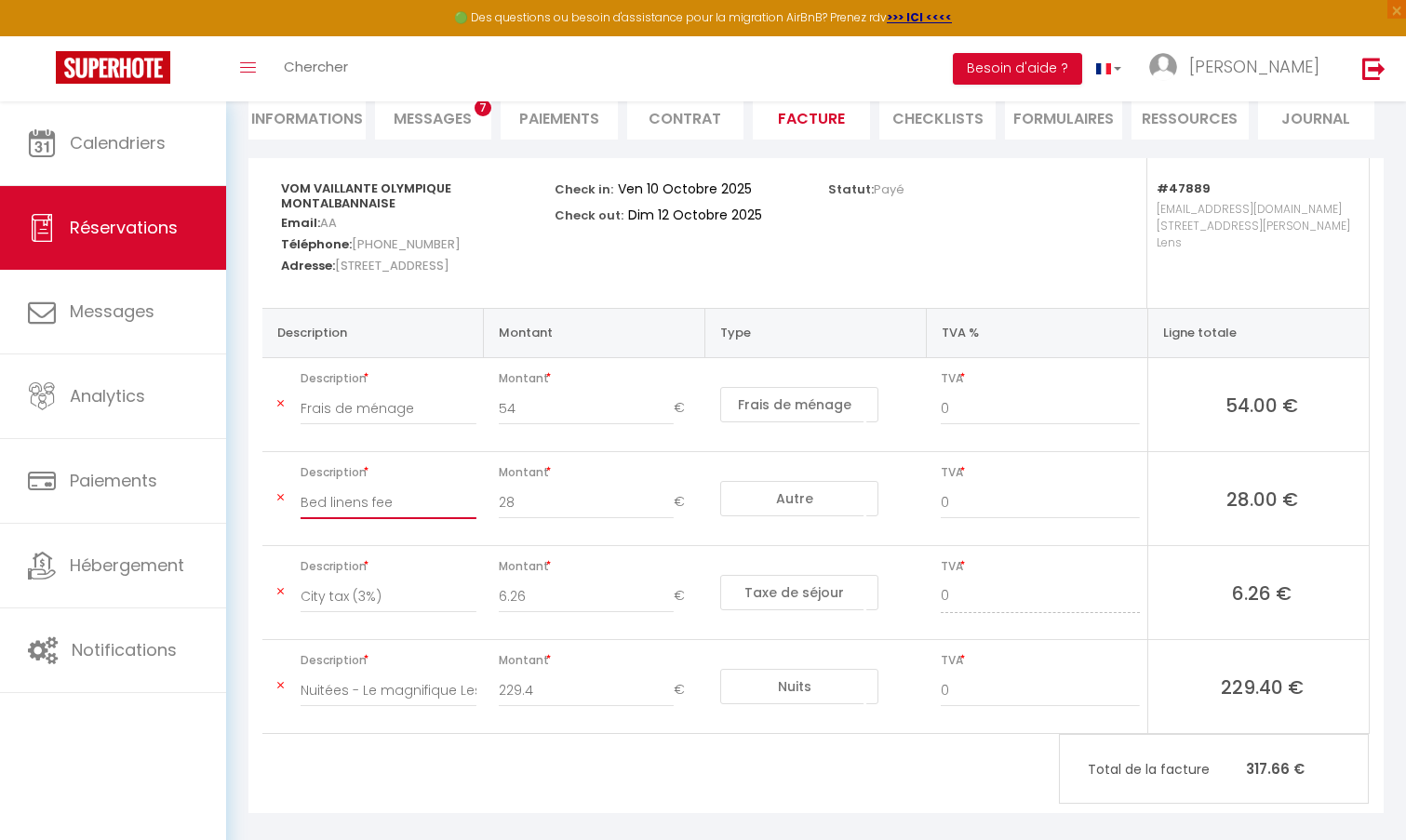
click at [406, 502] on input "Bed linens fee" at bounding box center [389, 502] width 176 height 33
click at [440, 589] on input "City tax (3%)" at bounding box center [389, 596] width 176 height 33
drag, startPoint x: 352, startPoint y: 596, endPoint x: 279, endPoint y: 597, distance: 73.0
click at [279, 597] on td "Description City tax (3%)" at bounding box center [373, 593] width 221 height 94
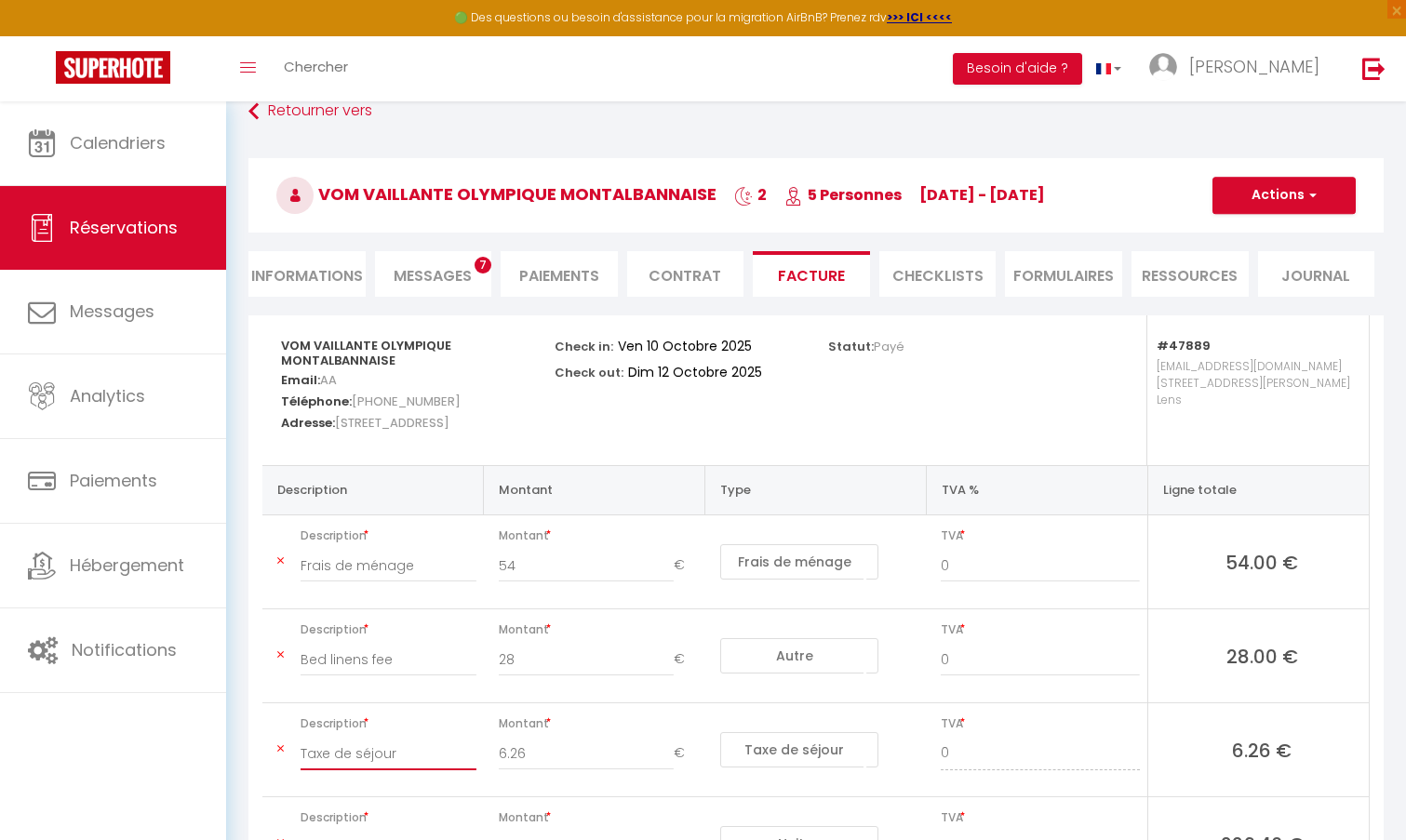
scroll to position [208, 0]
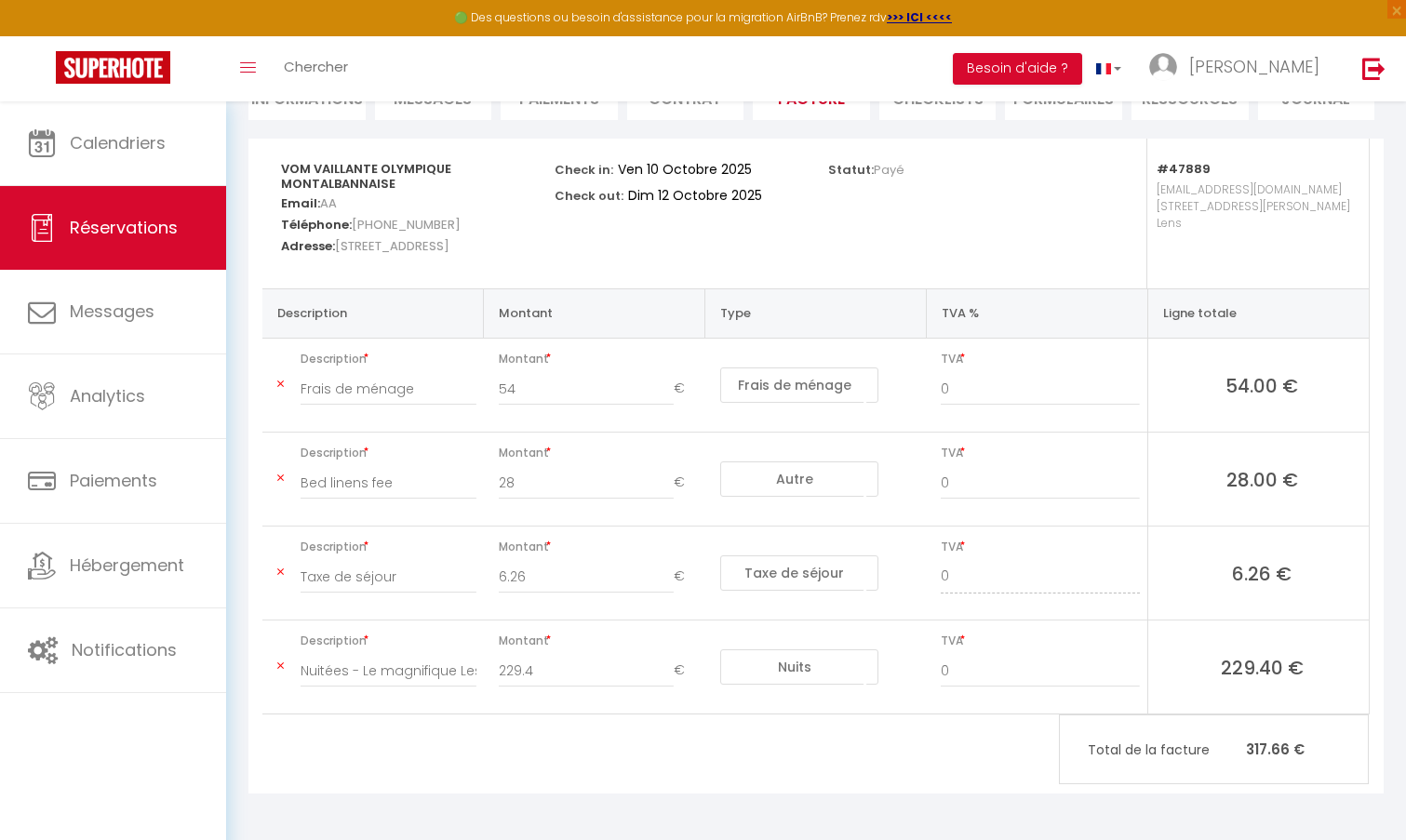
click at [417, 504] on div "Bed linens fee" at bounding box center [389, 491] width 200 height 52
click at [405, 484] on input "Bed linens fee" at bounding box center [389, 483] width 176 height 33
click at [421, 483] on input "Bed linens fee" at bounding box center [389, 483] width 176 height 33
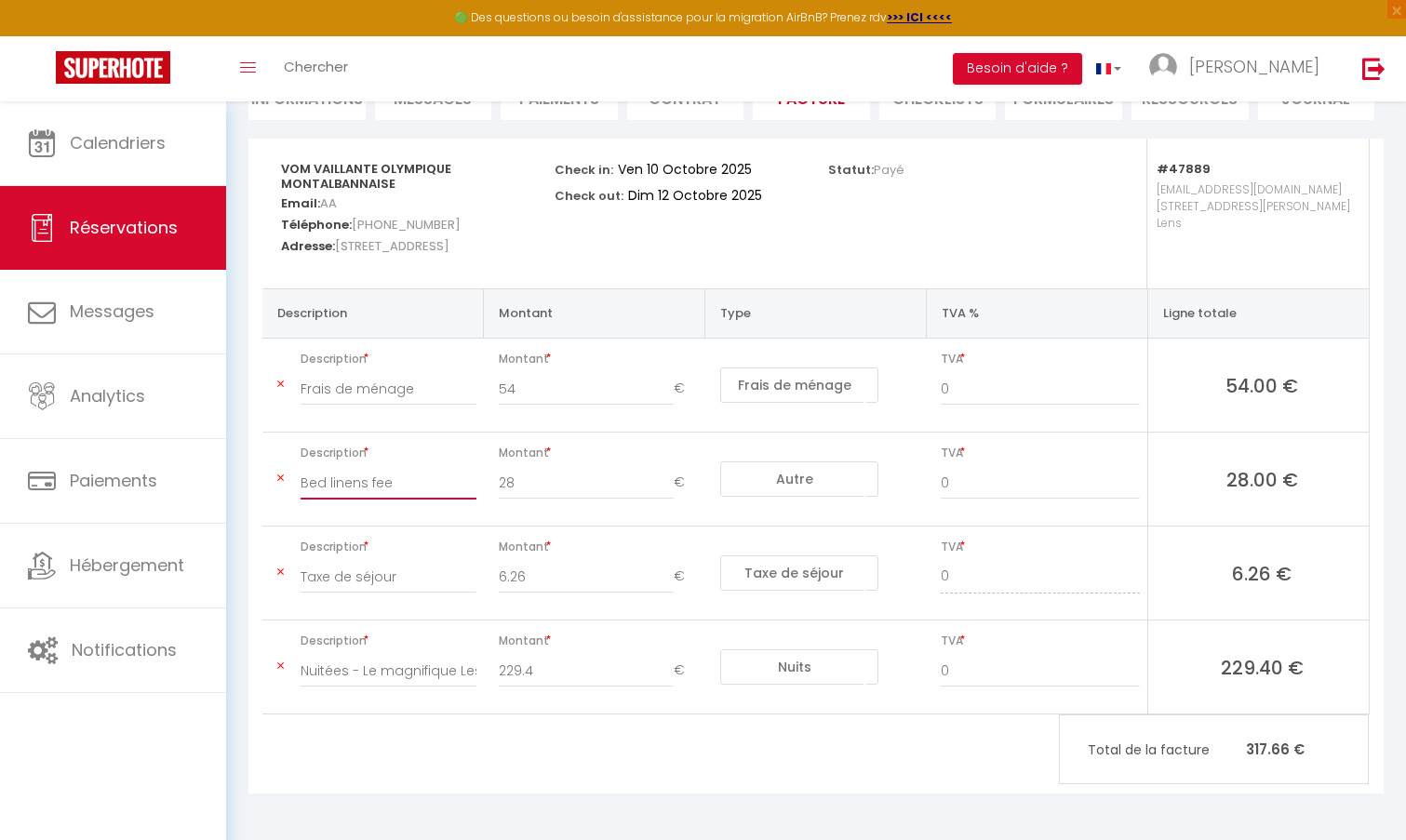
click at [421, 483] on input "Bed linens fee" at bounding box center [389, 483] width 176 height 33
click at [449, 492] on input "Frais de linge de lit" at bounding box center [389, 483] width 176 height 33
click at [445, 673] on input "Nuitées - Le magnifique Les 3 Suites - 3 Chambres aves SDB privatives - [PERSON…" at bounding box center [389, 671] width 176 height 33
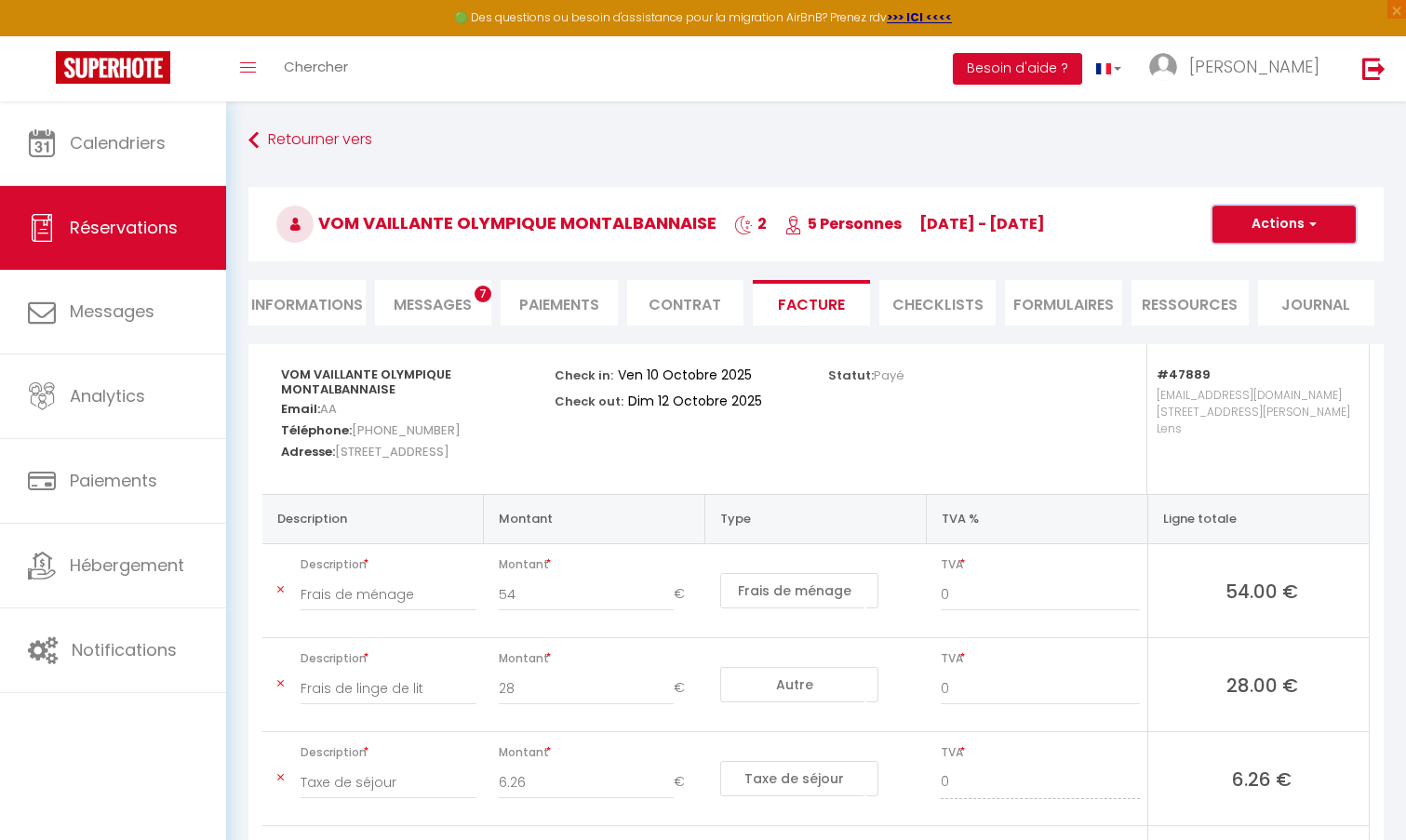
click at [1275, 219] on button "Actions" at bounding box center [1284, 224] width 143 height 37
click at [1253, 265] on link "Enregistrer" at bounding box center [1270, 264] width 157 height 24
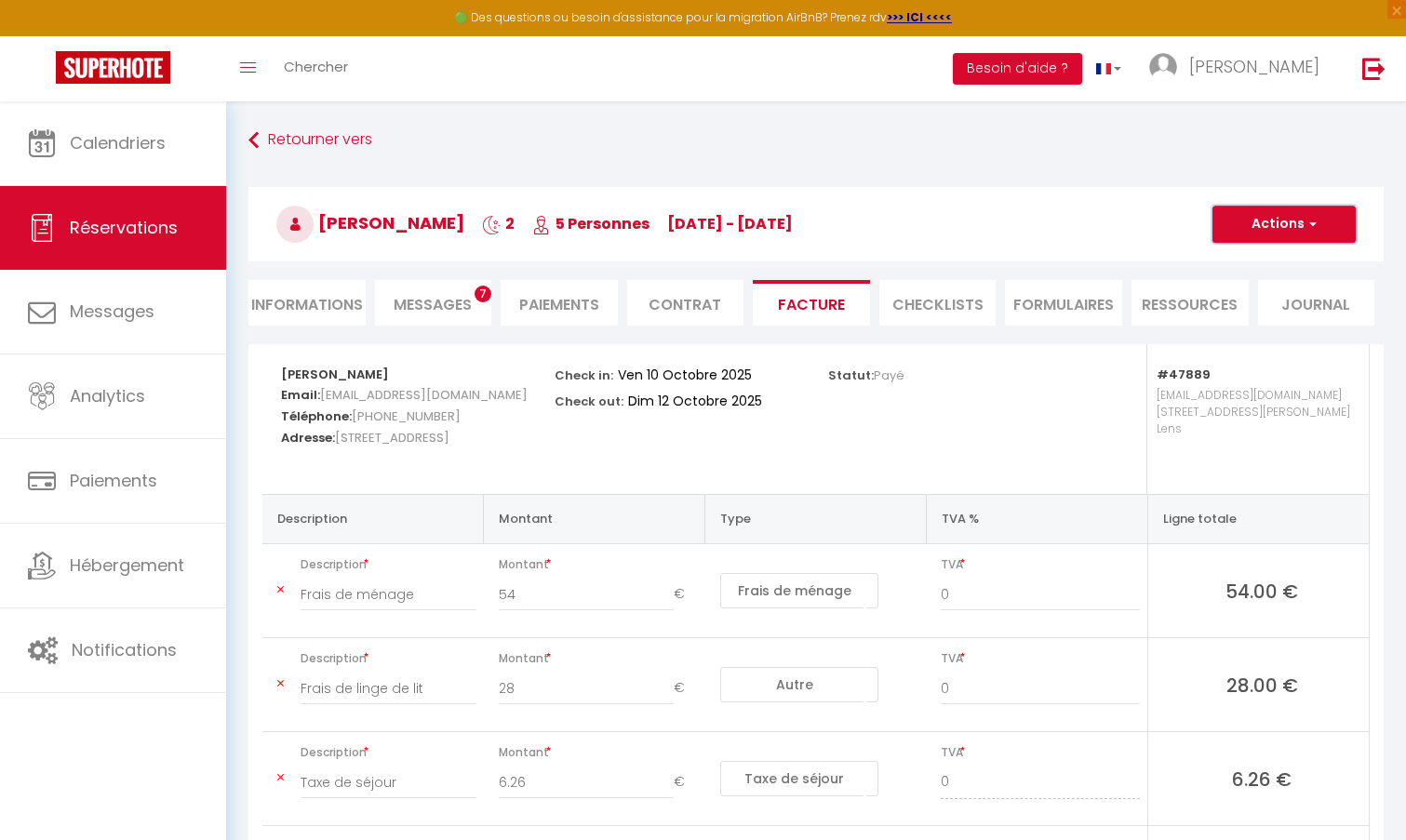
click at [1280, 225] on button "Actions" at bounding box center [1284, 224] width 143 height 37
click at [1277, 295] on link "Aperçu et éditer" at bounding box center [1270, 289] width 157 height 24
click at [342, 289] on li "Informations" at bounding box center [307, 303] width 117 height 46
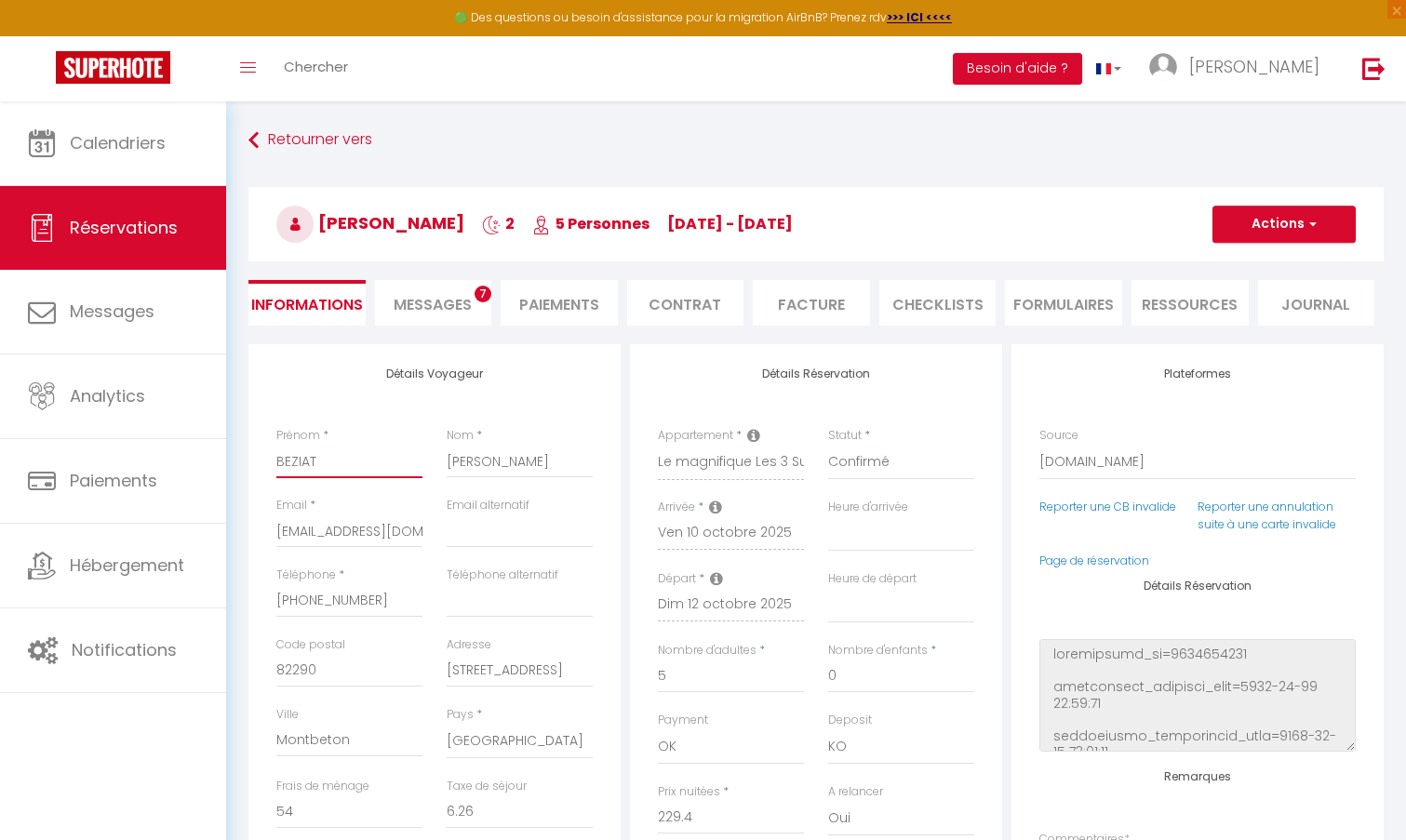
click at [363, 469] on input "BEZIAT" at bounding box center [349, 461] width 146 height 33
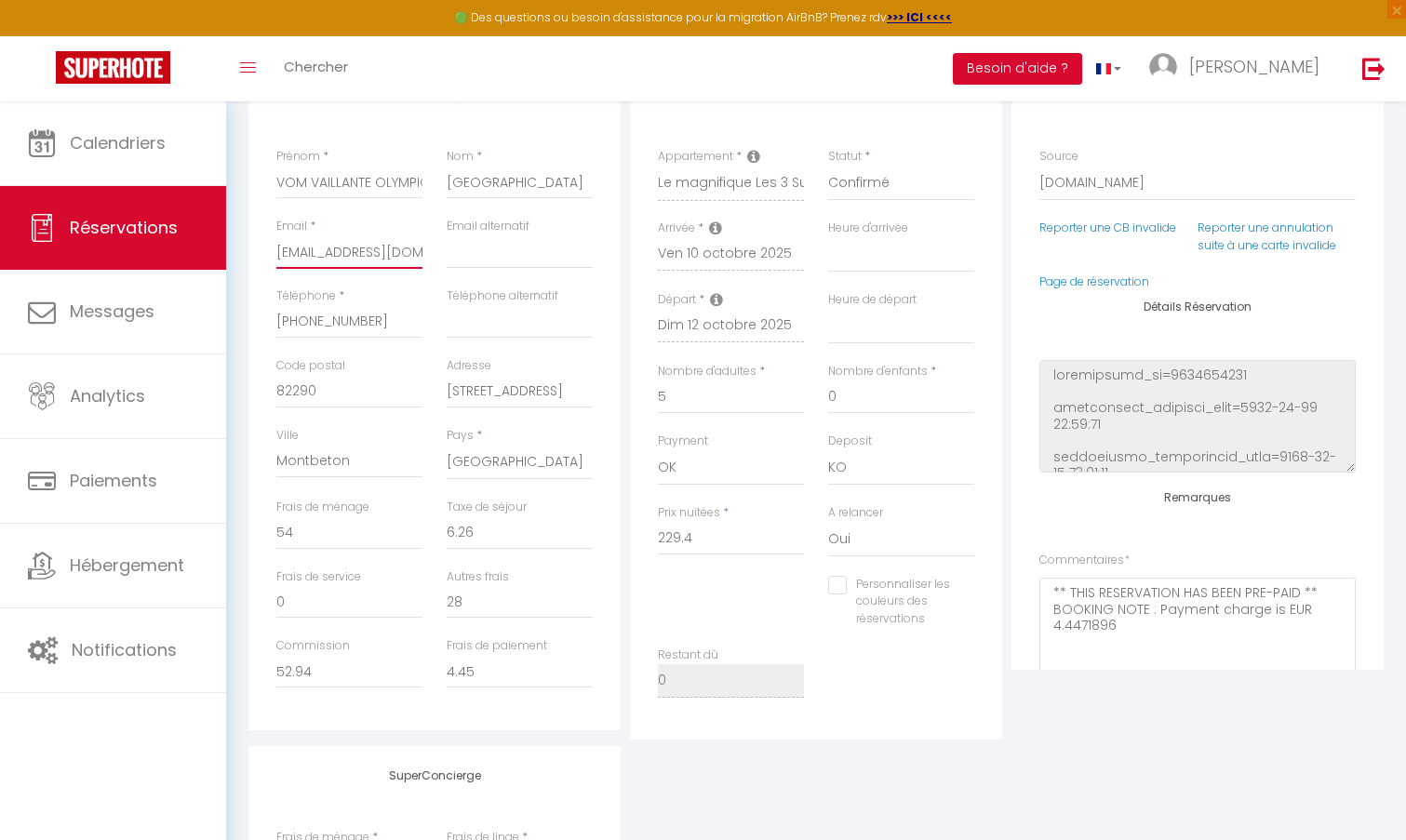
click at [342, 258] on input "bmarie.250390@guest.booking.com" at bounding box center [349, 252] width 146 height 33
click at [342, 257] on input "bmarie.250390@guest.booking.com" at bounding box center [349, 252] width 146 height 33
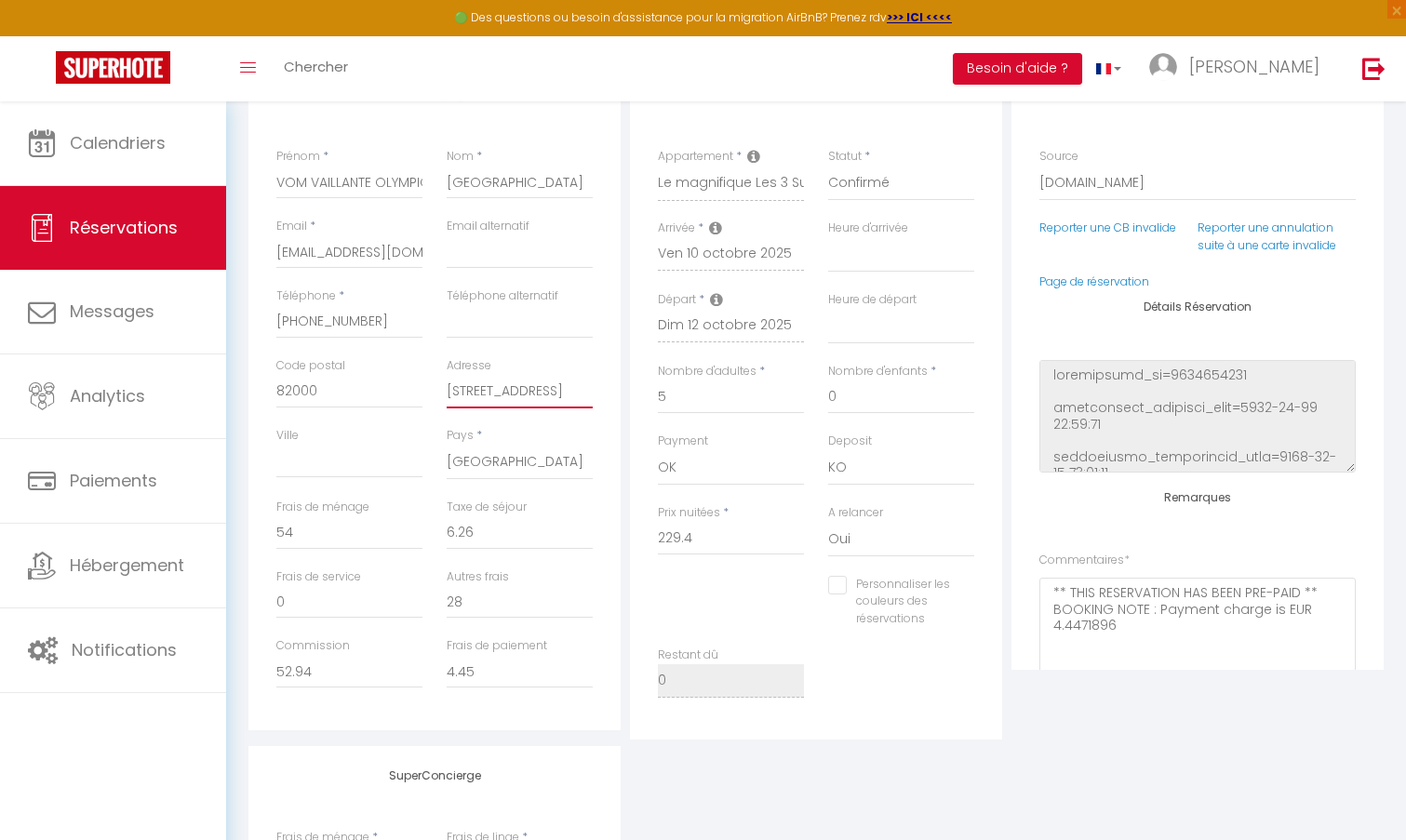
click at [564, 388] on input "223 RUE DE" at bounding box center [519, 392] width 146 height 33
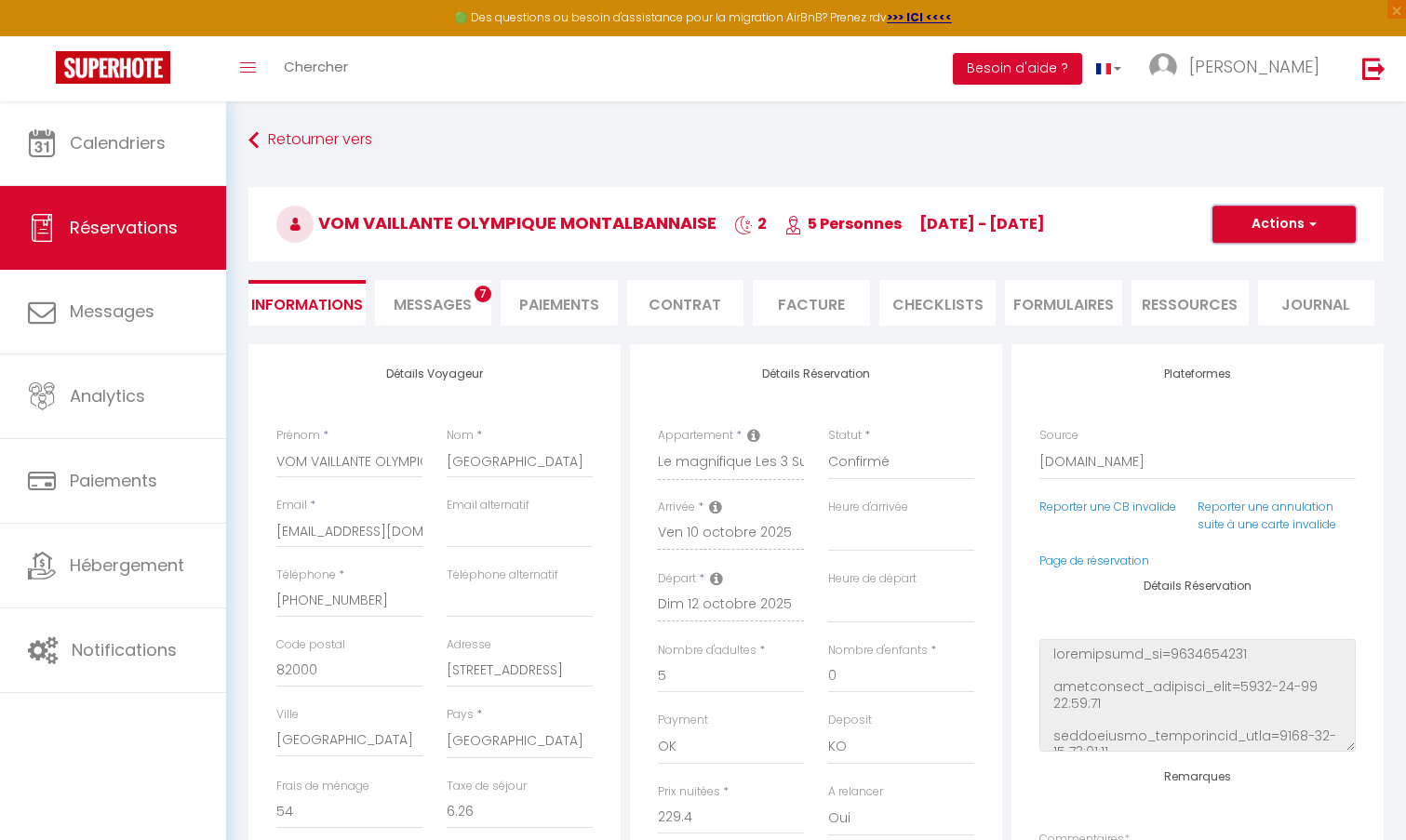
click at [1283, 232] on button "Actions" at bounding box center [1284, 224] width 143 height 37
click at [1254, 269] on link "Enregistrer" at bounding box center [1265, 264] width 147 height 24
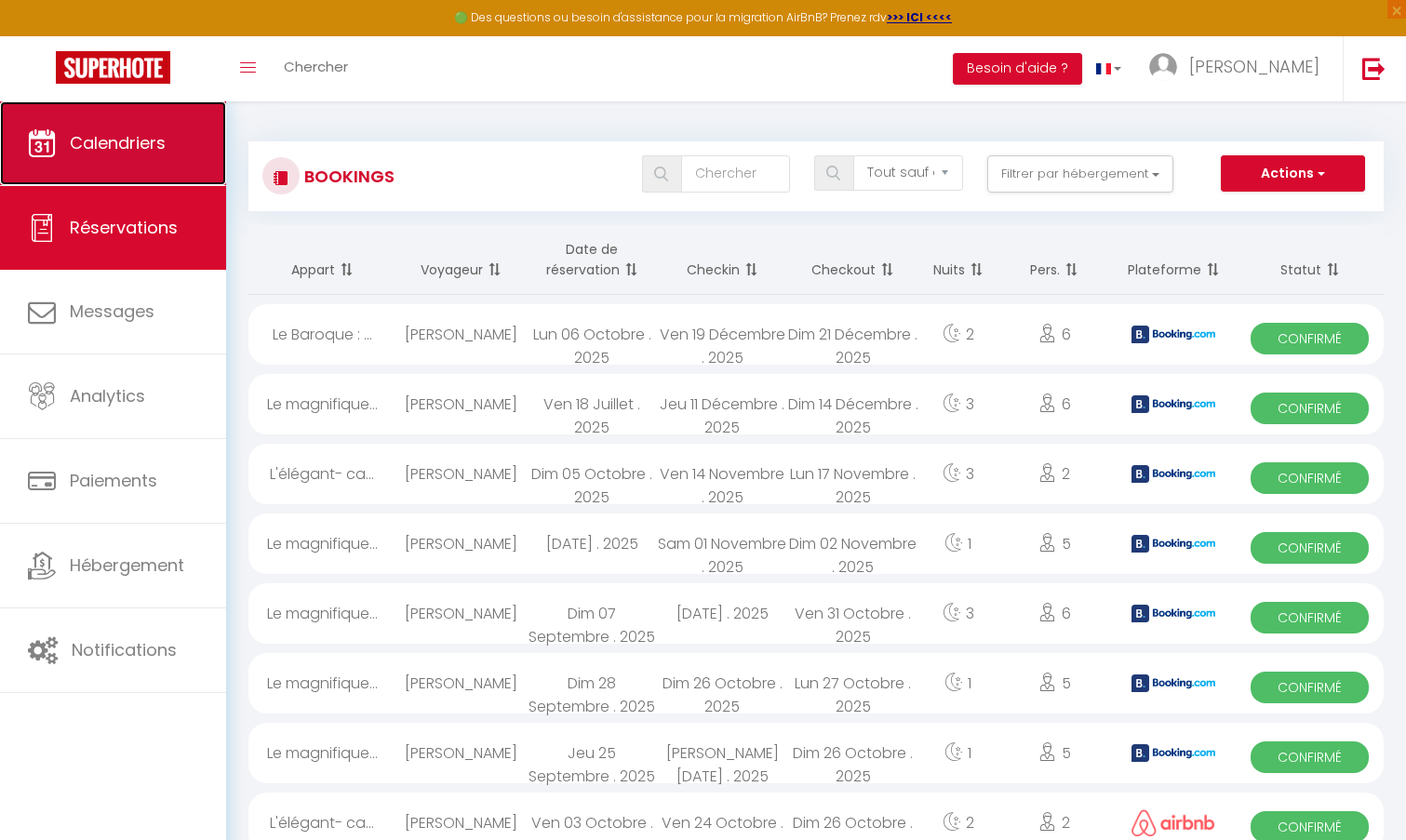
click at [117, 153] on span "Calendriers" at bounding box center [117, 143] width 96 height 23
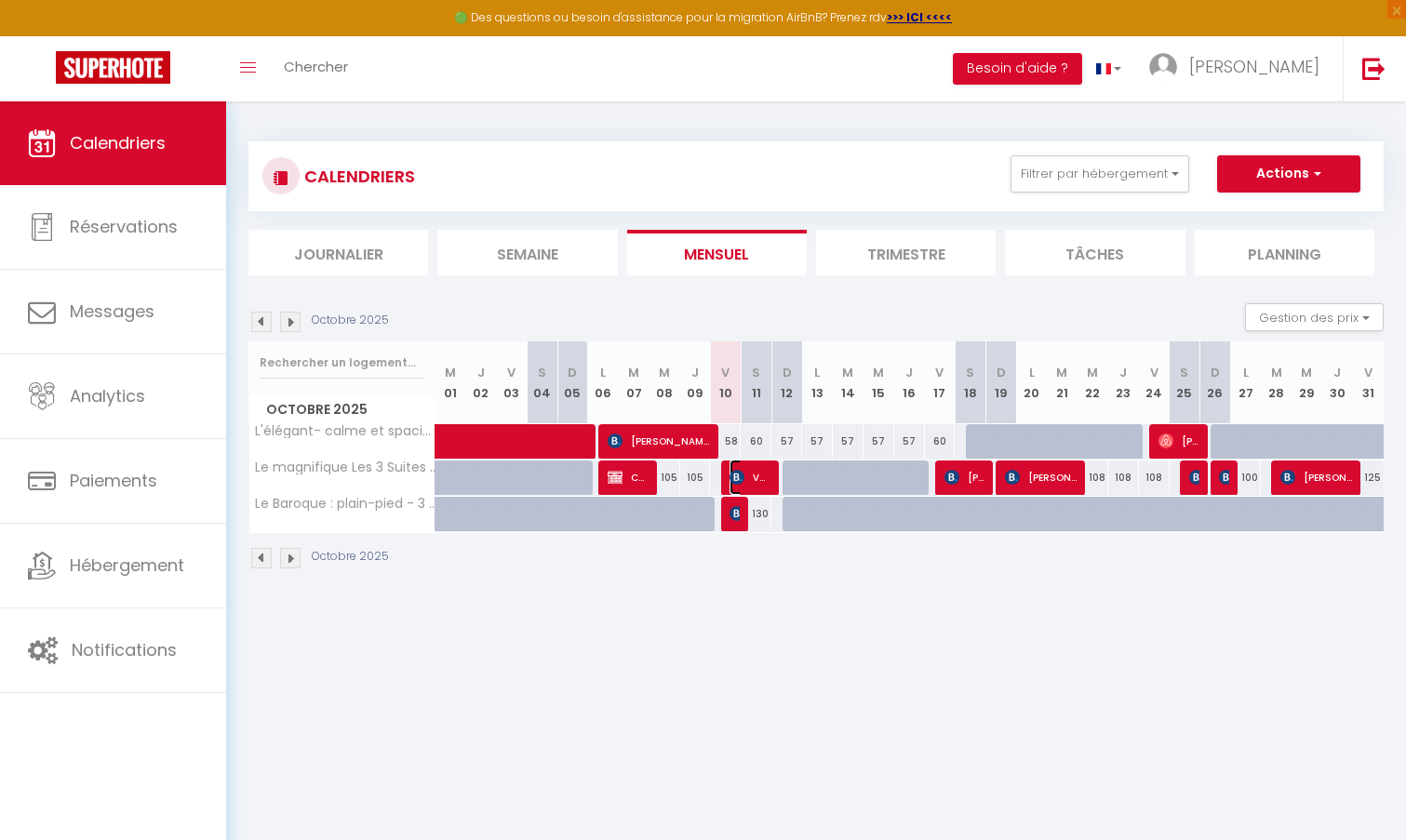
click at [740, 477] on img at bounding box center [736, 477] width 15 height 15
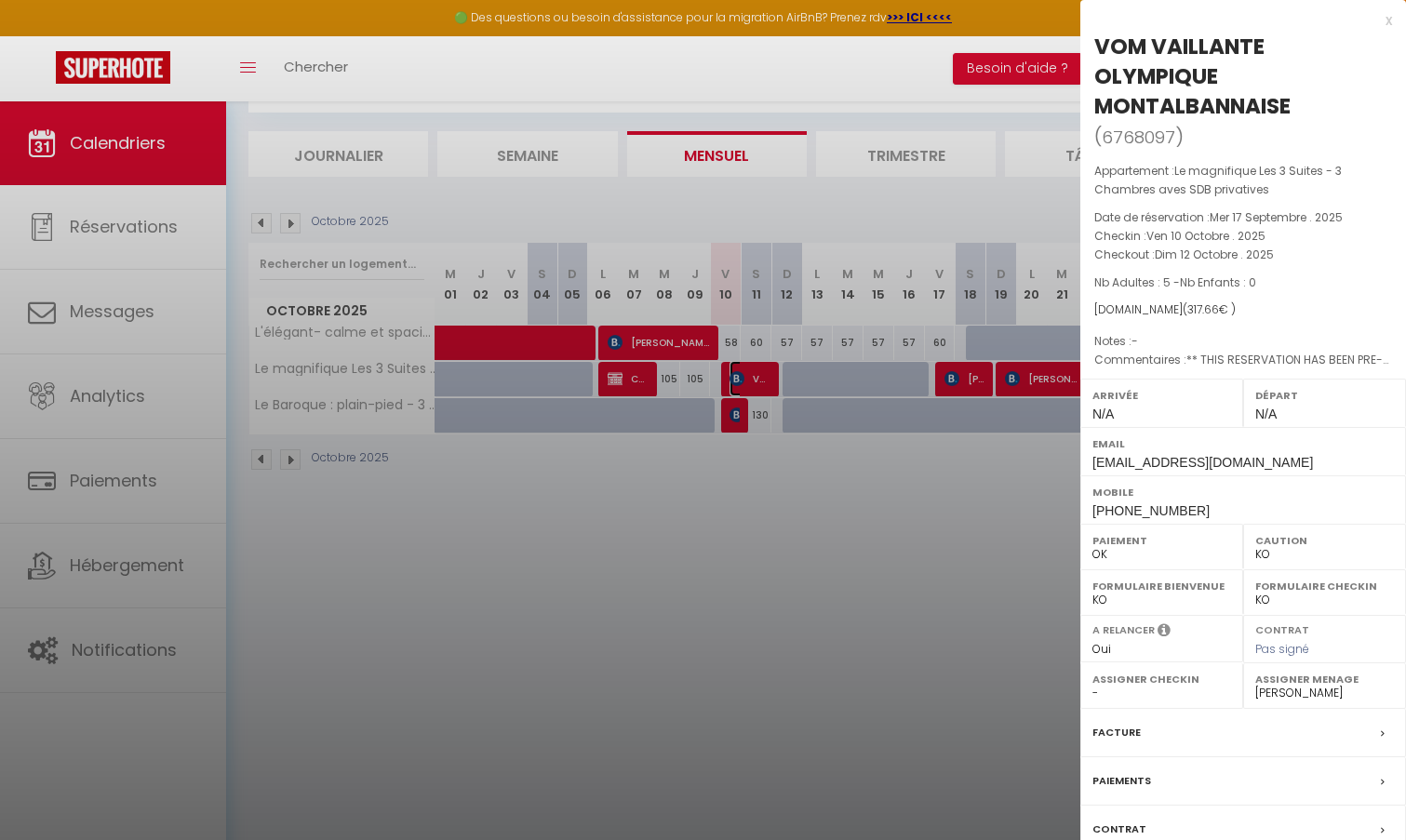
scroll to position [102, 0]
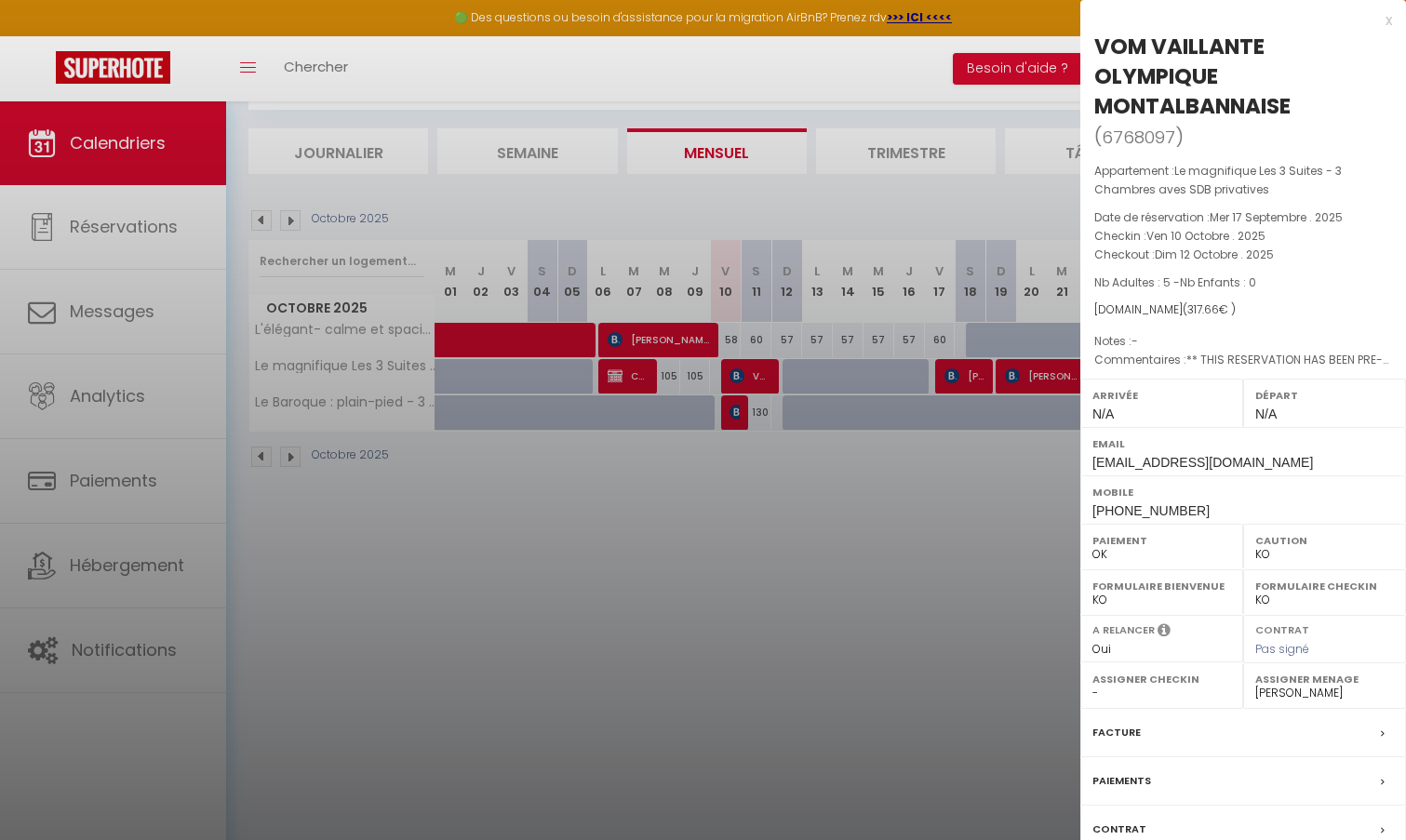
click at [1185, 731] on div "Facture" at bounding box center [1242, 732] width 326 height 48
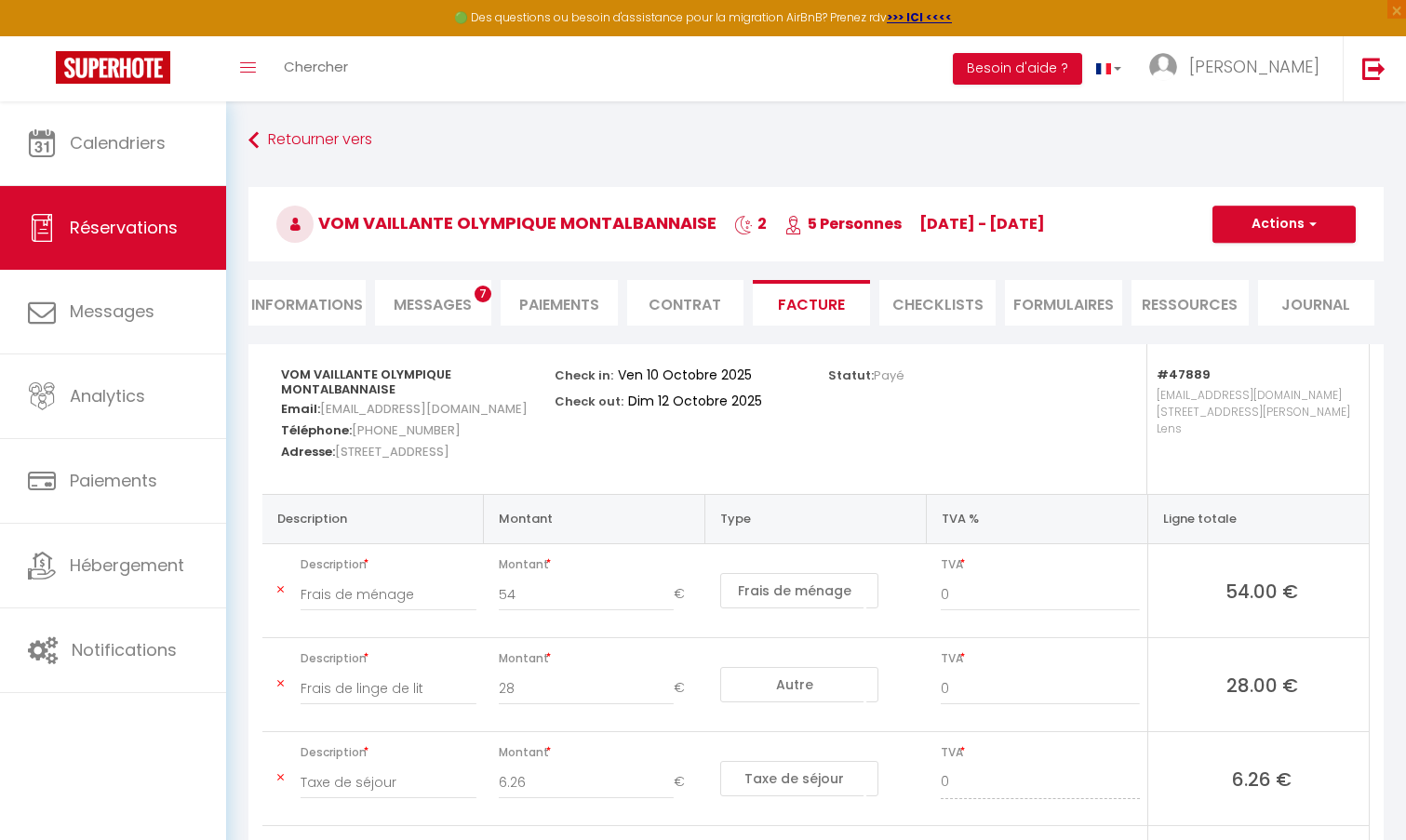
click at [330, 291] on li "Informations" at bounding box center [307, 303] width 117 height 46
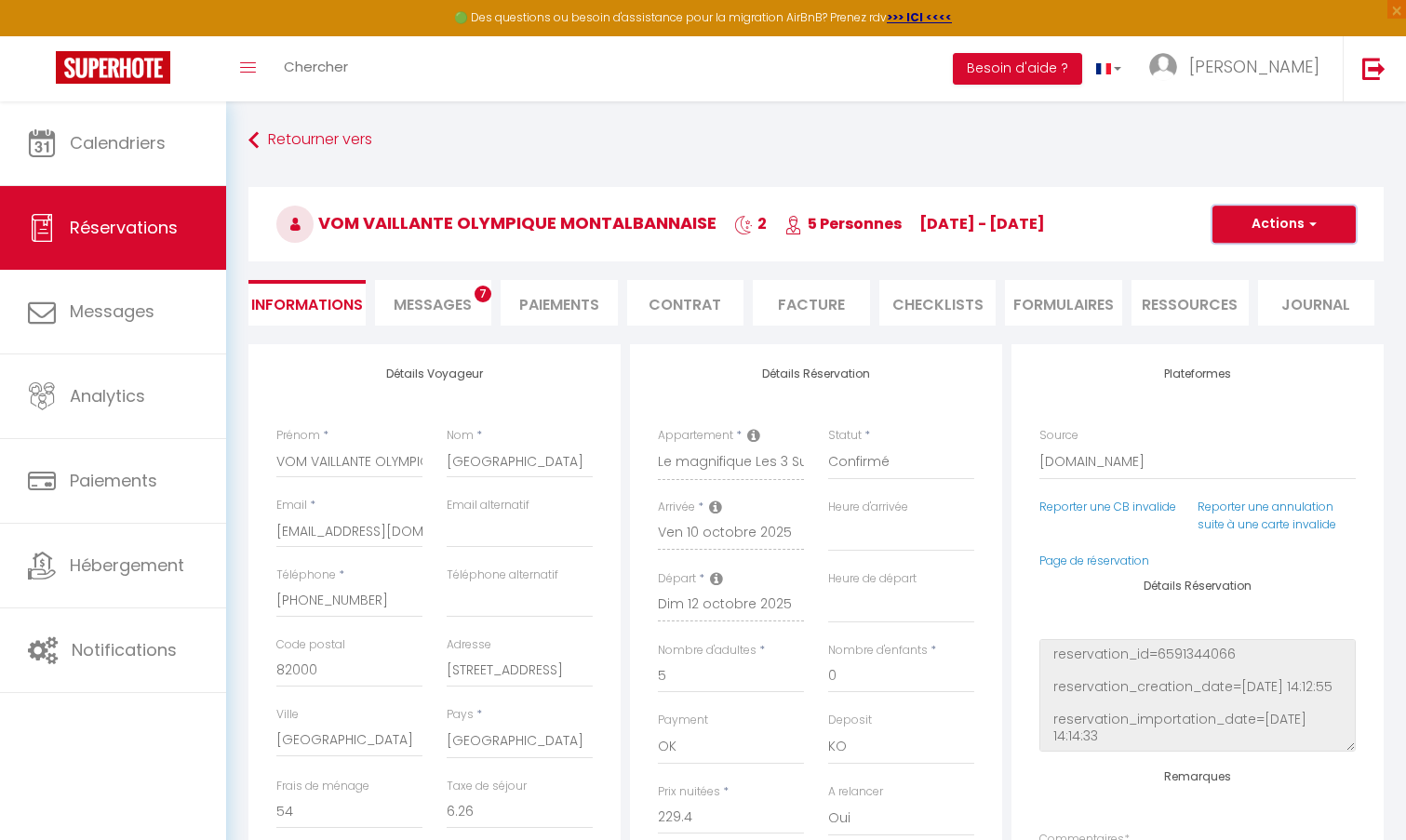
click at [1290, 225] on button "Actions" at bounding box center [1284, 224] width 143 height 37
click at [1212, 367] on h4 "Plateformes" at bounding box center [1196, 373] width 316 height 13
click at [805, 305] on li "Facture" at bounding box center [812, 303] width 117 height 46
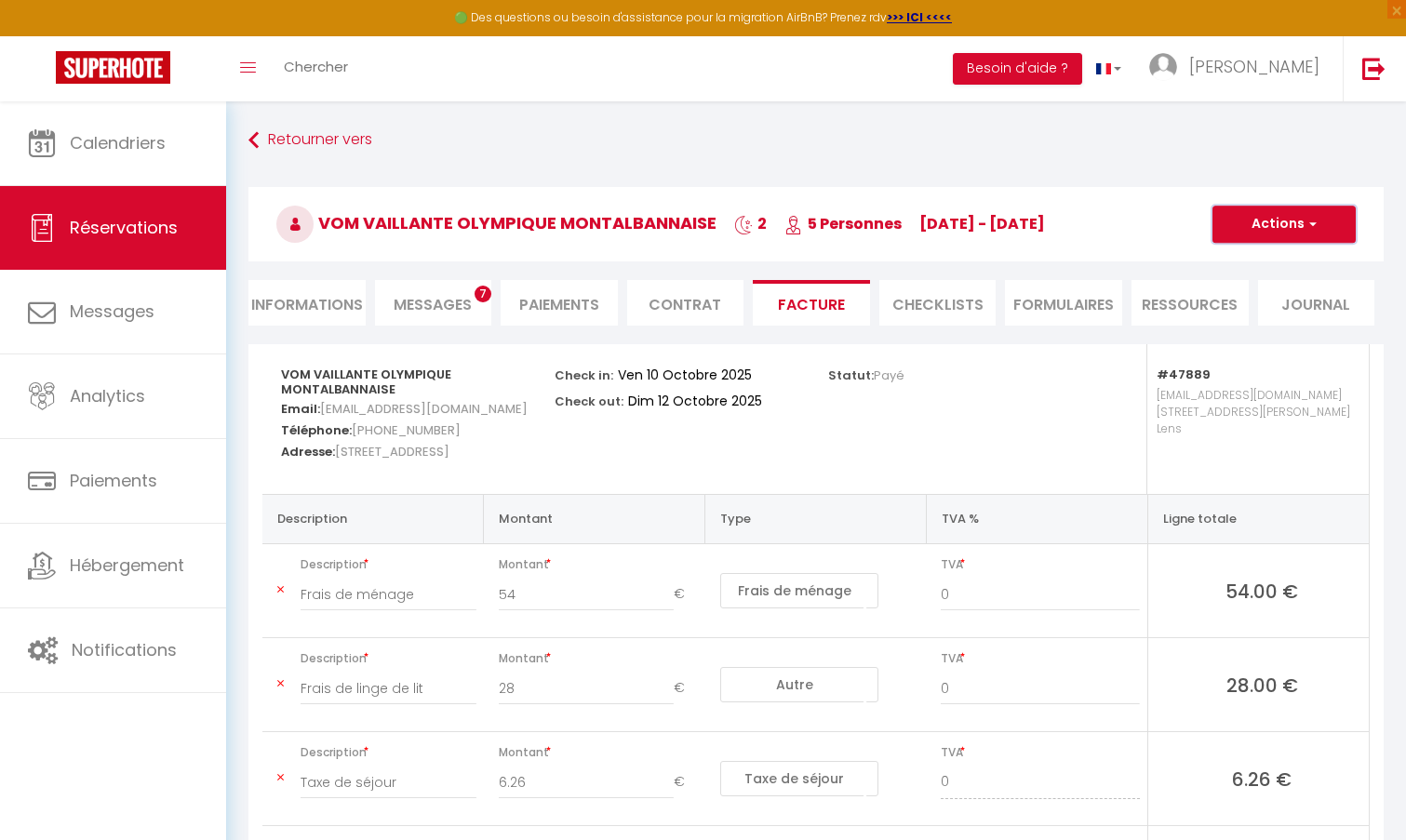
click at [1262, 229] on button "Actions" at bounding box center [1284, 224] width 143 height 37
click at [1262, 289] on link "Aperçu et éditer" at bounding box center [1270, 289] width 157 height 24
click at [336, 299] on li "Informations" at bounding box center [307, 303] width 117 height 46
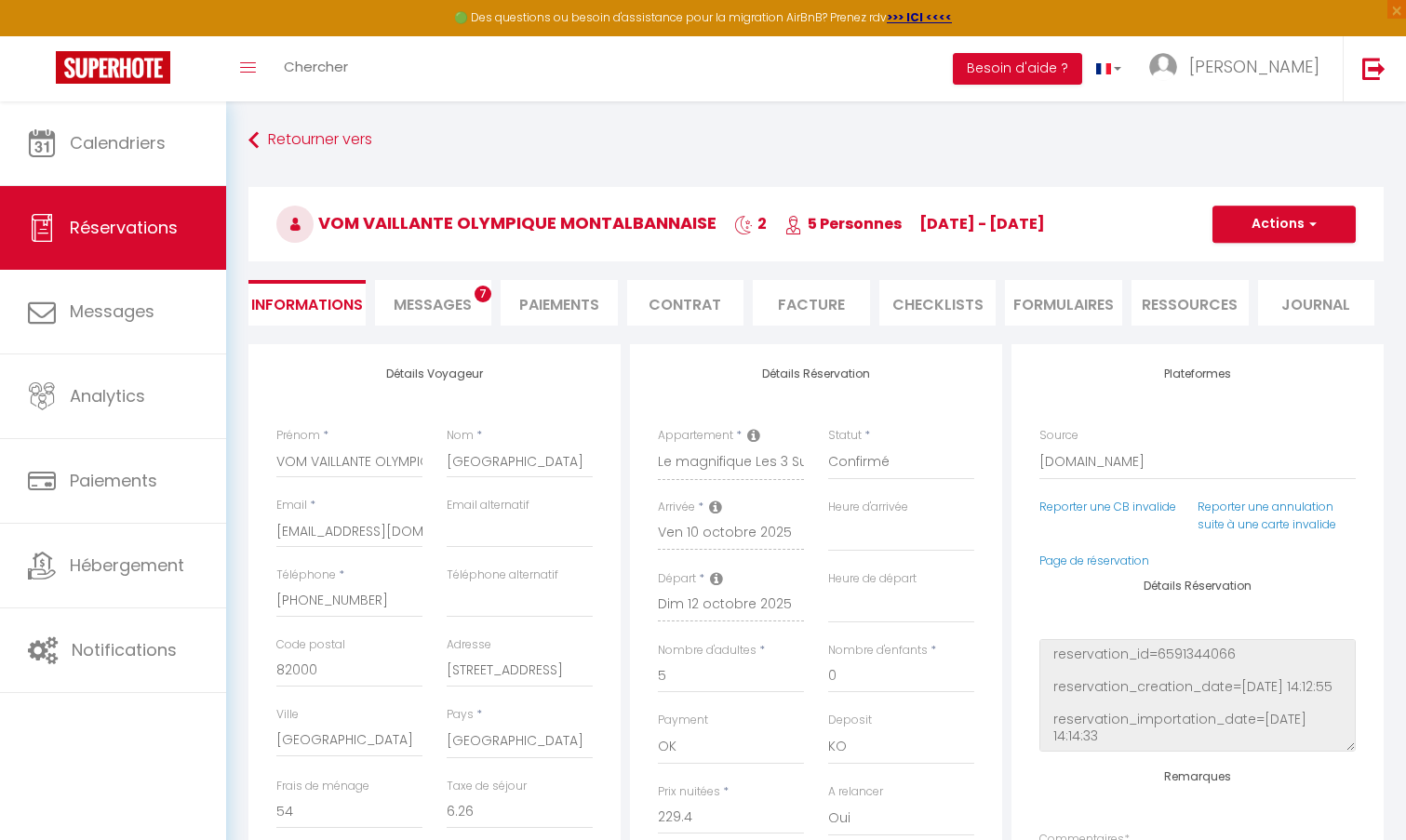
click at [570, 296] on li "Paiements" at bounding box center [559, 303] width 117 height 46
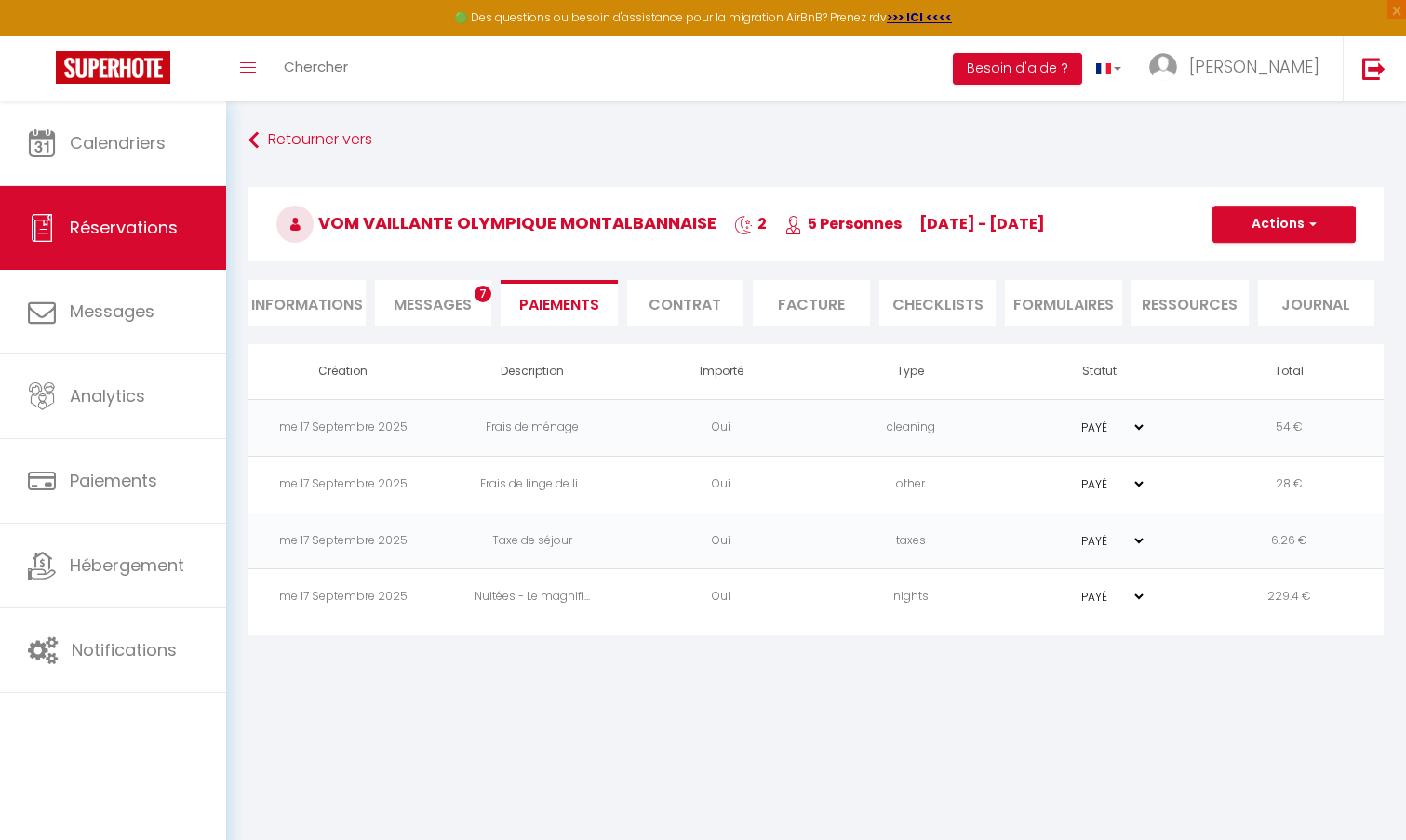
click at [819, 300] on li "Facture" at bounding box center [812, 303] width 117 height 46
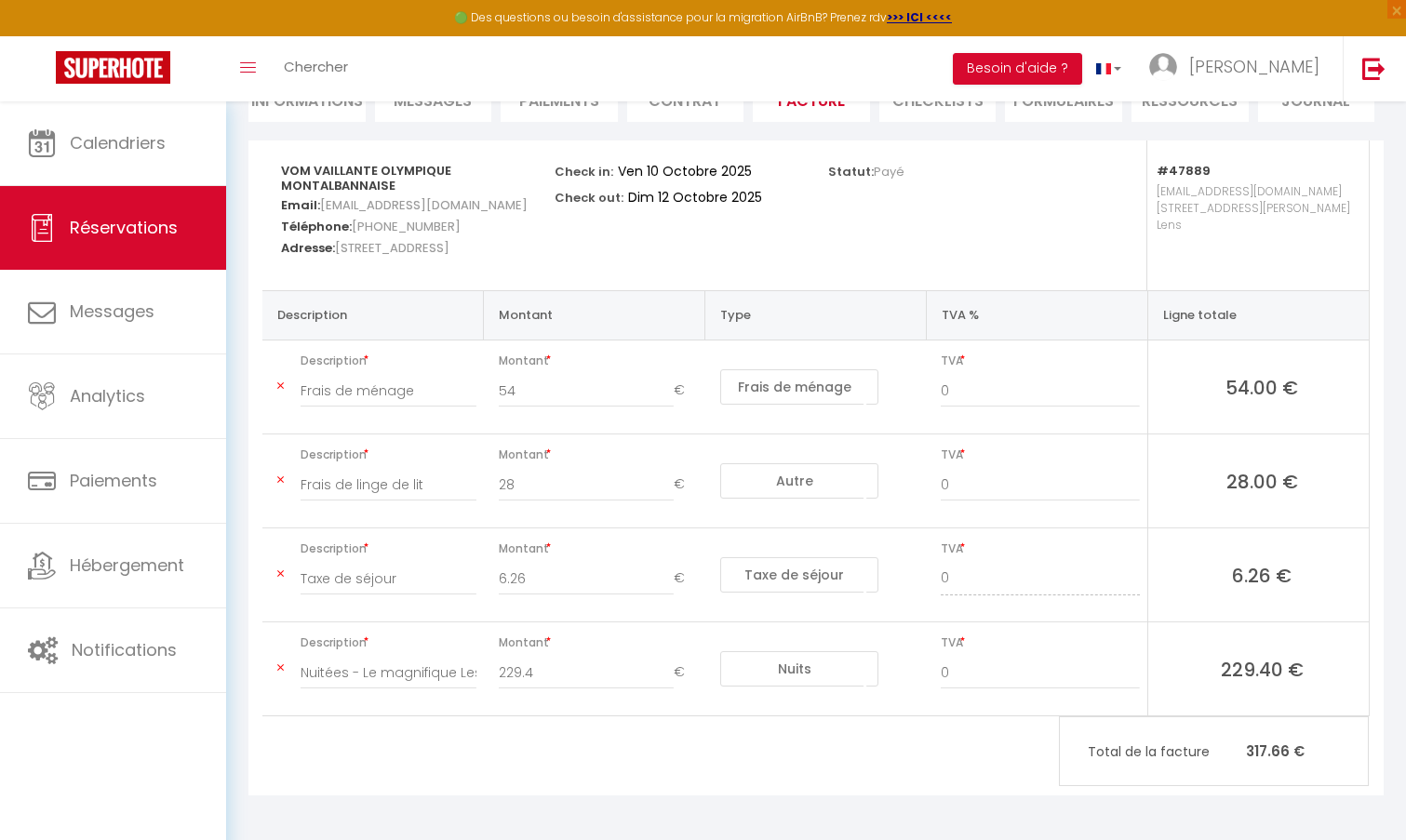
scroll to position [208, 0]
drag, startPoint x: 417, startPoint y: 668, endPoint x: 442, endPoint y: 668, distance: 25.0
click at [418, 668] on input "Nuitées - Le magnifique Les 3 Suites - 3 Chambres aves SDB privatives - [PERSON…" at bounding box center [389, 671] width 176 height 33
drag, startPoint x: 447, startPoint y: 672, endPoint x: 413, endPoint y: 665, distance: 34.7
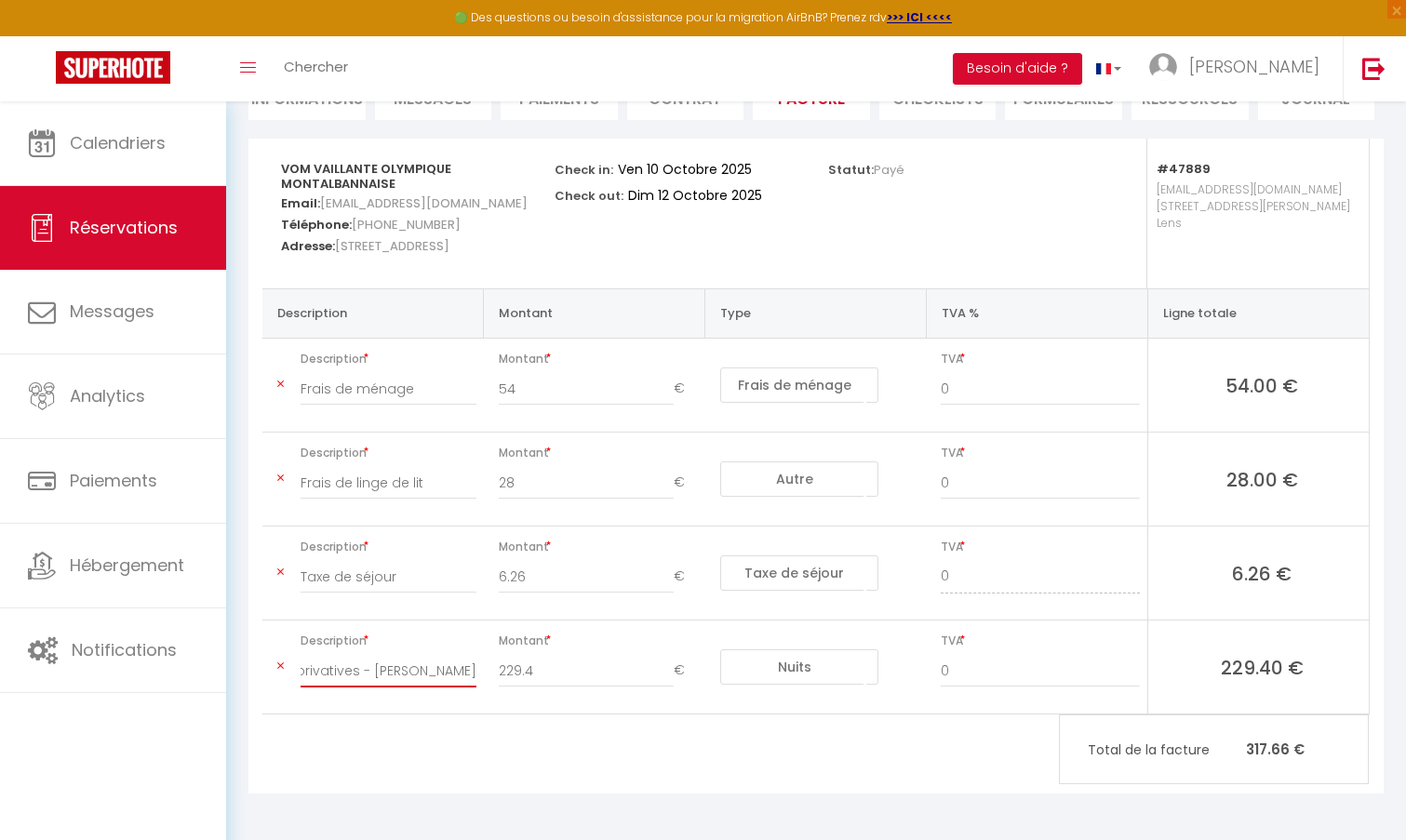
click at [520, 673] on tr "Description Nuitées - Le magnifique Les 3 Suites - 3 Chambres aves SDB privativ…" at bounding box center [816, 668] width 1106 height 94
click at [409, 665] on input "Nuitées - Le magnifique Les 3 Suites - 3 Chambres aves SDB privatives - [PERSON…" at bounding box center [389, 671] width 176 height 33
click at [387, 672] on input "Nuitées - Le magnifique Les 3 Suites - 3 Chambres aves SDB privatives - [PERSON…" at bounding box center [389, 671] width 176 height 33
drag, startPoint x: 353, startPoint y: 672, endPoint x: 788, endPoint y: 680, distance: 435.1
click at [788, 680] on tr "Description Nuitées - Le magnifique Les 3 Suites - 3 Chambres aves SDB privativ…" at bounding box center [816, 668] width 1106 height 94
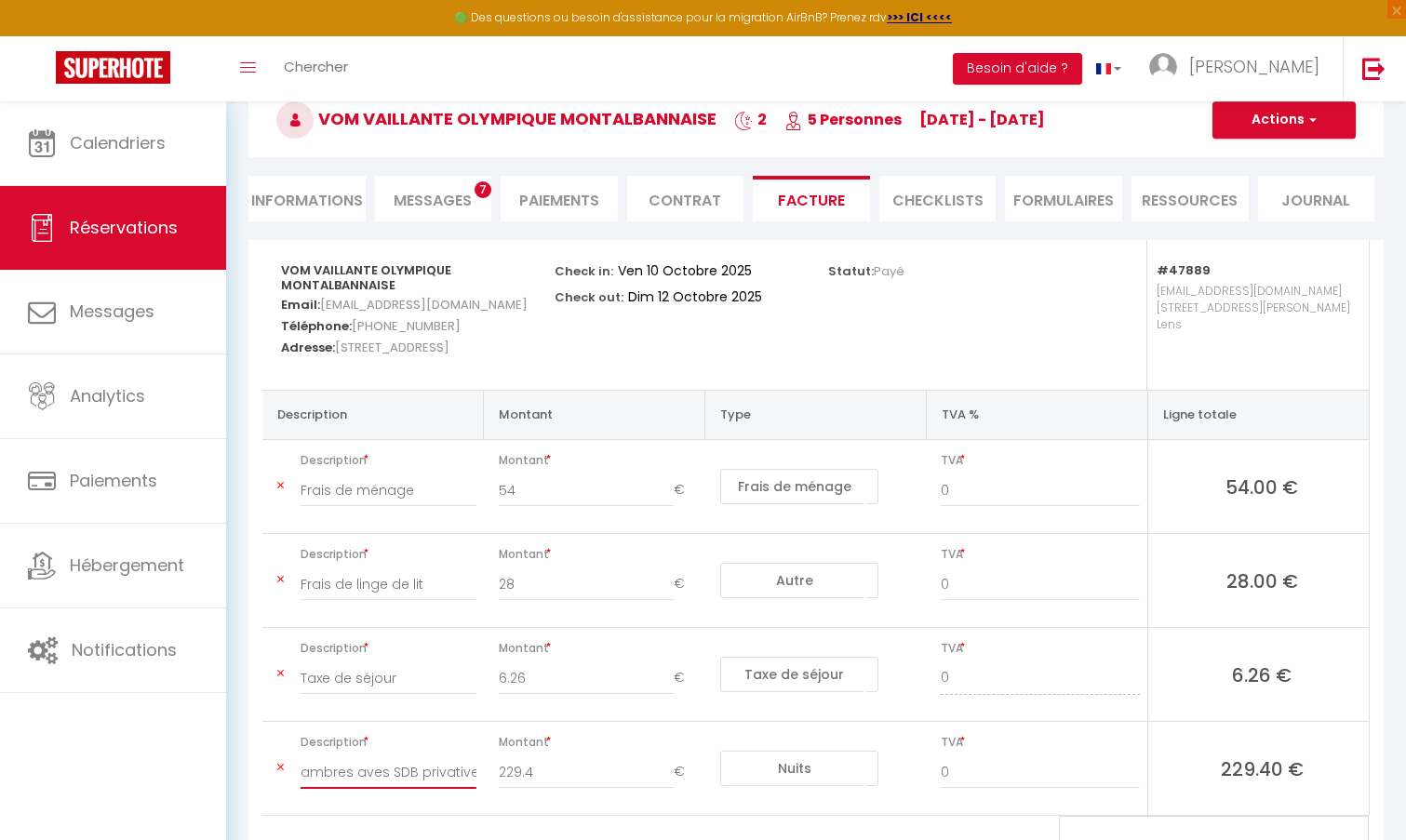
scroll to position [0, 0]
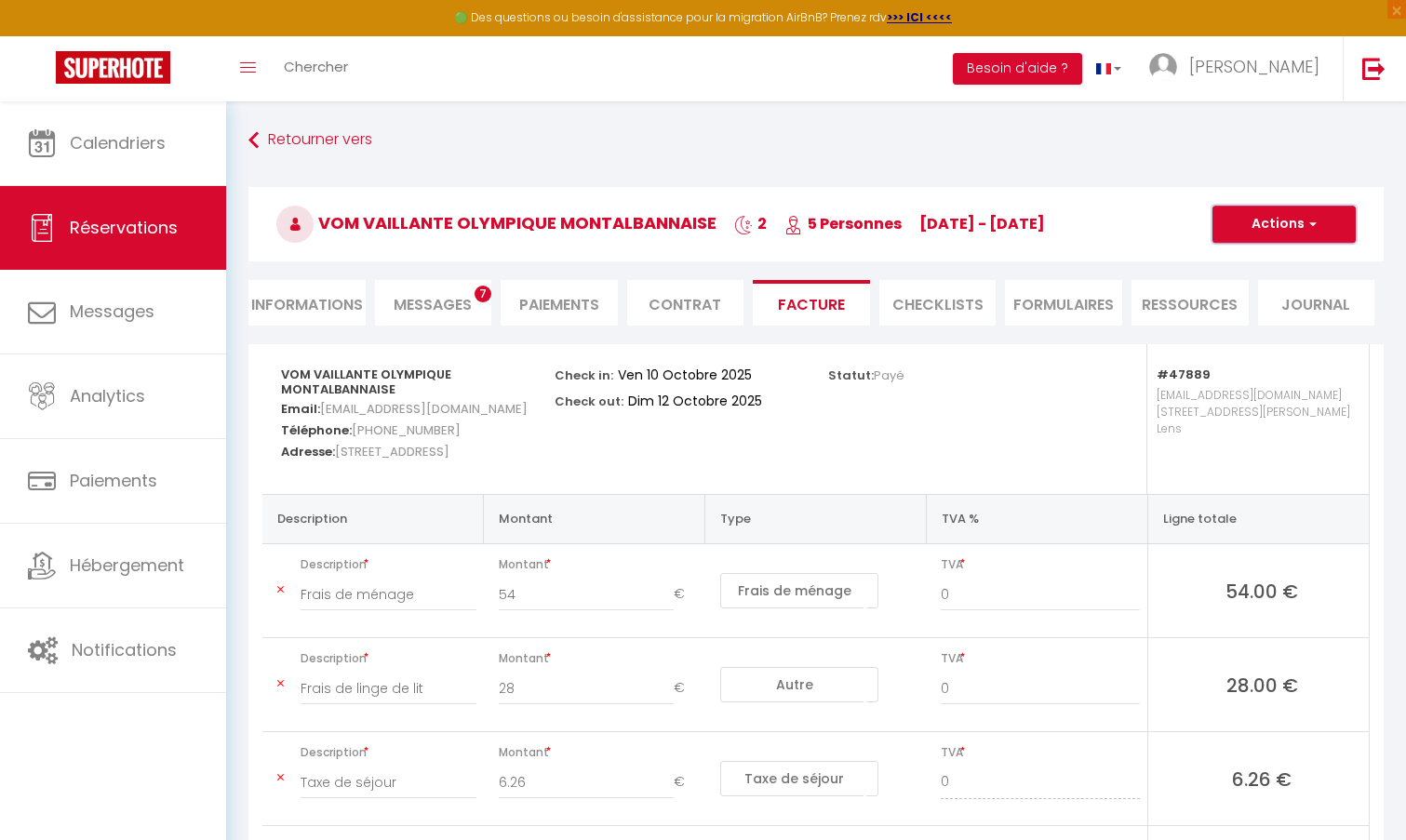
click at [1247, 227] on button "Actions" at bounding box center [1284, 224] width 143 height 37
click at [1254, 261] on link "Enregistrer" at bounding box center [1270, 264] width 157 height 24
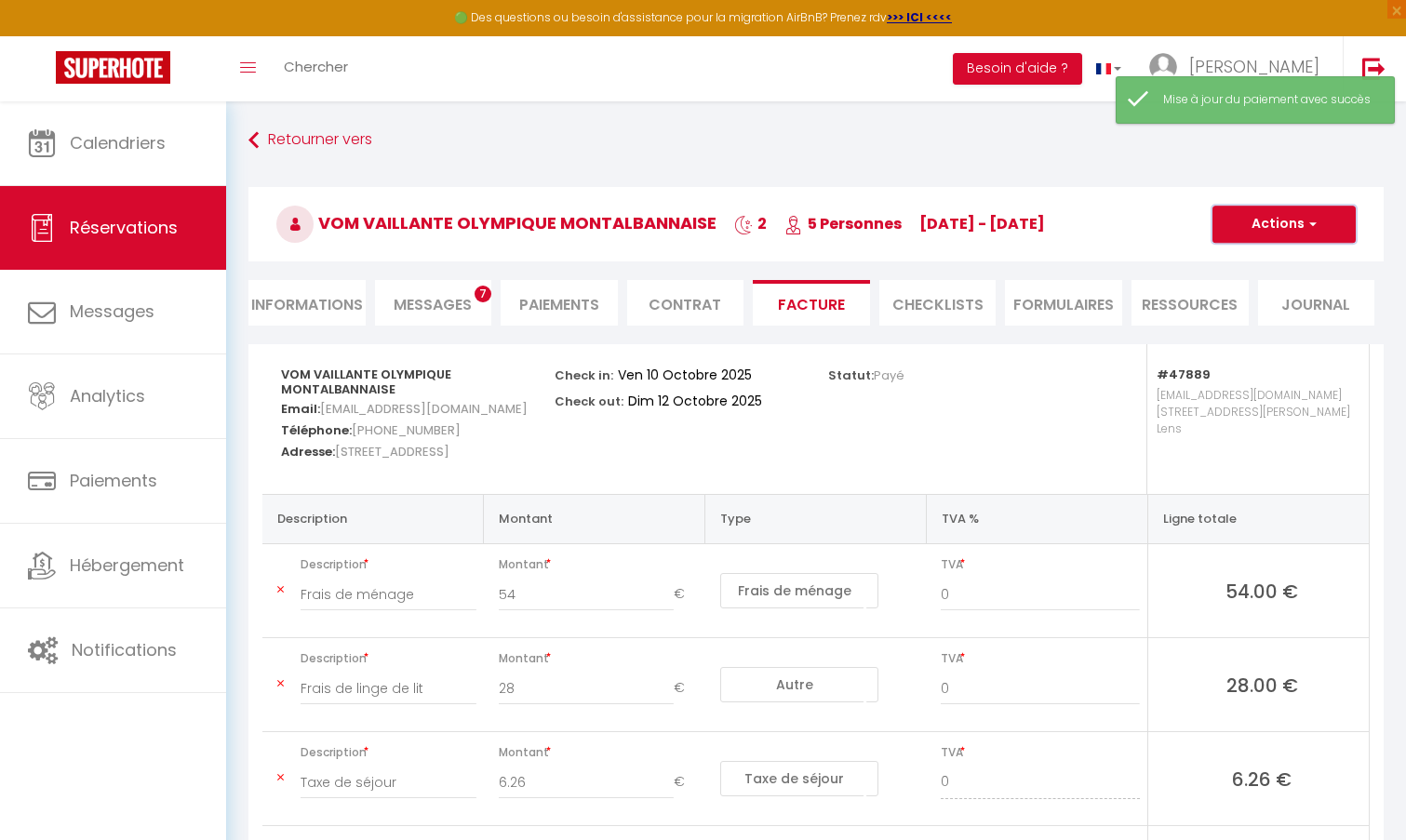
click at [1263, 230] on button "Actions" at bounding box center [1284, 224] width 143 height 37
click at [1261, 286] on link "Aperçu et éditer" at bounding box center [1270, 289] width 157 height 24
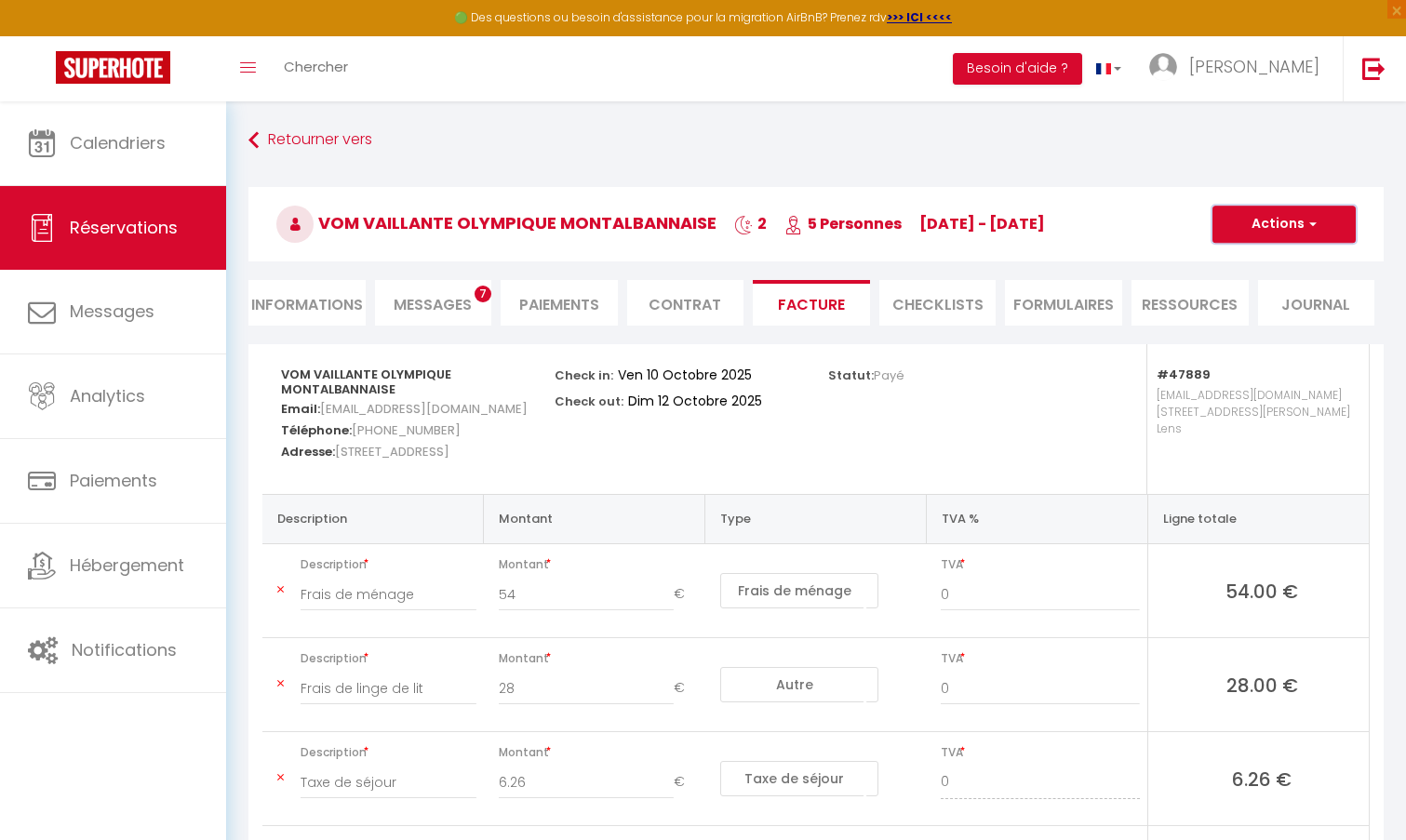
click at [1256, 227] on button "Actions" at bounding box center [1284, 224] width 143 height 37
click at [1271, 314] on link "Envoyer la facture" at bounding box center [1270, 313] width 157 height 24
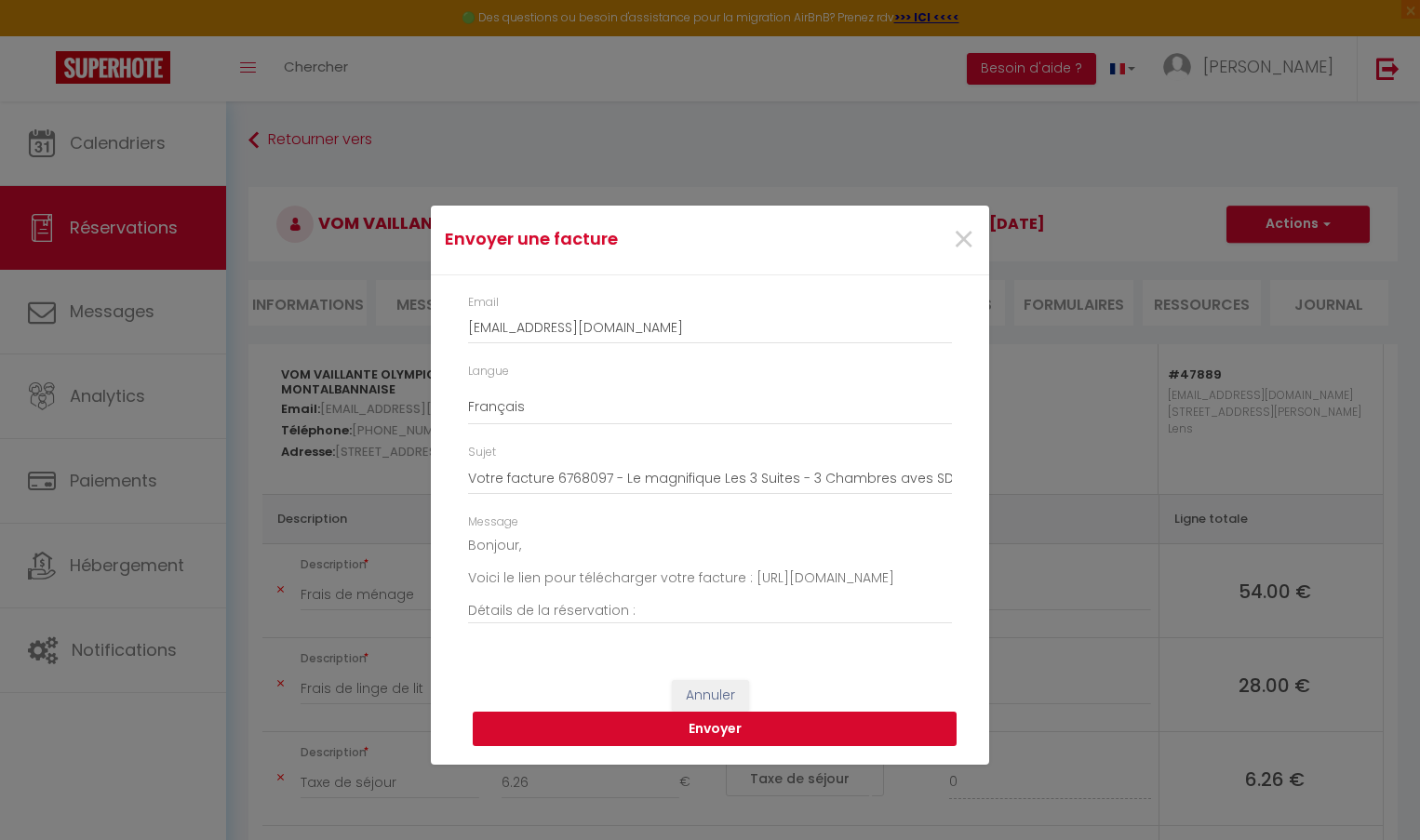
click at [685, 730] on button "Envoyer" at bounding box center [715, 729] width 484 height 35
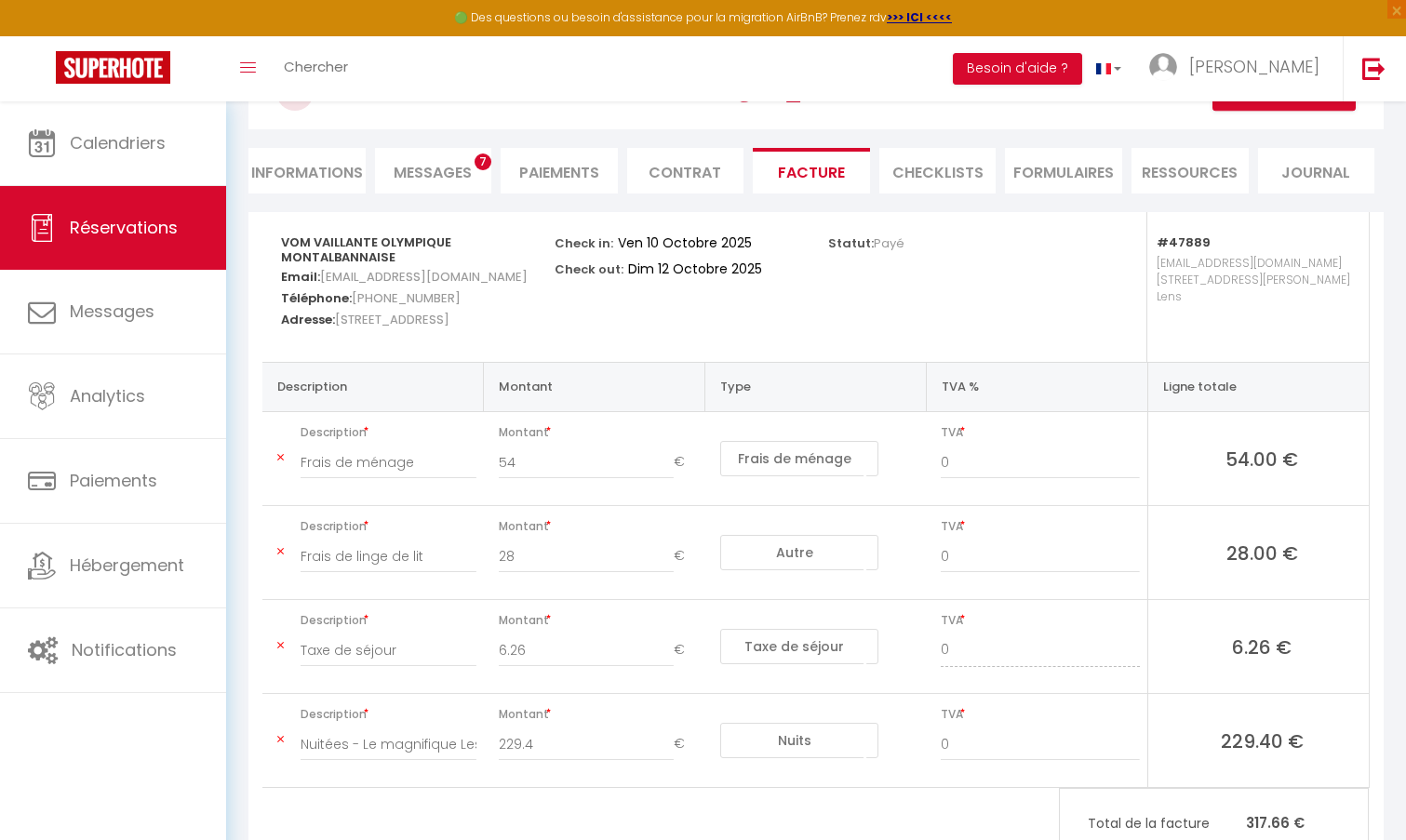
scroll to position [208, 0]
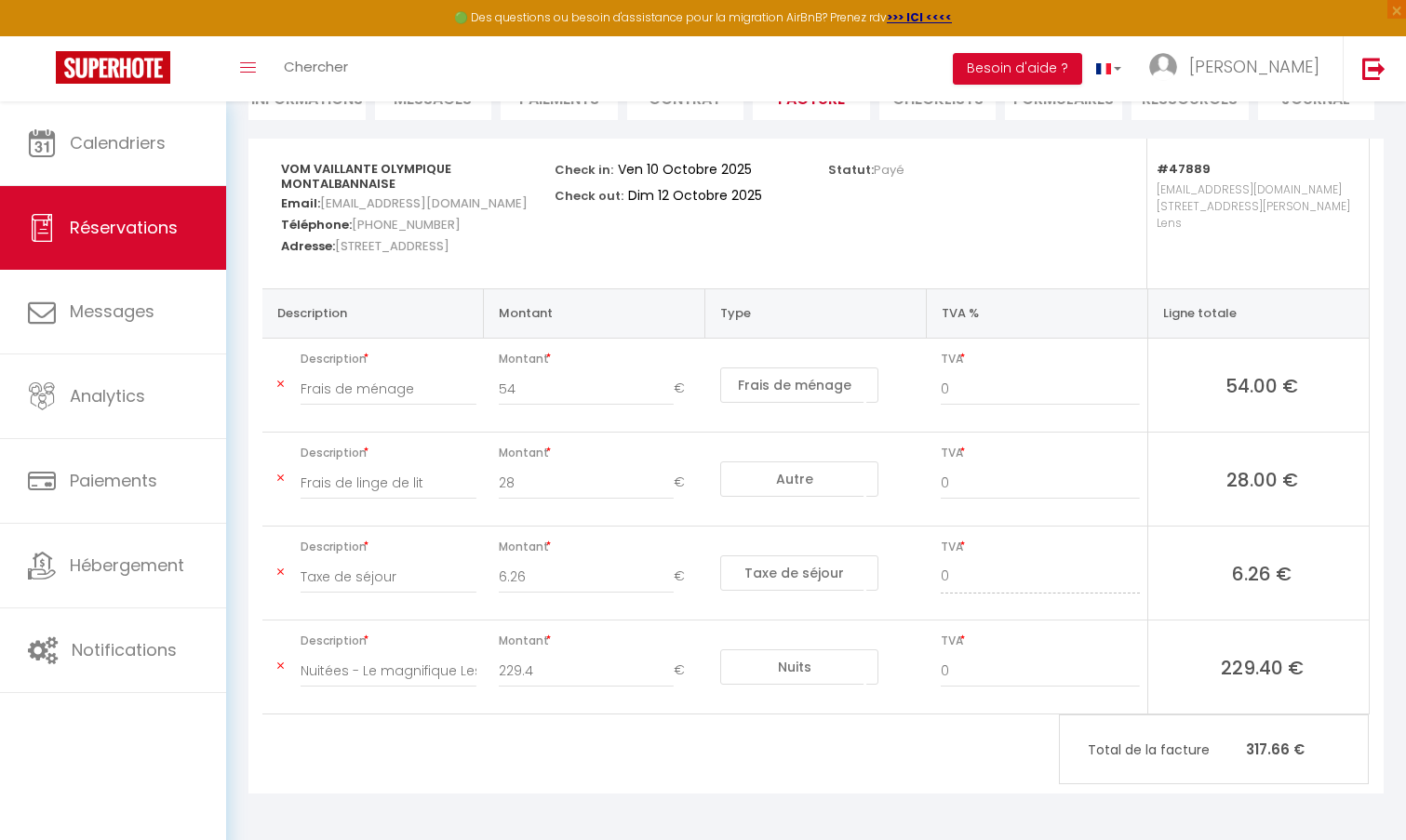
click at [771, 386] on select "Nuits Frais de ménage Taxe de séjour Autre Frais de service hôte Frais de paiem…" at bounding box center [799, 385] width 159 height 35
click at [776, 382] on select "Nuits Frais de ménage Taxe de séjour Autre Frais de service hôte Frais de paiem…" at bounding box center [799, 385] width 159 height 35
click at [890, 202] on div "Statut: Payé" at bounding box center [952, 213] width 273 height 150
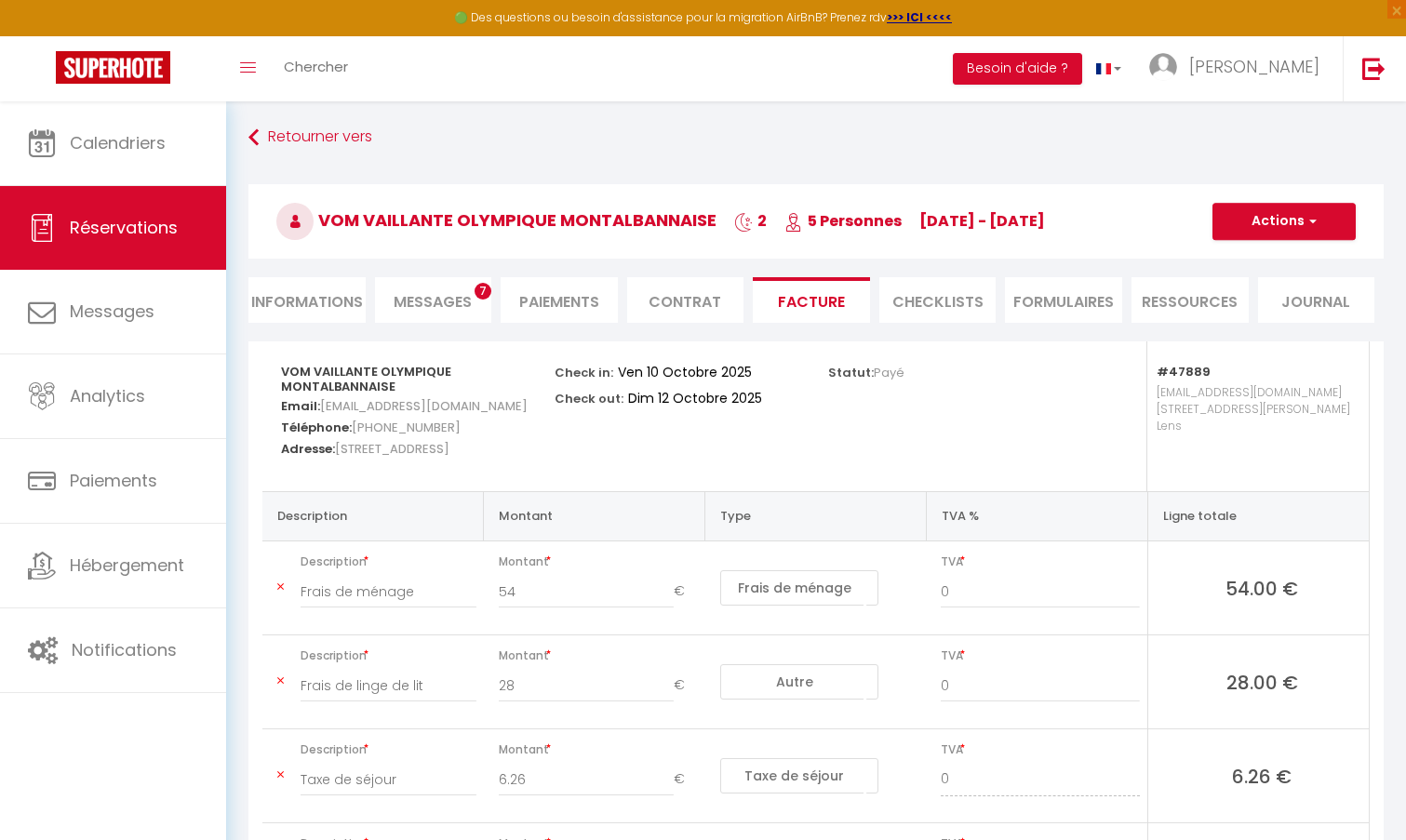
scroll to position [0, 0]
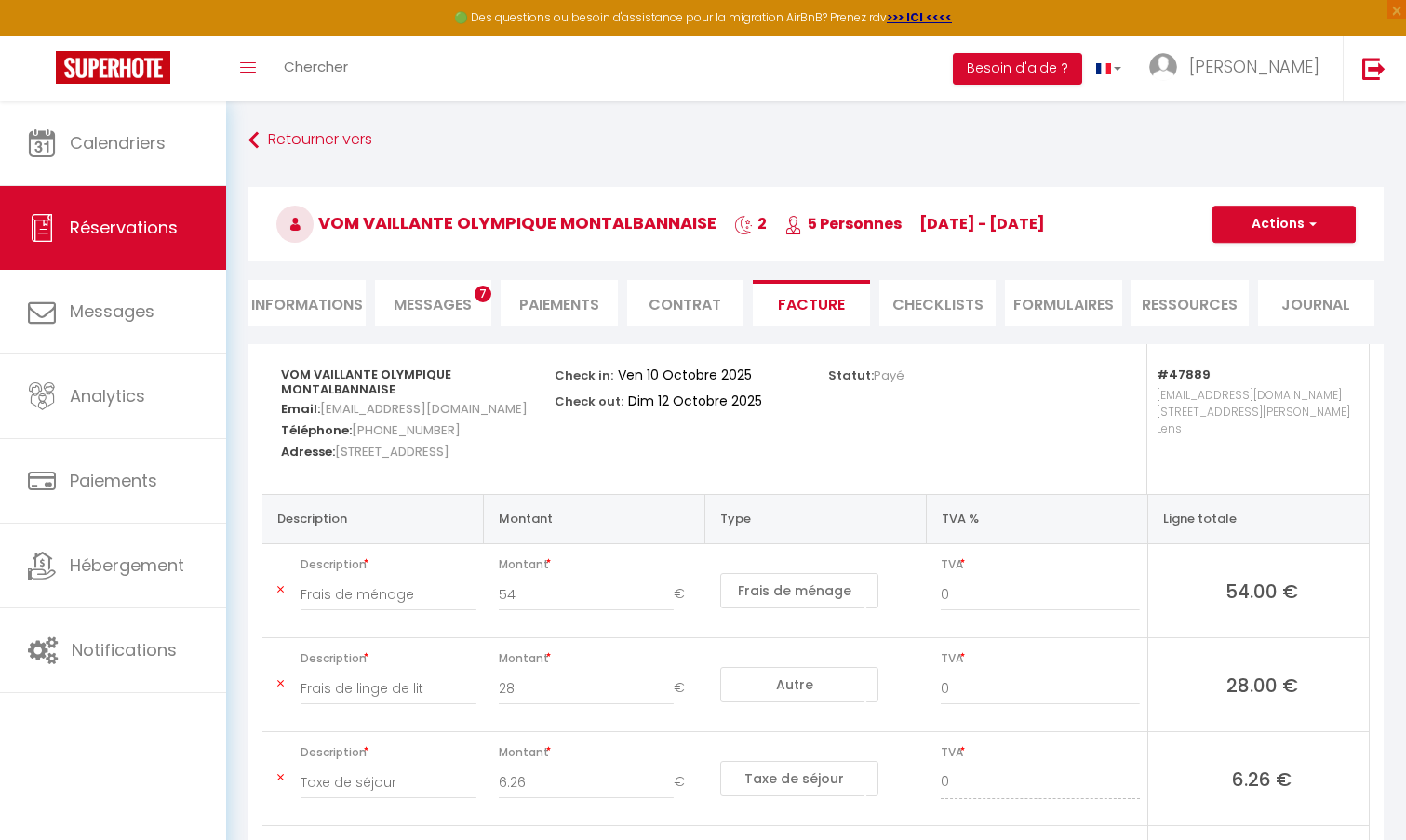
click at [890, 375] on span "Payé" at bounding box center [888, 375] width 30 height 18
click at [607, 309] on li "Paiements" at bounding box center [559, 303] width 117 height 46
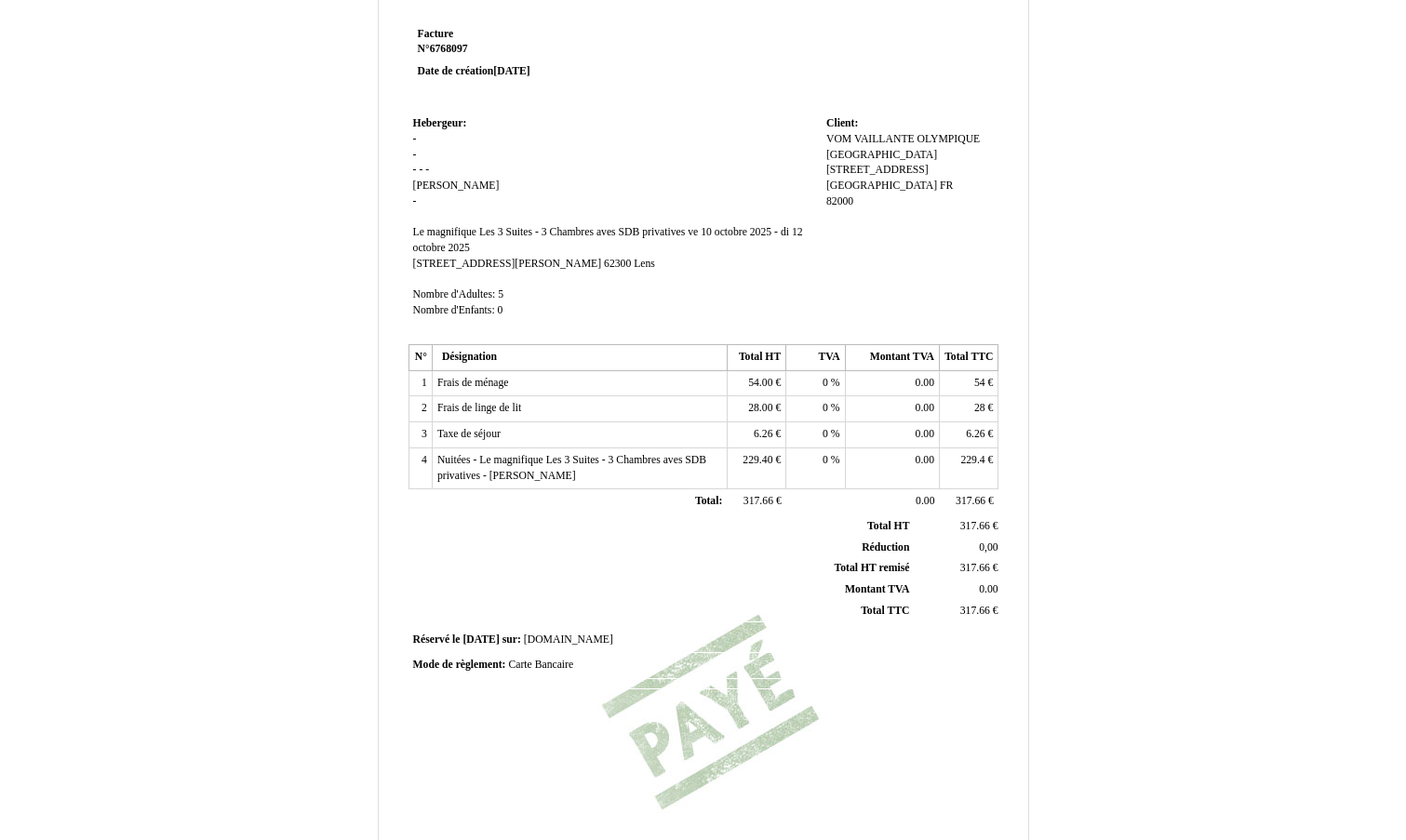
scroll to position [93, 0]
